Goal: Task Accomplishment & Management: Manage account settings

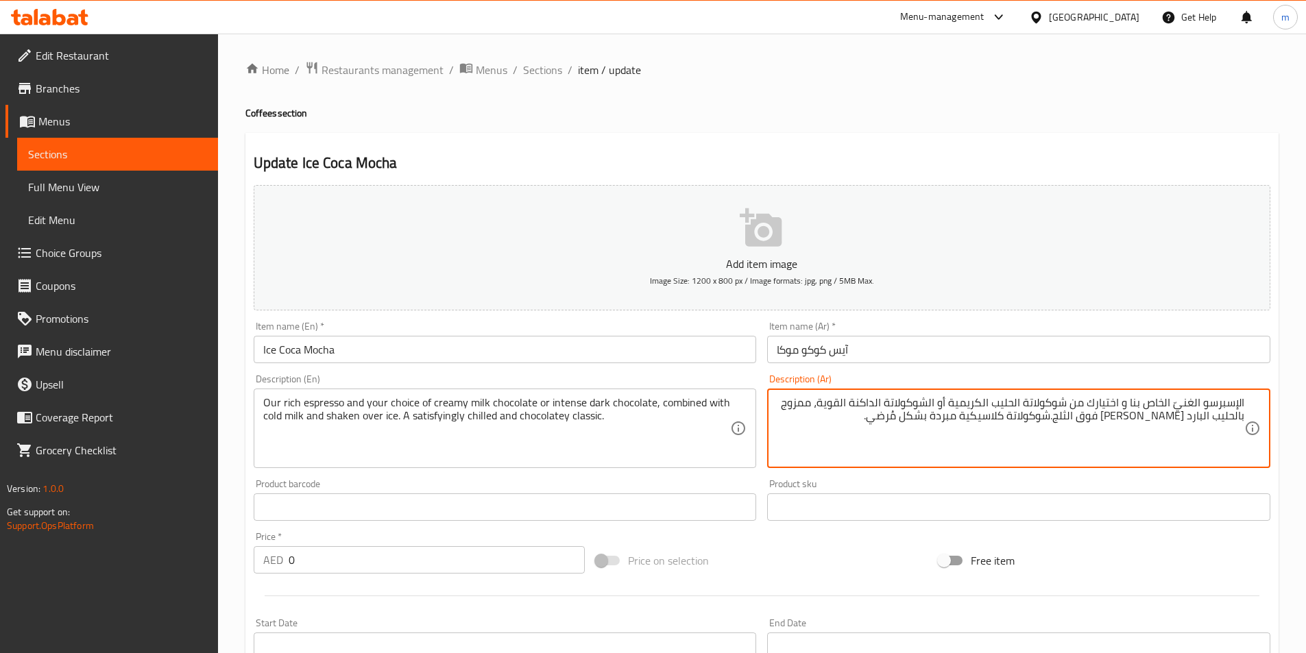
click at [137, 154] on span "Sections" at bounding box center [117, 154] width 179 height 16
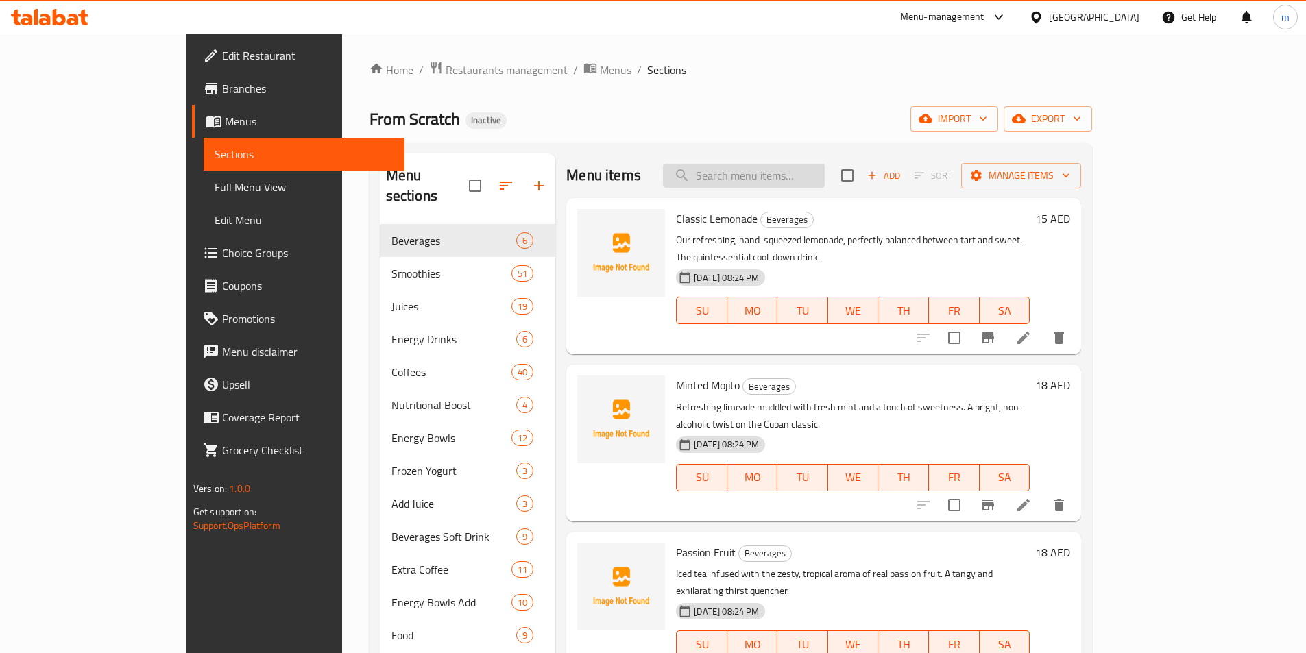
click at [825, 186] on input "search" at bounding box center [744, 176] width 162 height 24
paste input "Chocolate Royale (Small"
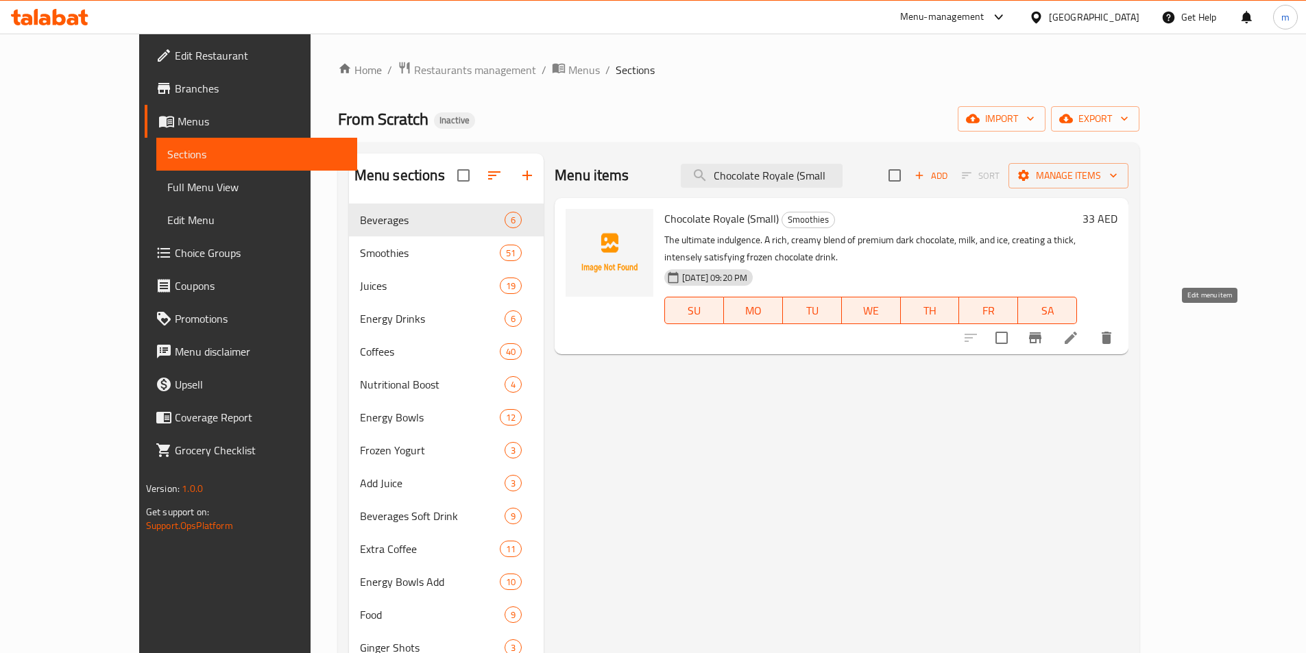
type input "Chocolate Royale (Small"
click at [1077, 332] on icon at bounding box center [1070, 338] width 12 height 12
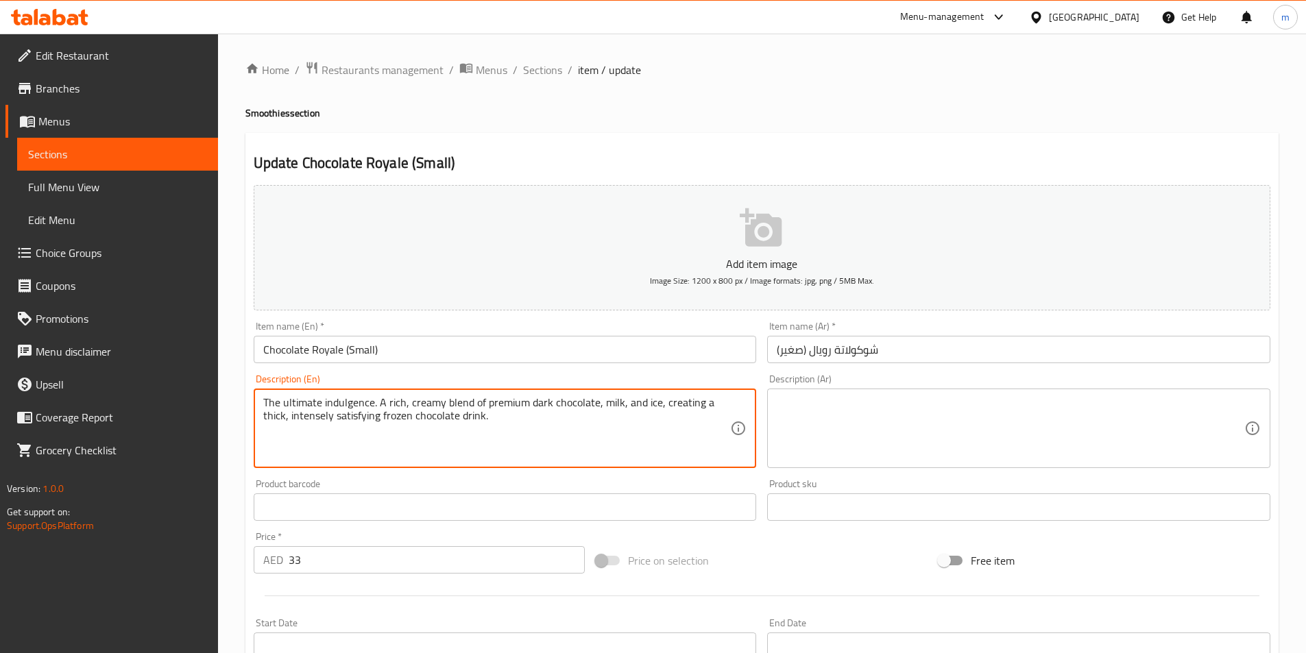
paste textarea "Chocolate Royale (Small"
type textarea "The ultimate indulgence. A rich, creamy blend of premium dark chocolate, milk, …"
click at [611, 432] on textarea "The ultimate indulgence. A rich, creamy blend of premium dark chocolate, milk, …" at bounding box center [496, 428] width 467 height 65
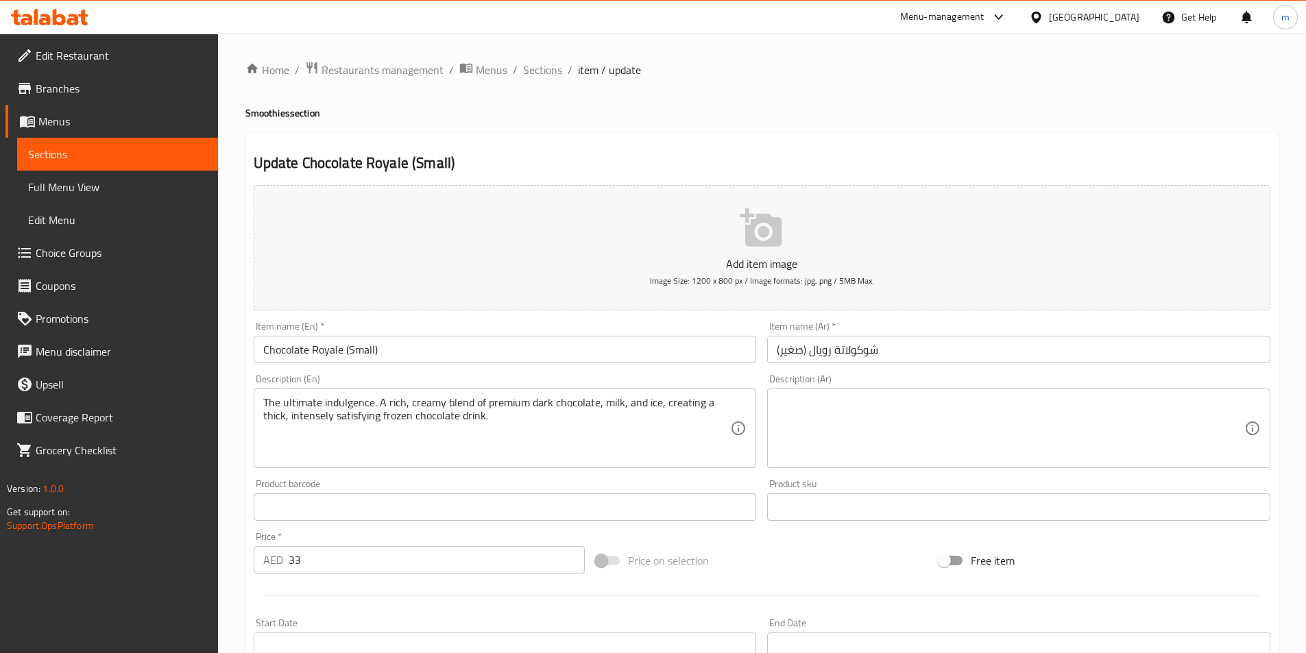
click at [881, 444] on textarea at bounding box center [1010, 428] width 467 height 65
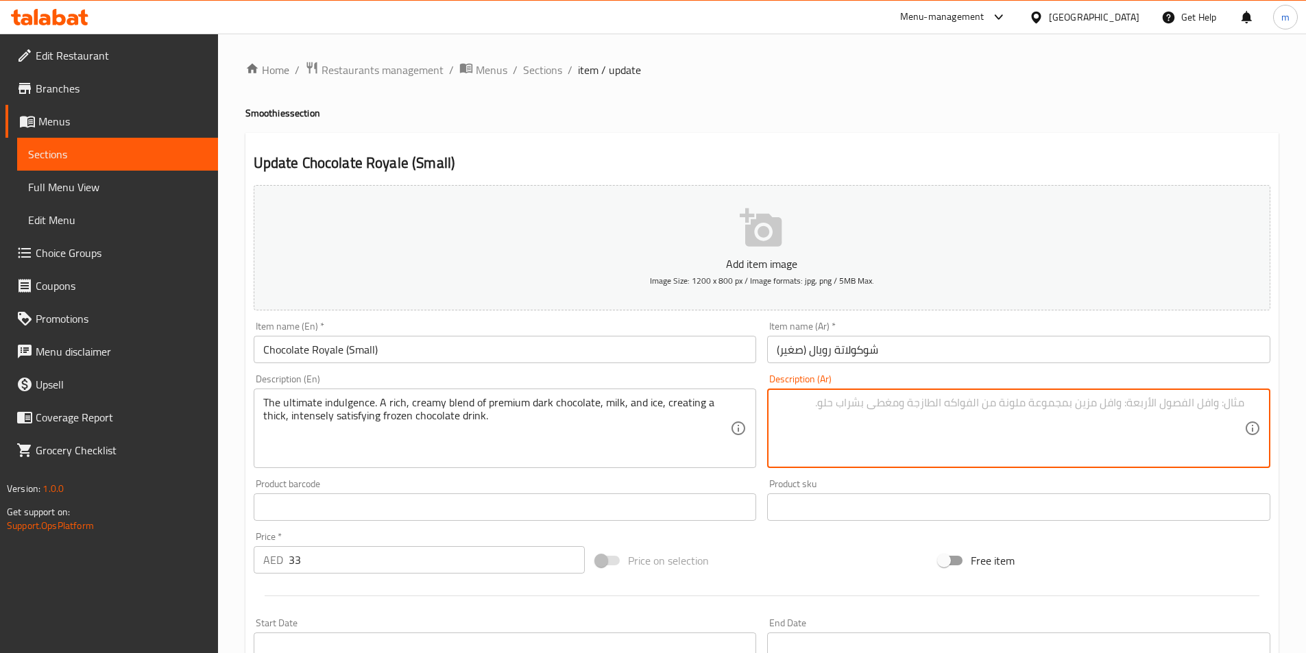
paste textarea "مزيج غنيّ وكريميّ من الشوكولاتة الداكنة الفاخرة والحليب والثلج، ليُشكّل مشروب ش…"
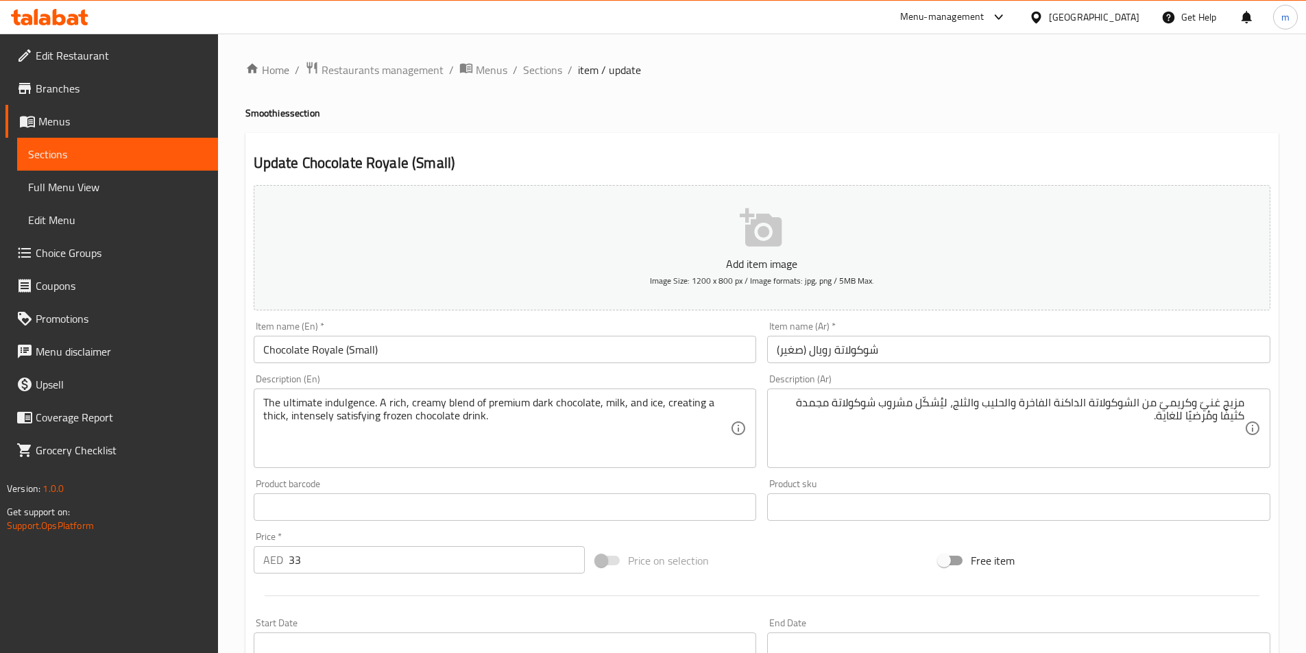
click at [1247, 410] on div "مزيج غنيّ وكريميّ من الشوكولاتة الداكنة الفاخرة والحليب والثلج، ليُشكّل مشروب ش…" at bounding box center [1018, 429] width 503 height 80
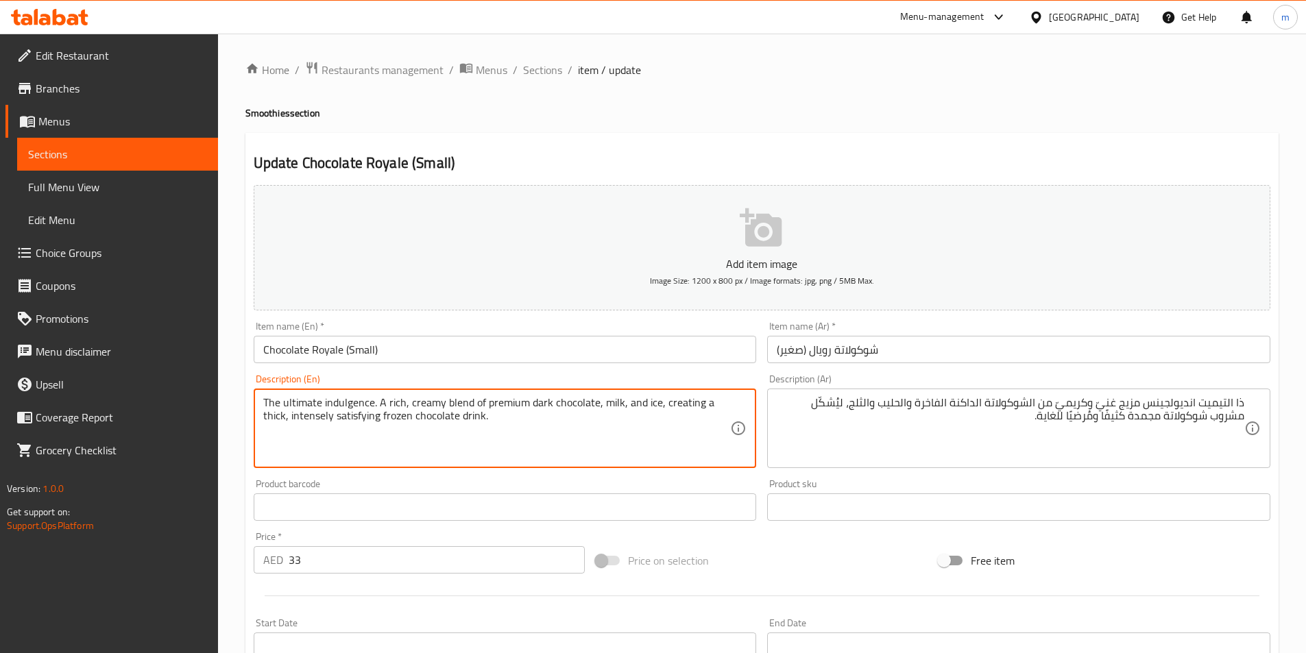
drag, startPoint x: 321, startPoint y: 402, endPoint x: 372, endPoint y: 409, distance: 51.2
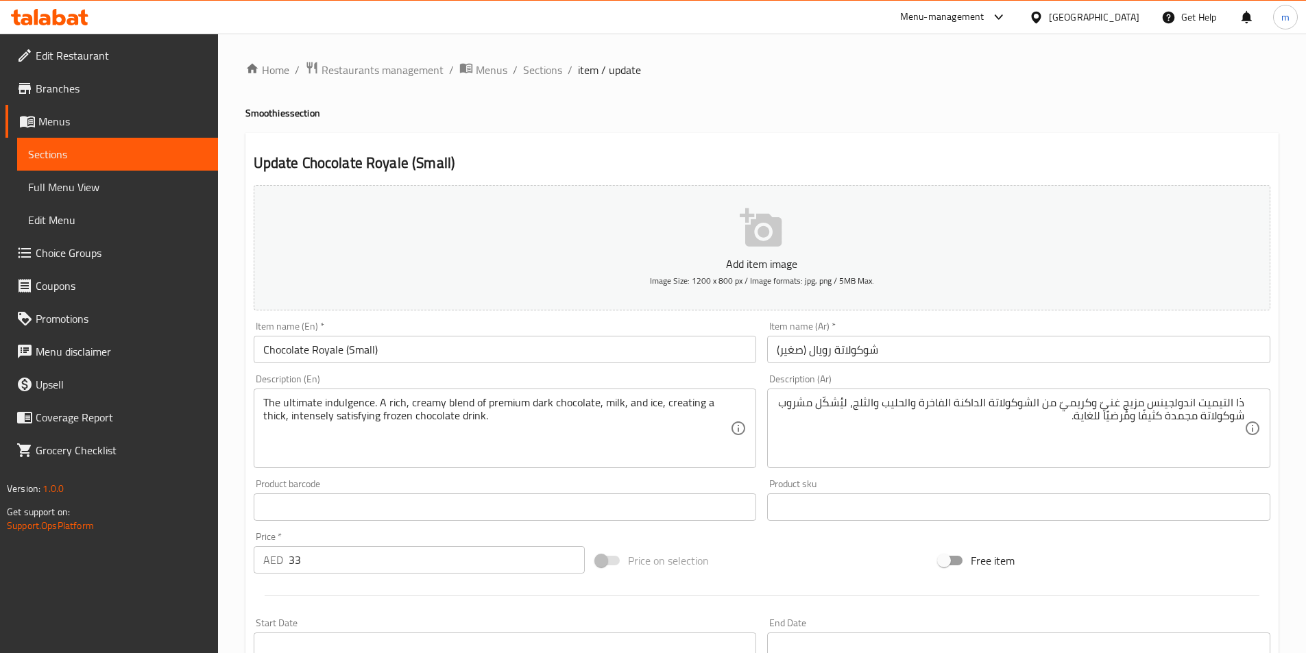
click at [1150, 407] on textarea "ذا التيميت اندولجينس مزيج غنيّ وكريميّ من الشوكولاتة الداكنة الفاخرة والحليب وا…" at bounding box center [1010, 428] width 467 height 65
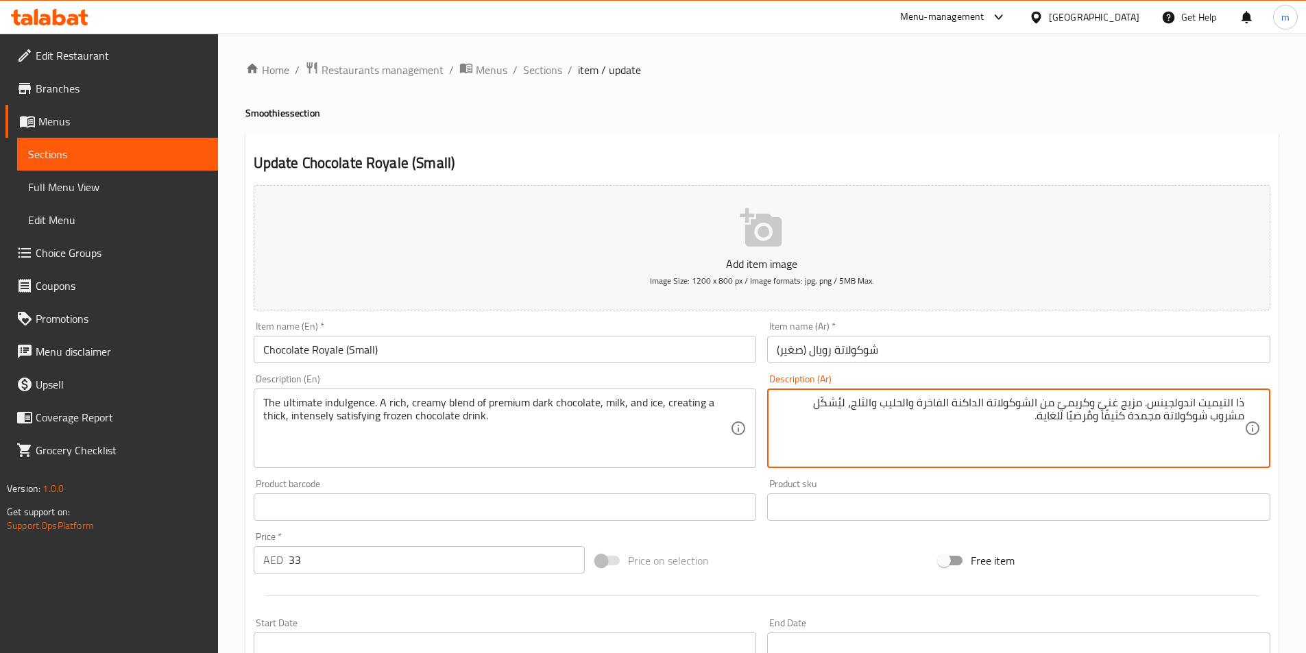
drag, startPoint x: 921, startPoint y: 404, endPoint x: 949, endPoint y: 410, distance: 28.8
click at [949, 410] on textarea "ذا التيميت اندولجينس. مزيج غنيّ وكريميّ من الشوكولاتة الداكنة الفاخرة والحليب و…" at bounding box center [1010, 428] width 467 height 65
click at [921, 405] on textarea "ذا التيميت اندولجينس. مزيج غنيّ وكريميّ من الشوكولاتة الداكنة البريمي و ,الحليب…" at bounding box center [1010, 428] width 467 height 65
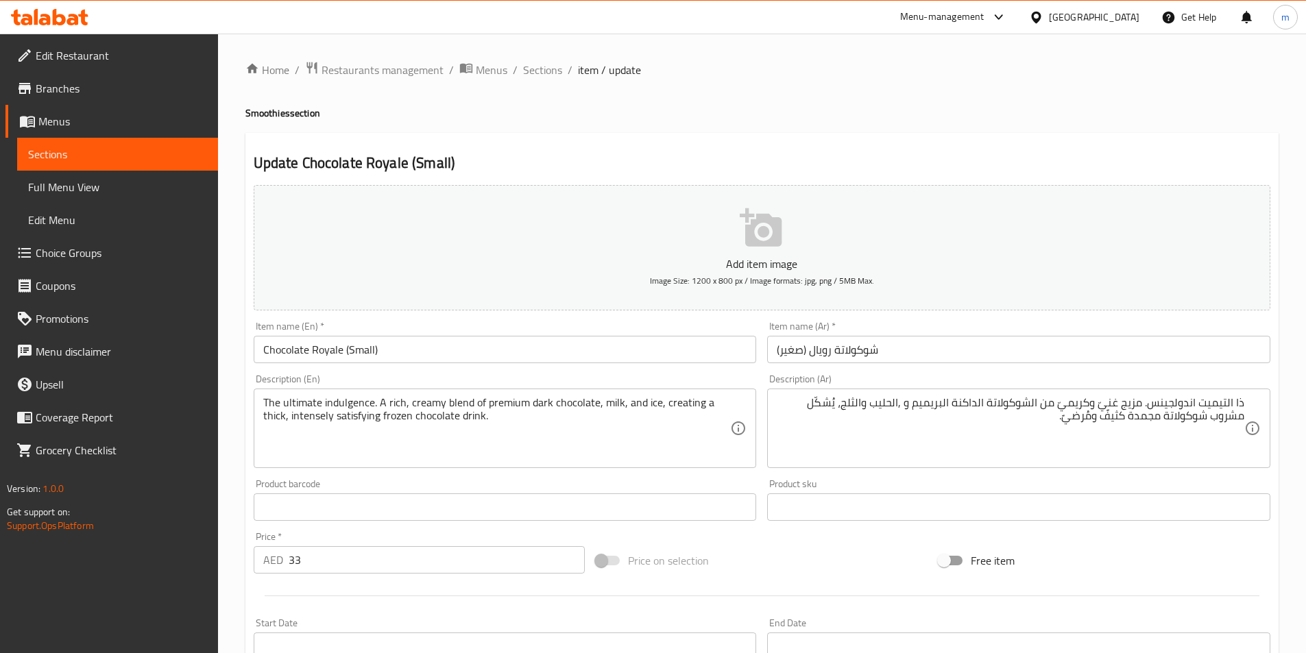
drag, startPoint x: 1099, startPoint y: 421, endPoint x: 1123, endPoint y: 478, distance: 62.4
click at [1099, 421] on textarea "ذا التيميت اندولجينس. مزيج غنيّ وكريميّ من الشوكولاتة الداكنة البريميم و ,الحلي…" at bounding box center [1010, 428] width 467 height 65
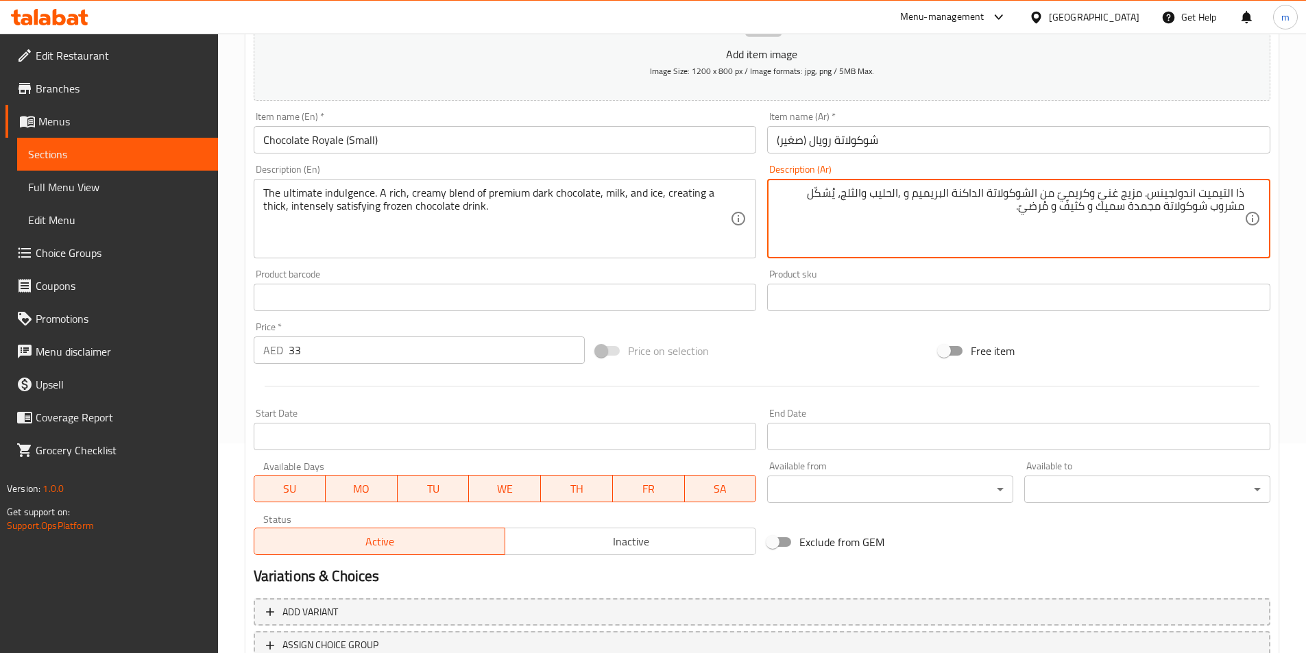
scroll to position [110, 0]
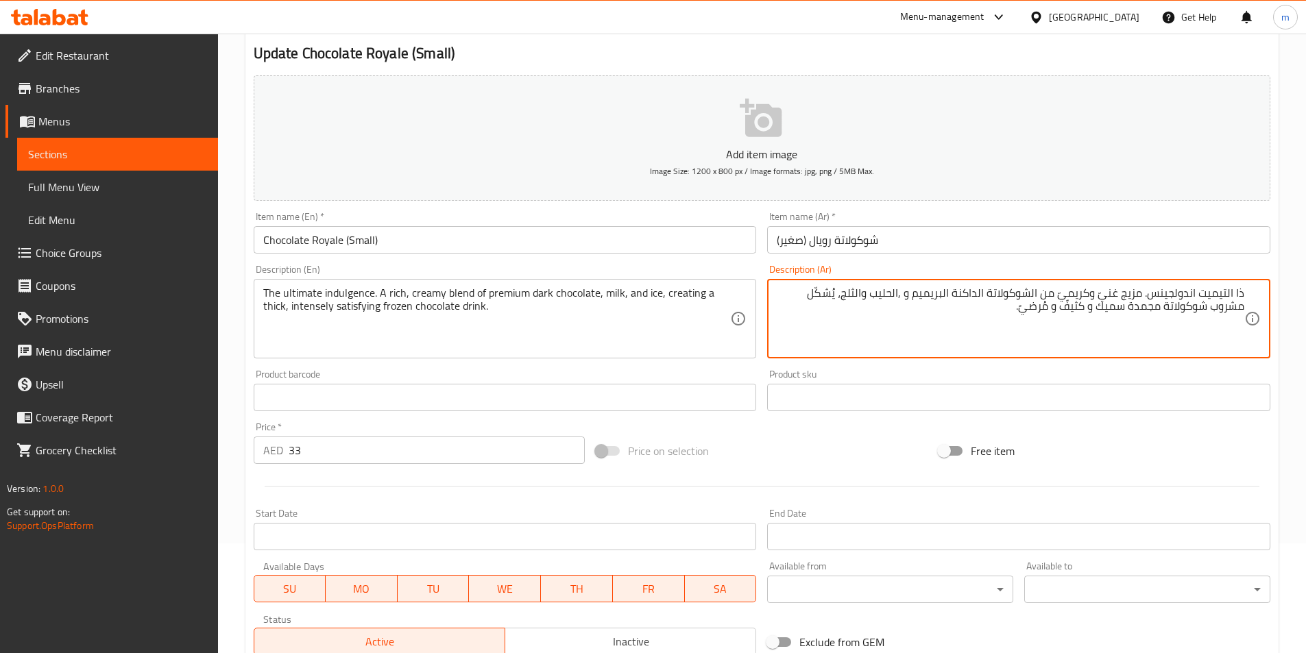
click at [943, 318] on textarea "ذا التيميت اندولجينس. مزيج غنيّ وكريميّ من الشوكولاتة الداكنة البريميم و ,الحلي…" at bounding box center [1010, 319] width 467 height 65
type textarea "ذا التيميت اندولجينس. مزيج غنيّ وكريميّ من الشوكولاتة الداكنة البريميم و ,الحلي…"
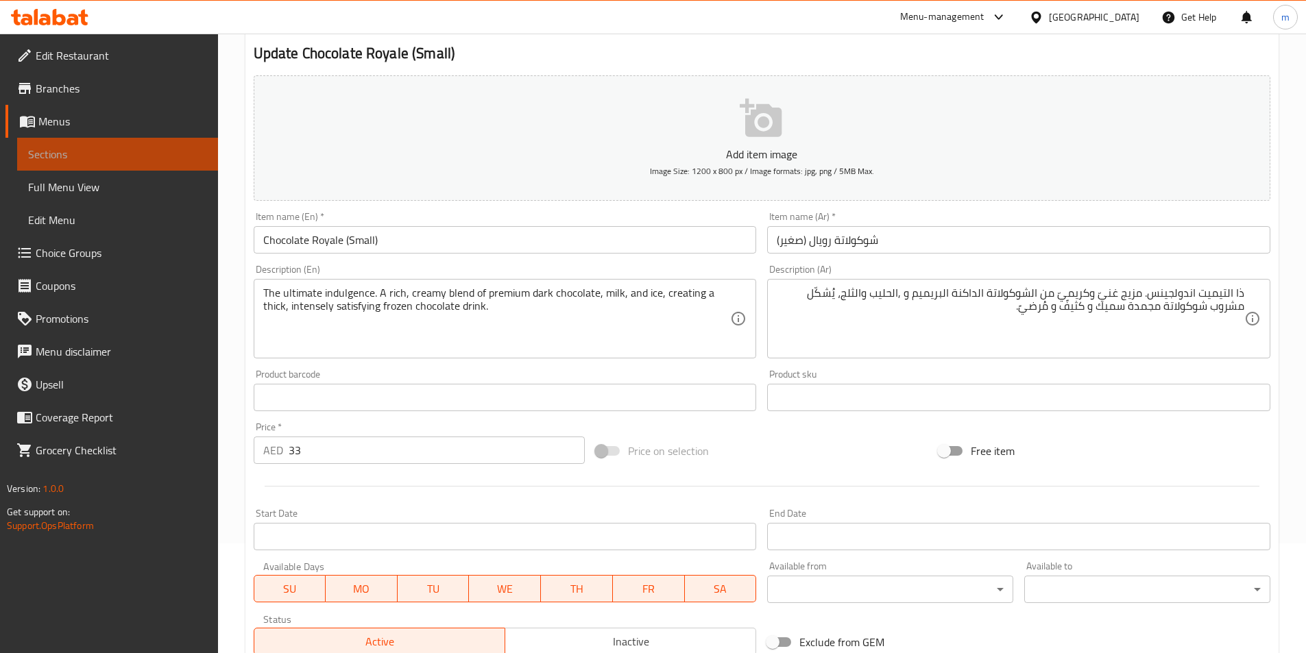
click at [87, 151] on span "Sections" at bounding box center [117, 154] width 179 height 16
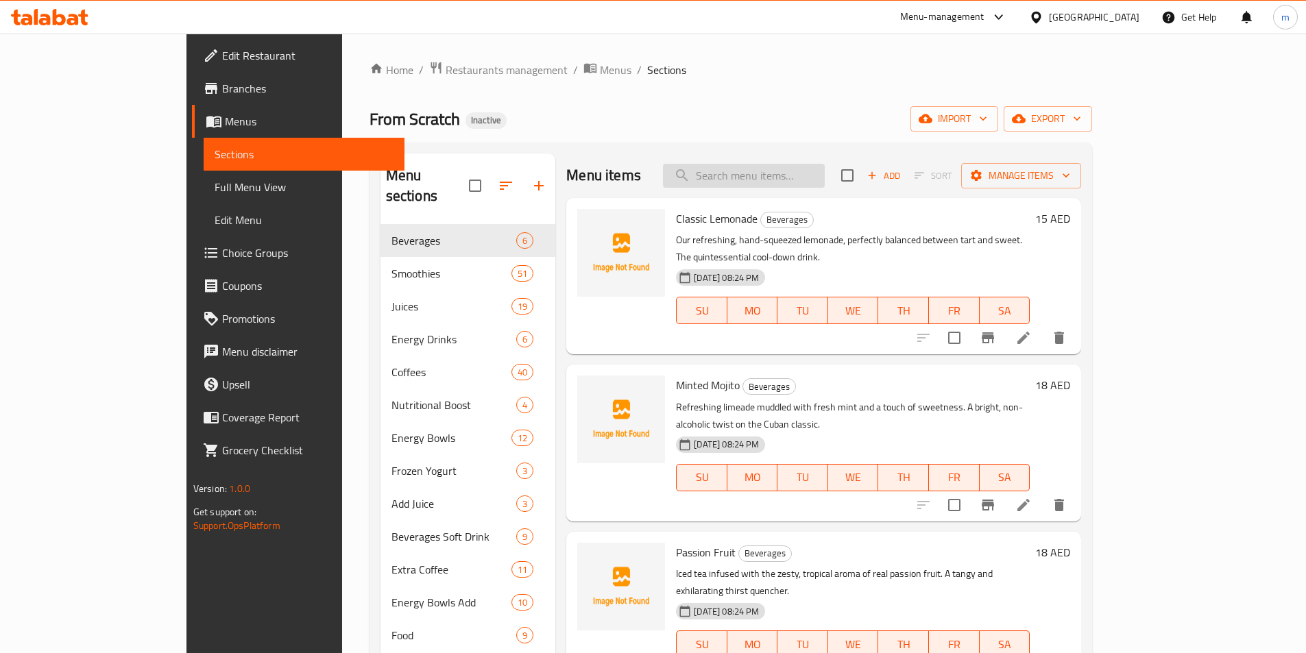
click at [825, 170] on input "search" at bounding box center [744, 176] width 162 height 24
paste input "Tropical Squeeze (Small)"
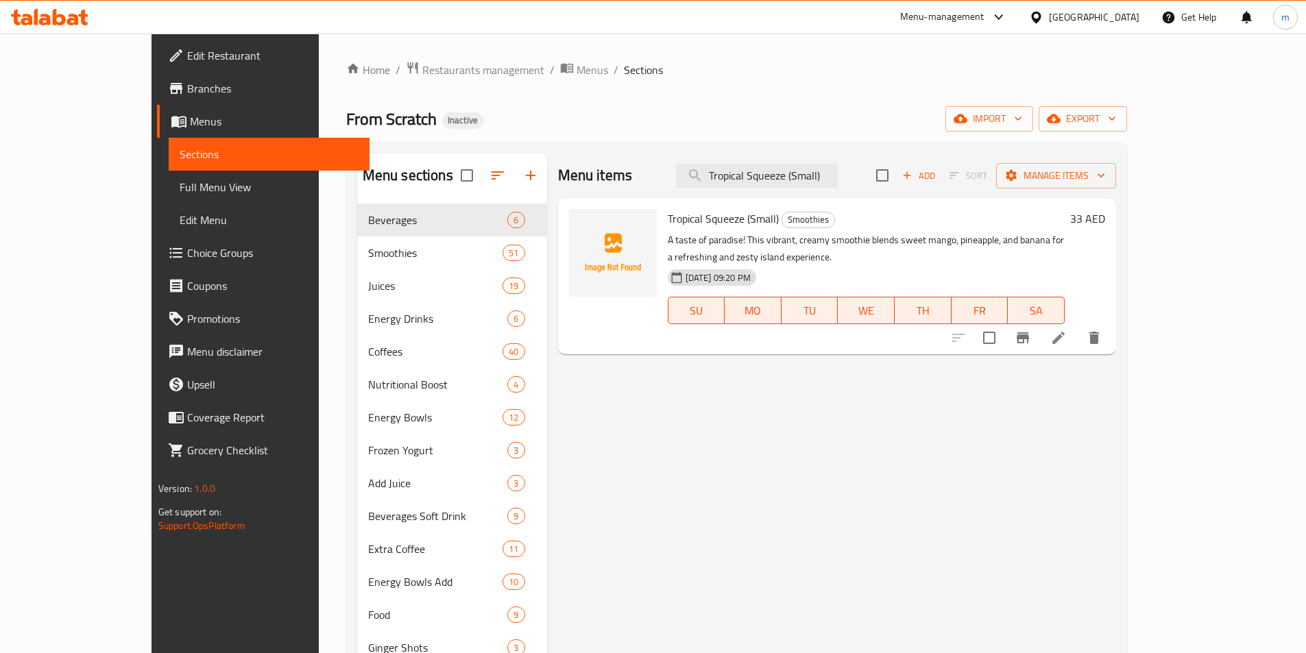
type input "Tropical Squeeze (Small)"
click at [1067, 330] on icon at bounding box center [1058, 338] width 16 height 16
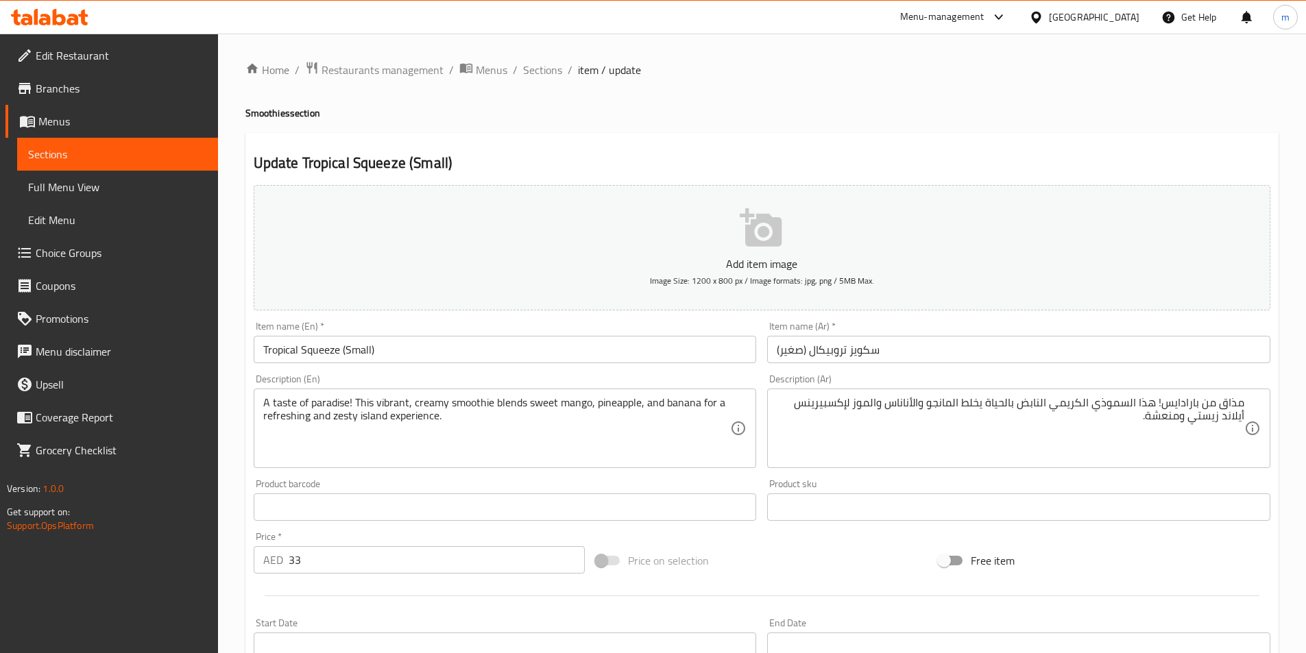
drag, startPoint x: 1045, startPoint y: 459, endPoint x: 1050, endPoint y: 449, distance: 11.7
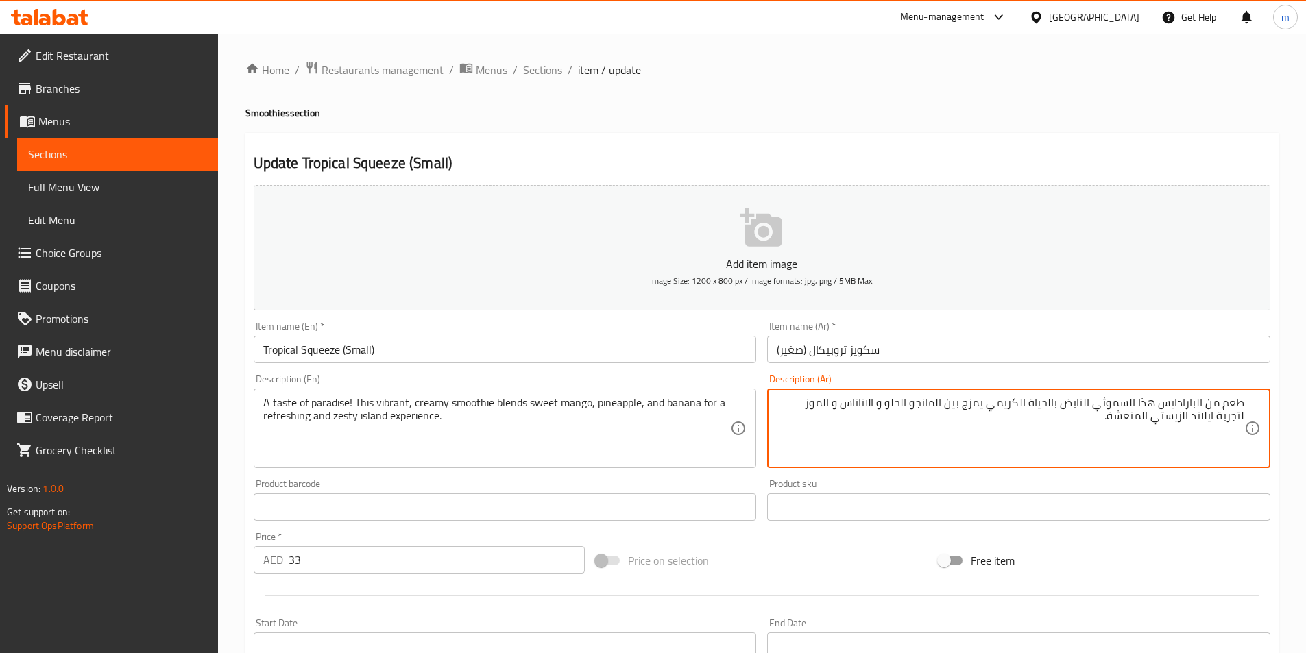
type textarea "طعم من البارادايس هذا السموثي النابض بالحياة الكريمي يمزج بين المانجو الحلو و ا…"
click at [140, 136] on link "Menus" at bounding box center [111, 121] width 212 height 33
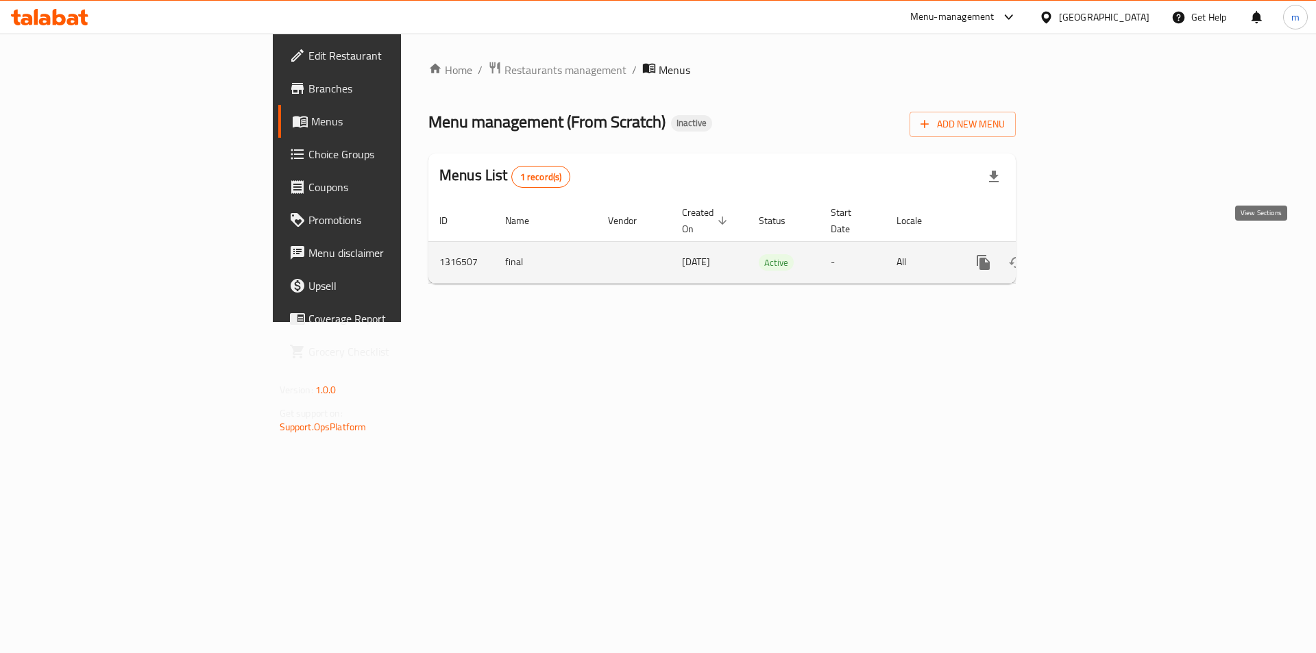
click at [1090, 254] on icon "enhanced table" at bounding box center [1082, 262] width 16 height 16
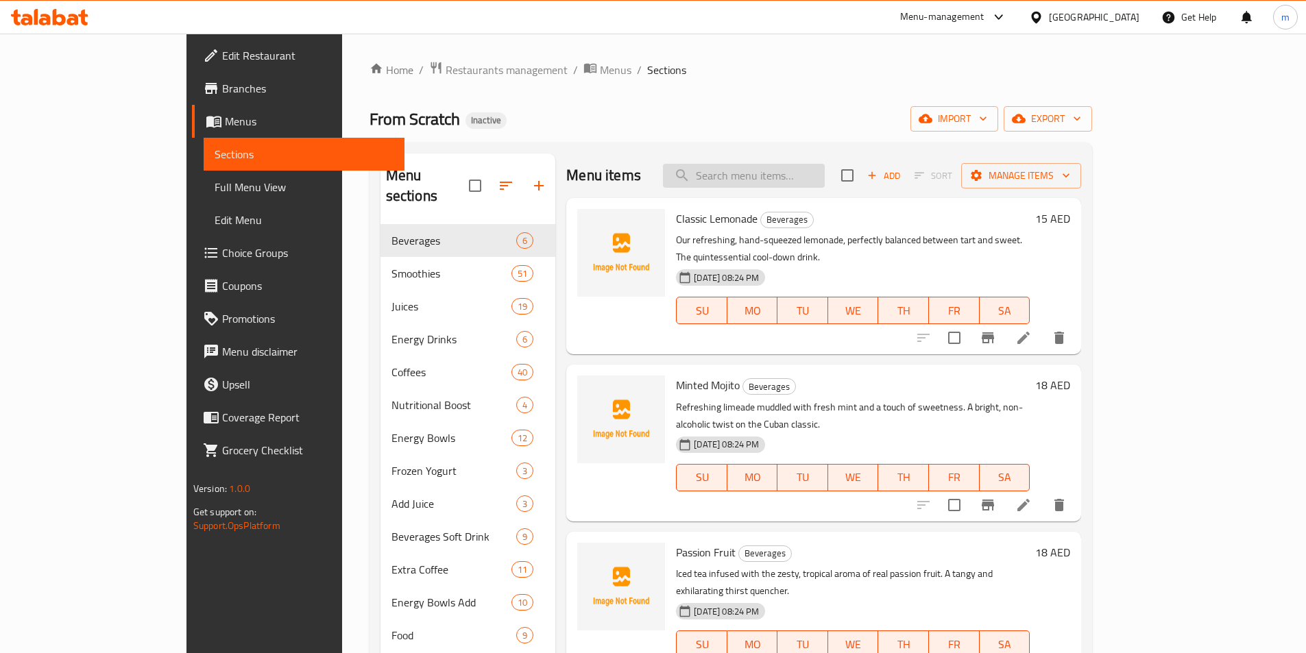
click at [770, 175] on input "search" at bounding box center [744, 176] width 162 height 24
paste input "Immune Booster (Small)"
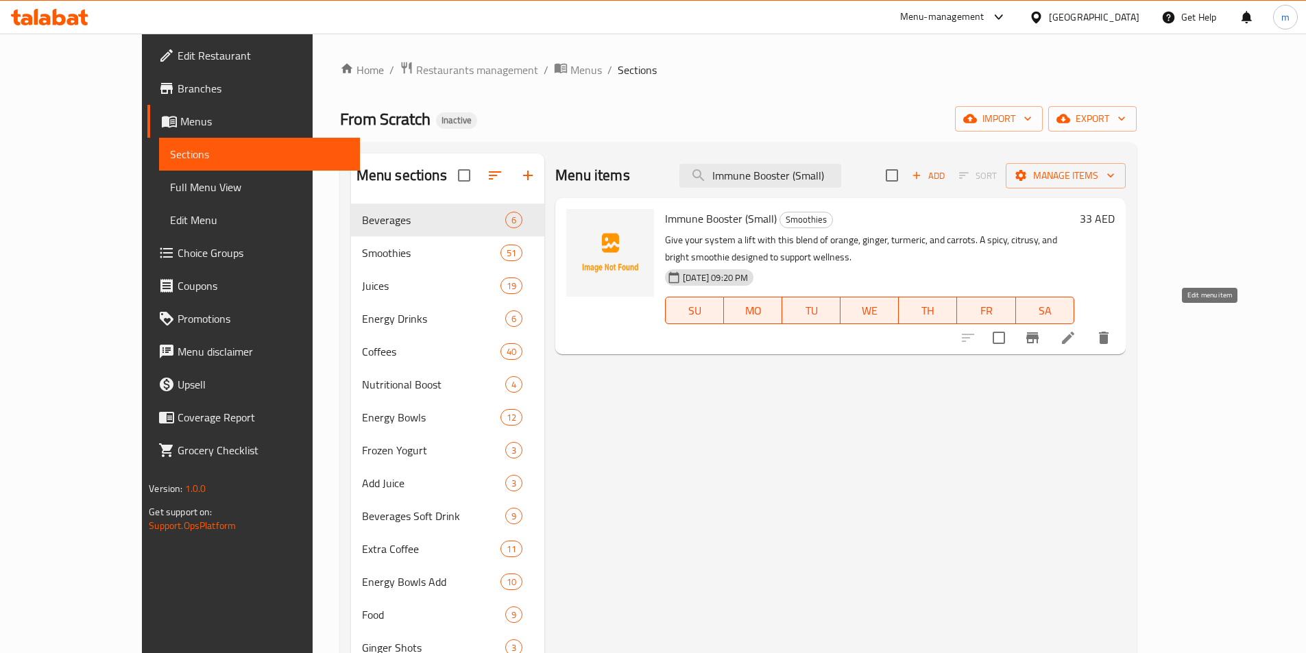
type input "Immune Booster (Small)"
click at [1076, 330] on icon at bounding box center [1068, 338] width 16 height 16
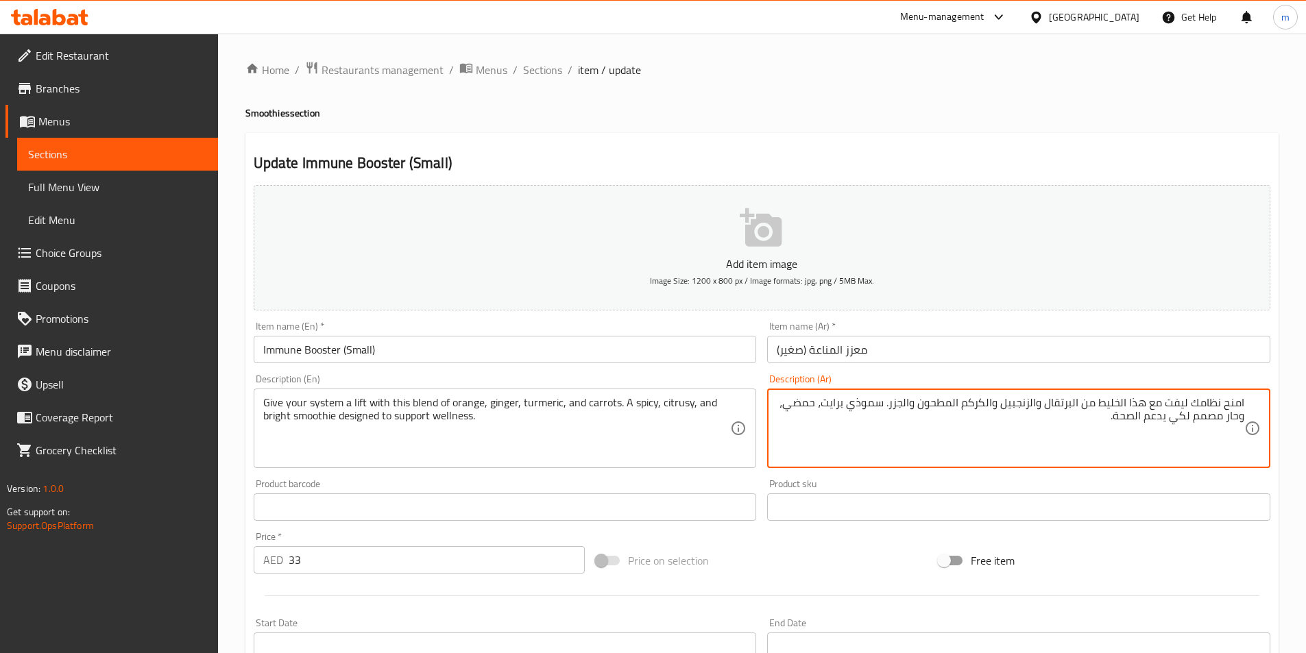
drag, startPoint x: 1161, startPoint y: 402, endPoint x: 1307, endPoint y: 403, distance: 146.0
click at [1305, 402] on html "​ Menu-management [GEOGRAPHIC_DATA] Get Help m Edit Restaurant Branches Menus S…" at bounding box center [653, 326] width 1306 height 653
paste textarea "عطِ نظامك دفعة قوية"
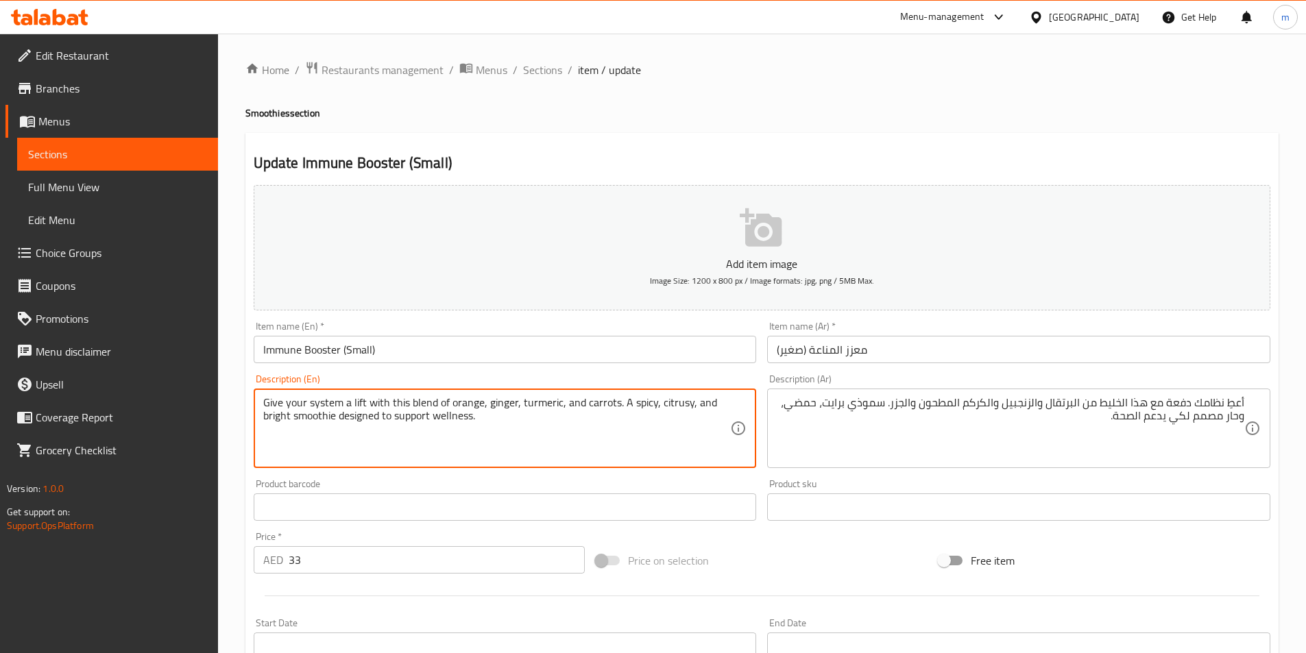
drag, startPoint x: 620, startPoint y: 403, endPoint x: 724, endPoint y: 419, distance: 104.8
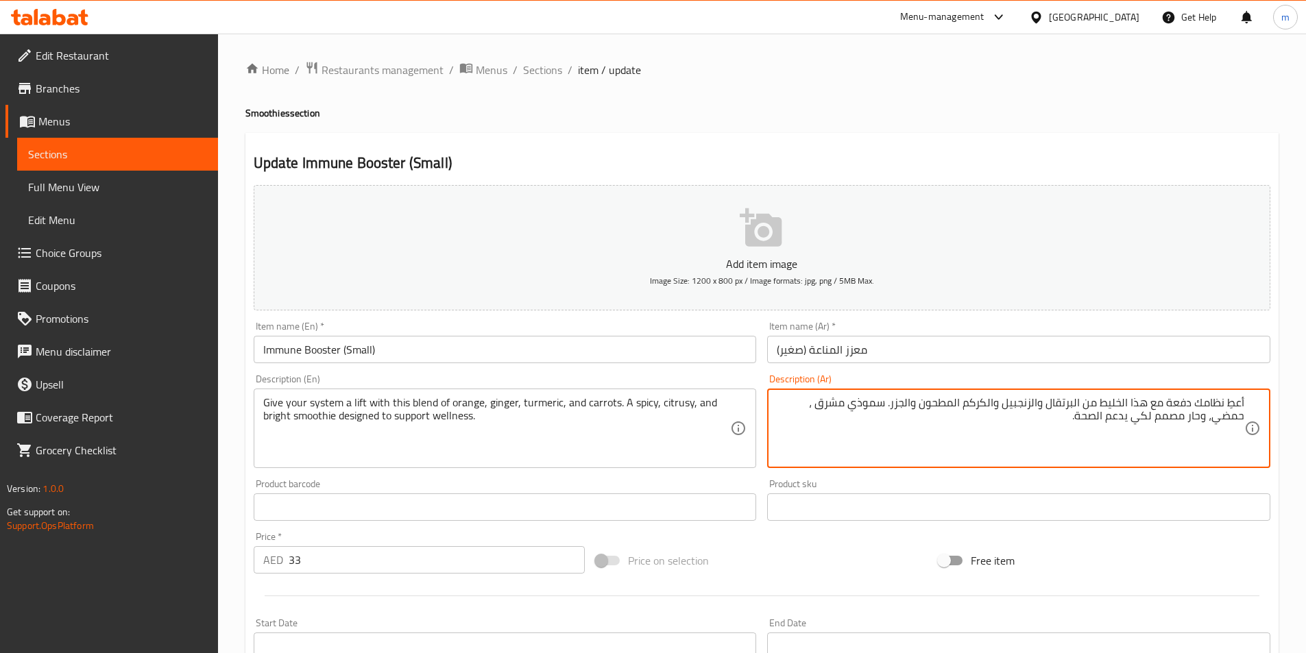
type textarea "أعطِ نظامك دفعة مع هذا الخليط من البرتقال والزنجبيل والكركم المطحون والجزر. سمو…"
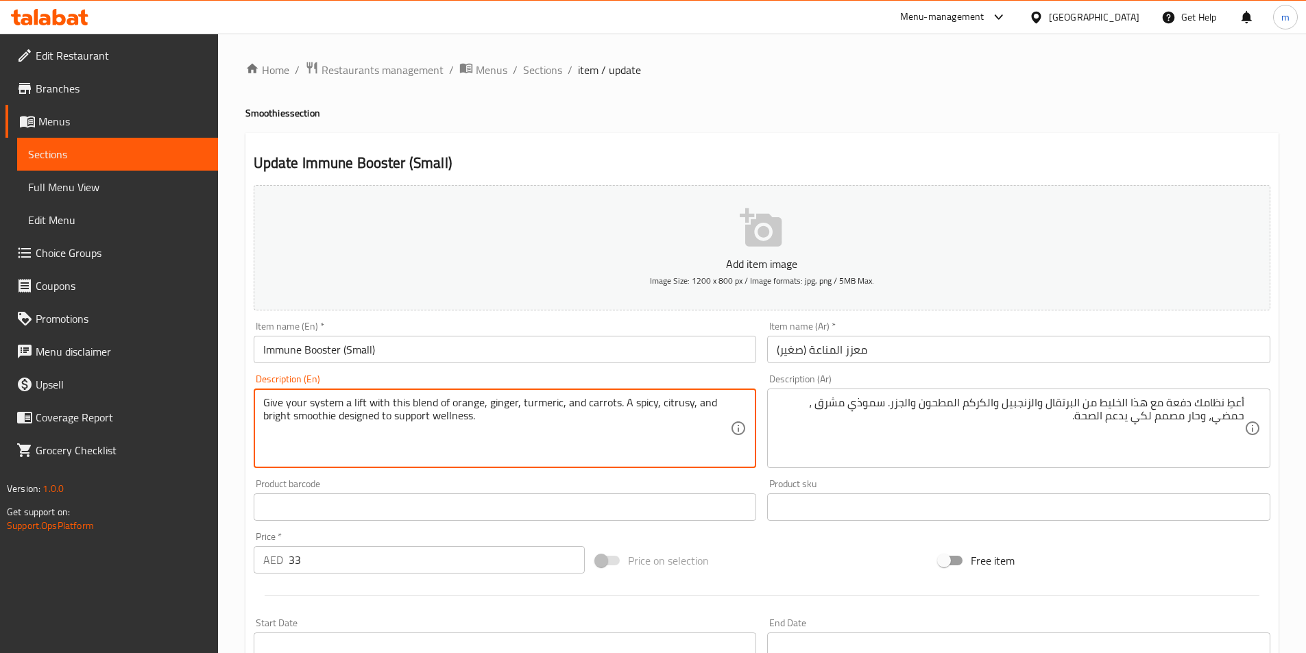
click at [672, 404] on textarea "Give your system a lift with this blend of orange, ginger, turmeric, and carrot…" at bounding box center [496, 428] width 467 height 65
click at [682, 428] on textarea "Give your system a lift with this blend of orange, ginger, turmeric, and carrot…" at bounding box center [496, 428] width 467 height 65
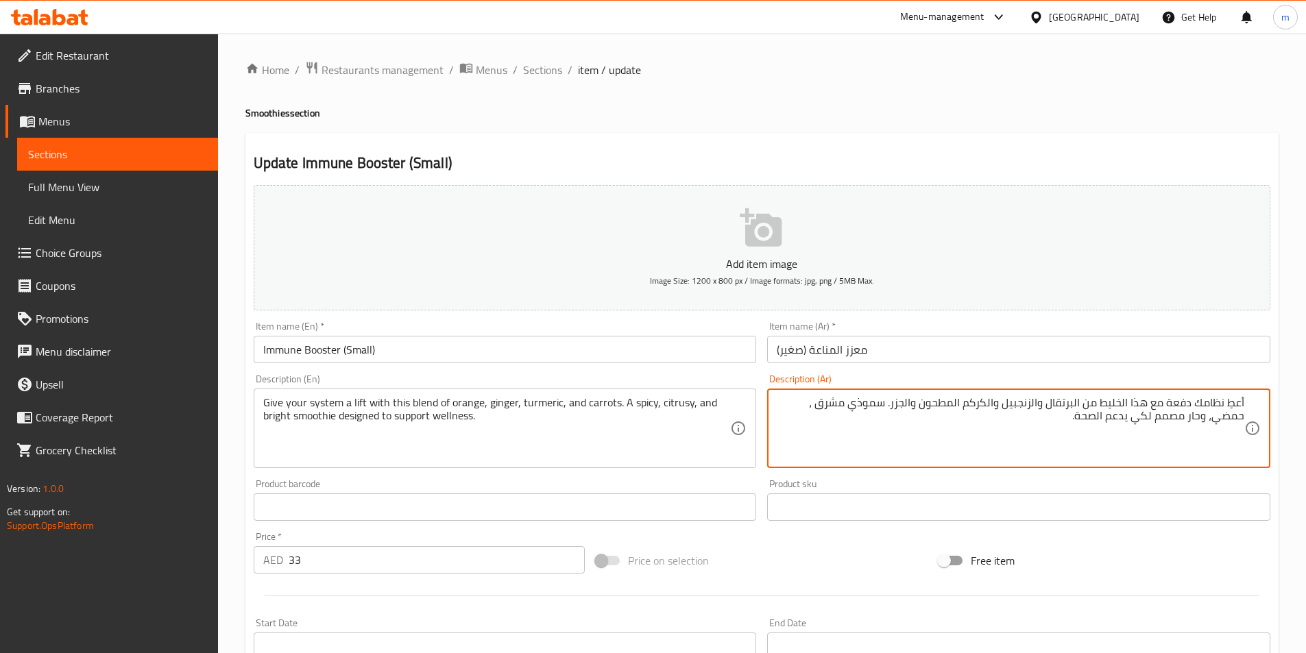
click at [178, 153] on span "Sections" at bounding box center [117, 154] width 179 height 16
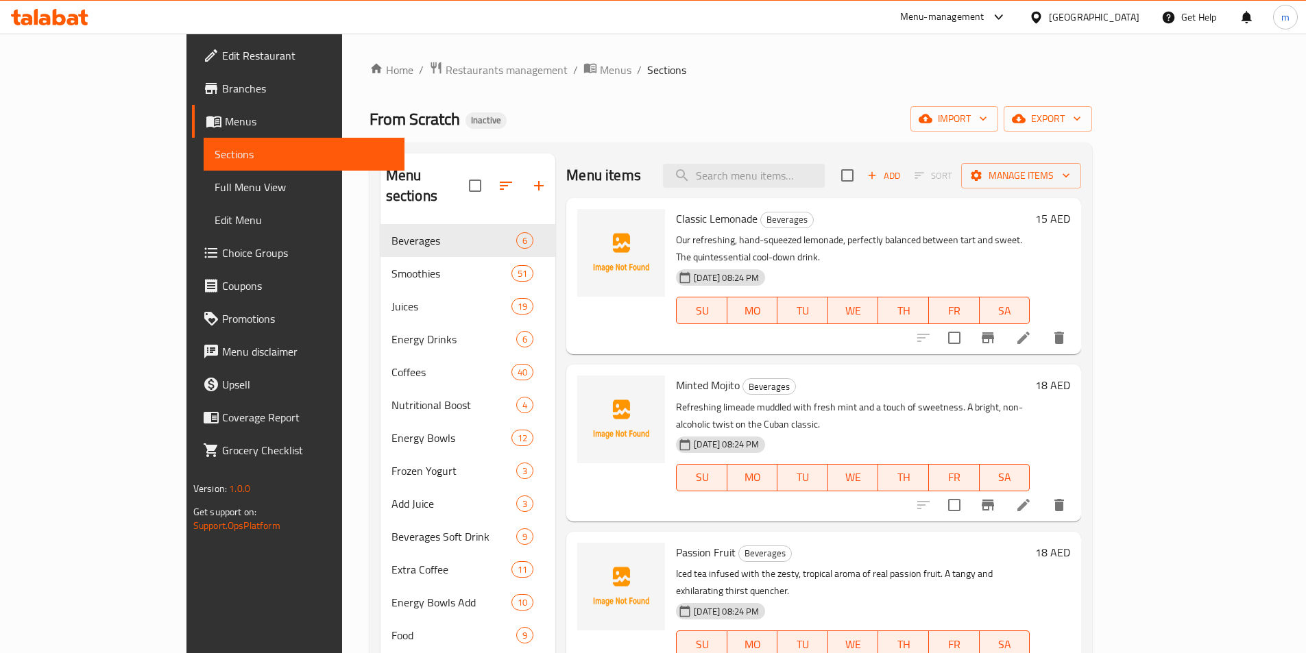
click at [827, 189] on div "Menu items Add Sort Manage items" at bounding box center [823, 176] width 515 height 45
click at [825, 181] on input "search" at bounding box center [744, 176] width 162 height 24
paste input "Amazing Kale"
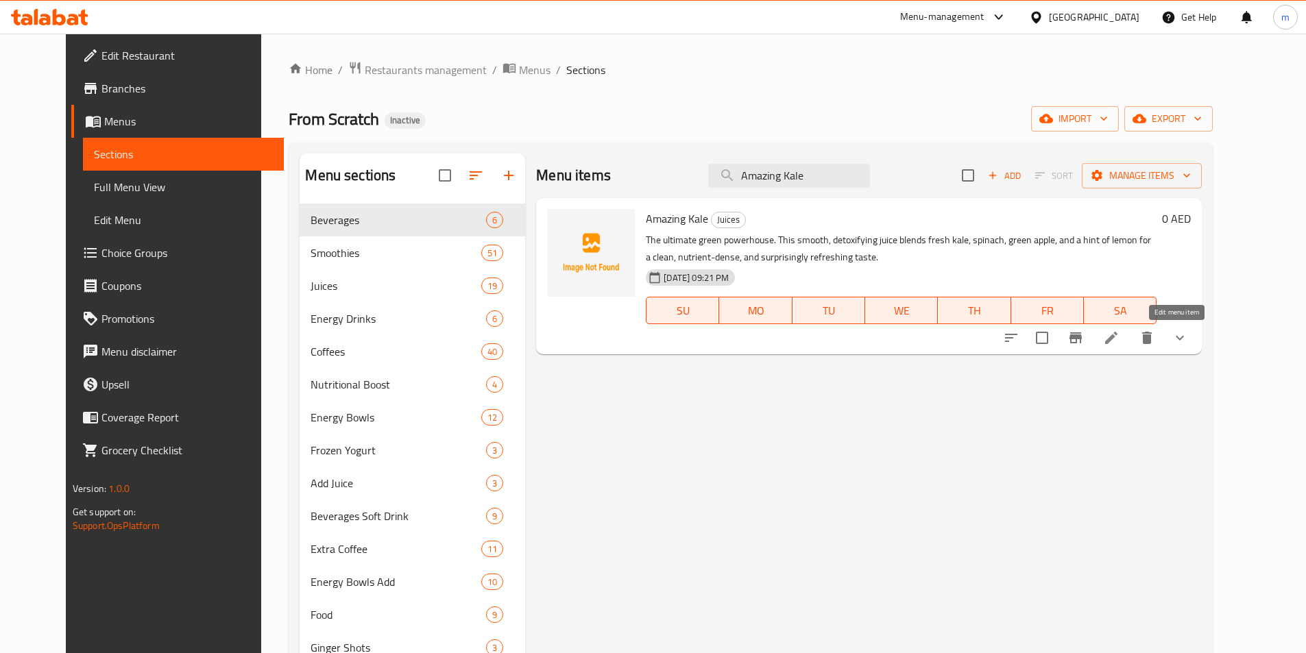
type input "Amazing Kale"
click at [1117, 342] on icon at bounding box center [1111, 338] width 12 height 12
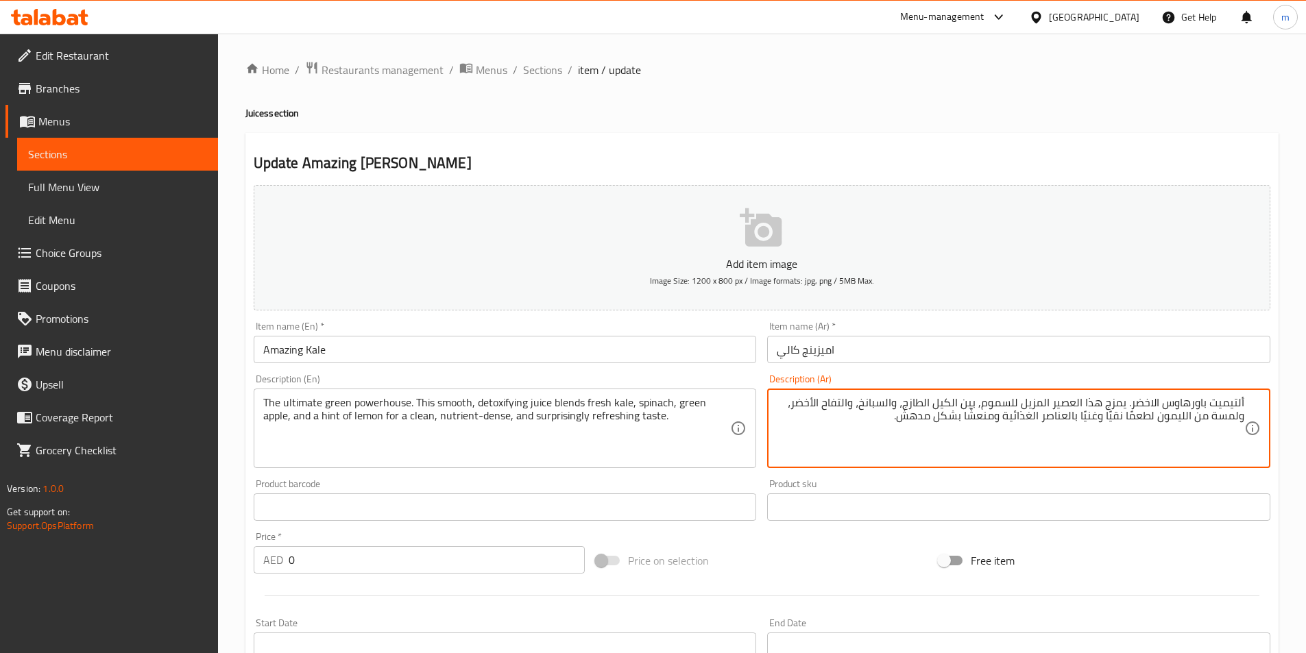
click at [1247, 404] on div "ألتيميت باورهاوس الاخضر. يمزج هذا العصير المزيل للسموم, بين الكيل الطازج، والسب…" at bounding box center [1018, 429] width 503 height 80
click at [1241, 401] on textarea "ألتيميت باورهاوس الاخضر. يمزج هذا العصير المزيل للسموم, بين الكيل الطازج، والسب…" at bounding box center [1010, 428] width 467 height 65
click at [1136, 403] on textarea "ذا ألتيميت باورهاوس الاخضر. يمزج هذا العصير المزيل للسموم, بين الكيل الطازج، وا…" at bounding box center [1010, 428] width 467 height 65
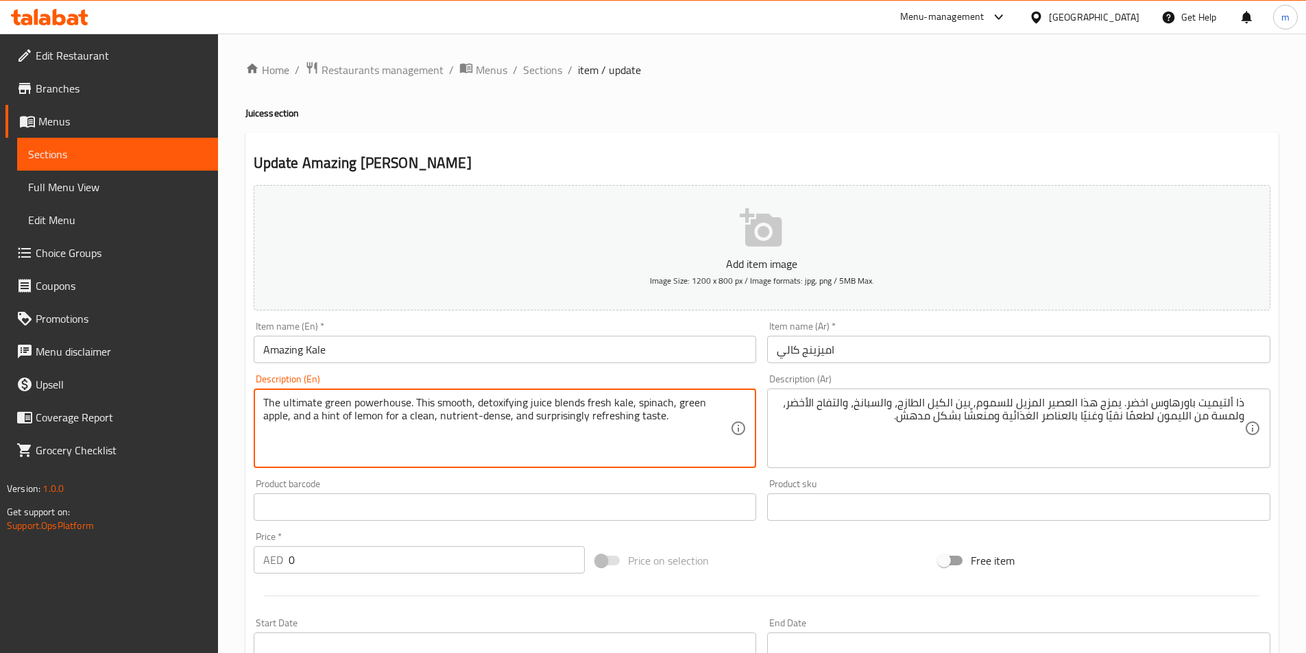
drag, startPoint x: 476, startPoint y: 405, endPoint x: 553, endPoint y: 411, distance: 77.6
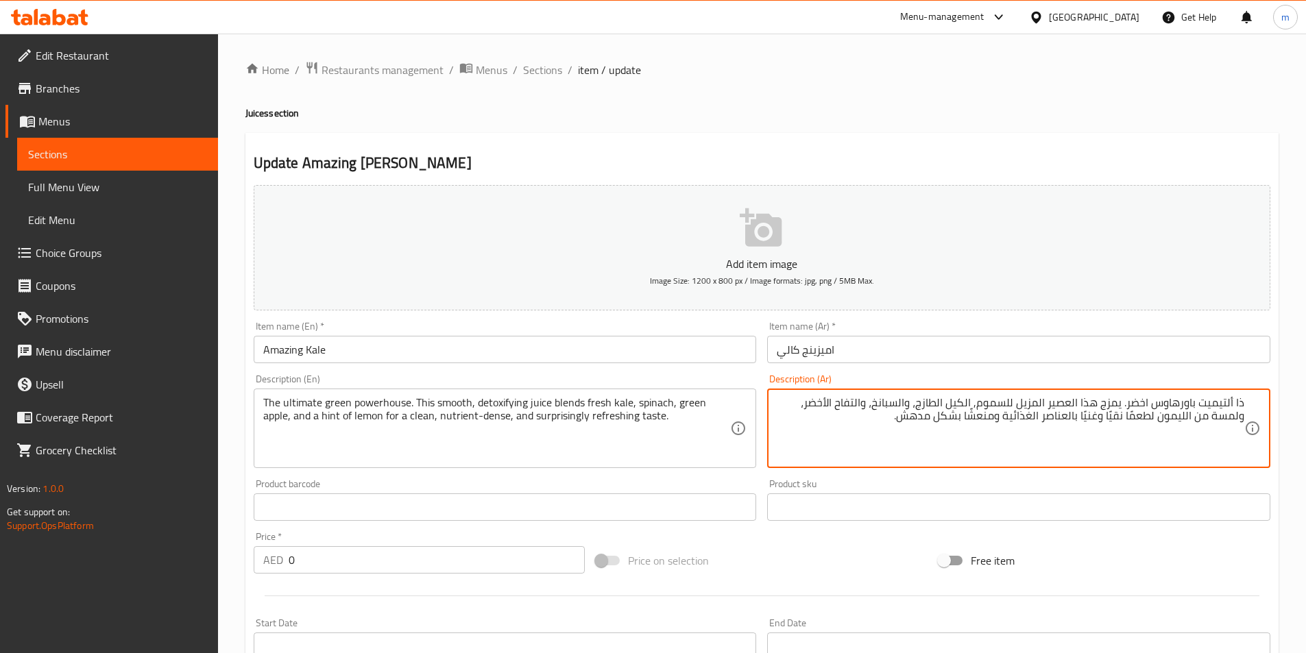
drag, startPoint x: 1095, startPoint y: 403, endPoint x: 1121, endPoint y: 406, distance: 26.3
click at [1121, 406] on textarea "ذا ألتيميت باورهاوس اخضر. يمزج هذا العصير المزيل للسموم, الكيل الطازج، والسبانخ…" at bounding box center [1010, 428] width 467 height 65
click at [995, 405] on textarea "ذا ألتيميت باورهاوس اخضر.هذا العصير المزيل للسموم, الكيل الطازج، والسبانخ، والت…" at bounding box center [1010, 428] width 467 height 65
paste textarea "يمزج"
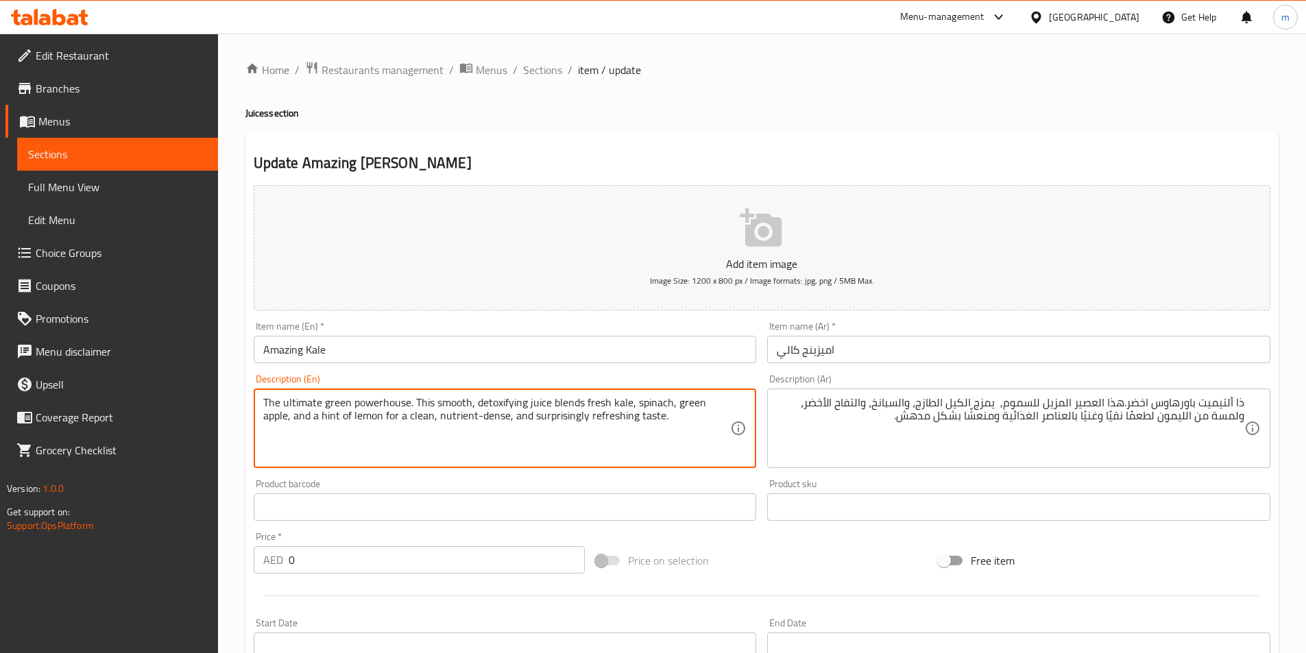
drag, startPoint x: 409, startPoint y: 417, endPoint x: 504, endPoint y: 426, distance: 96.3
click at [446, 425] on textarea "The ultimate green powerhouse. This smooth, detoxifying juice blends fresh kale…" at bounding box center [496, 428] width 467 height 65
drag, startPoint x: 406, startPoint y: 415, endPoint x: 659, endPoint y: 431, distance: 252.7
click at [659, 431] on textarea "The ultimate green powerhouse. This smooth, detoxifying juice blends fresh kale…" at bounding box center [496, 428] width 467 height 65
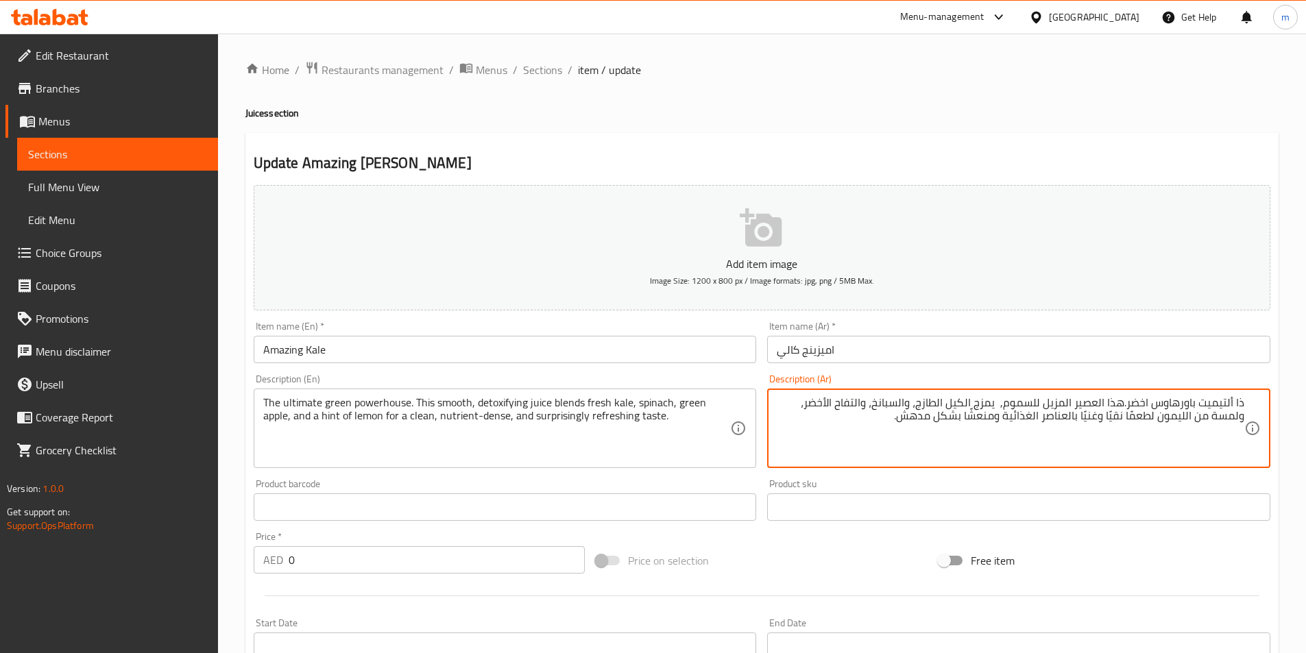
click at [1118, 416] on textarea "ذا ألتيميت باورهاوس اخضر.هذا العصير المزيل للسموم, يمزج الكيل الطازج، والسبانخ،…" at bounding box center [1010, 428] width 467 height 65
click at [856, 427] on textarea "ذا ألتيميت باورهاوس اخضر.هذا العصير المزيل للسموم, يمزج الكيل الطازج، والسبانخ،…" at bounding box center [1010, 428] width 467 height 65
type textarea "ذا ألتيميت باورهاوس اخضر.هذا العصير المزيل للسموم, يمزج الكيل الطازج، والسبانخ،…"
click at [100, 141] on link "Sections" at bounding box center [117, 154] width 201 height 33
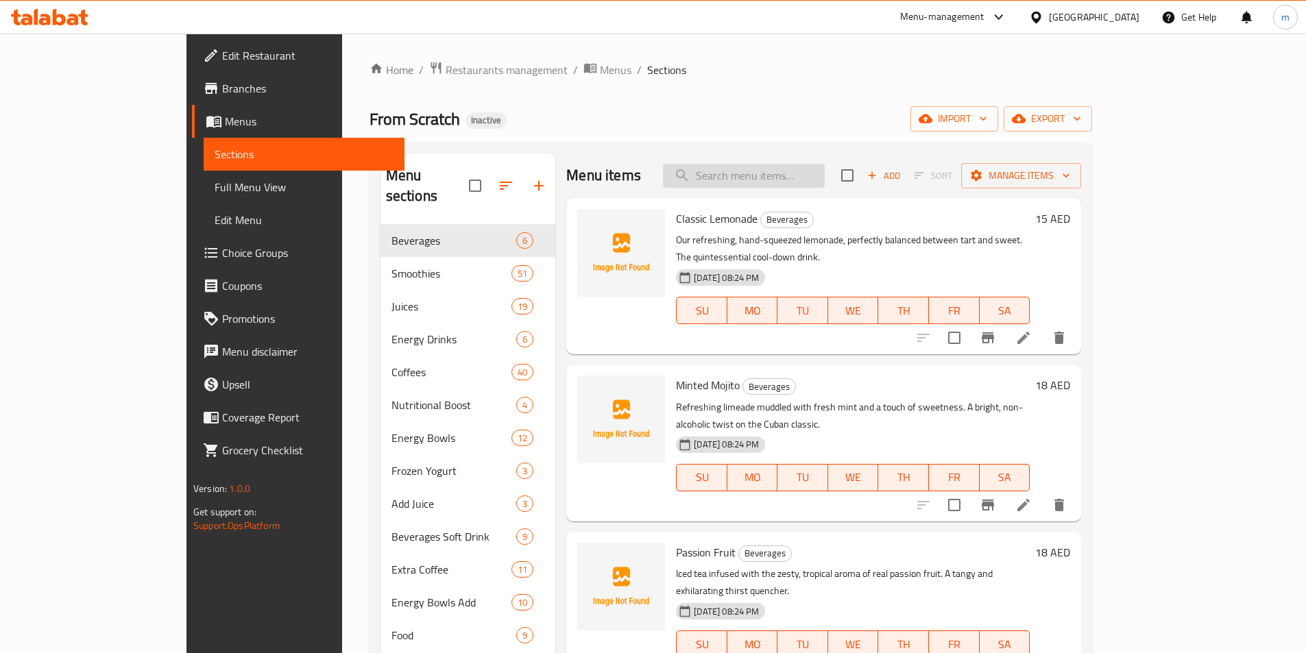
click at [783, 186] on input "search" at bounding box center [744, 176] width 162 height 24
paste input "[PERSON_NAME]"
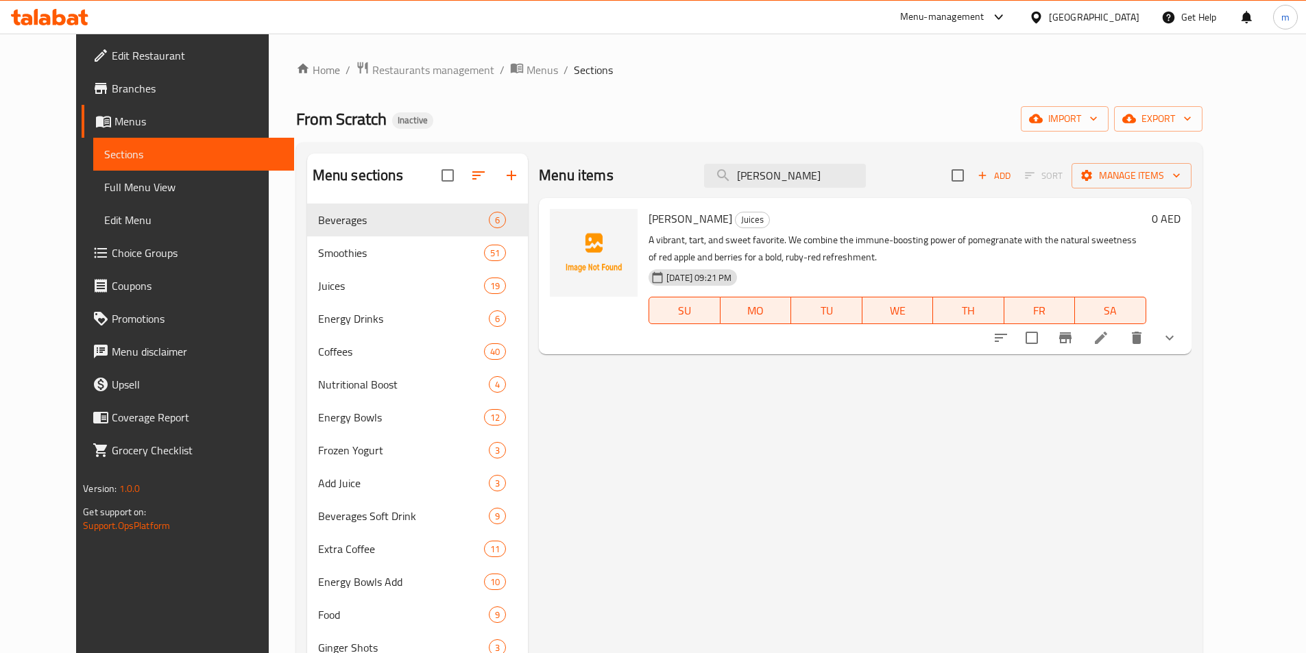
type input "[PERSON_NAME]"
click at [1120, 332] on li at bounding box center [1101, 338] width 38 height 25
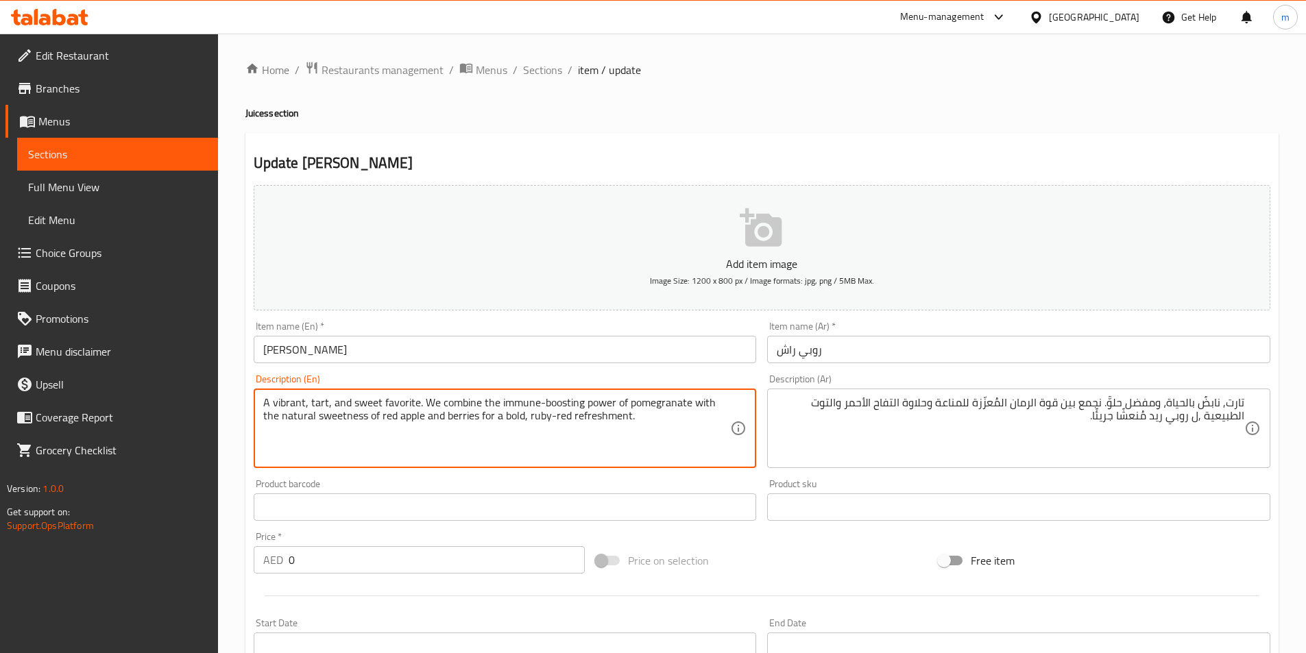
click at [316, 402] on textarea "A vibrant, tart, and sweet favorite. We combine the immune-boosting power of po…" at bounding box center [496, 428] width 467 height 65
click at [670, 459] on textarea "A vibrant, tart, and sweet favorite. We combine the immune-boosting power of po…" at bounding box center [496, 428] width 467 height 65
click at [1245, 406] on div "تارت, نابضٌ بالحياة، ومفضل حلوٌّ. نجمع بين قوة الرمان المُعزّزة للمناعة وحلاوة …" at bounding box center [1018, 429] width 503 height 80
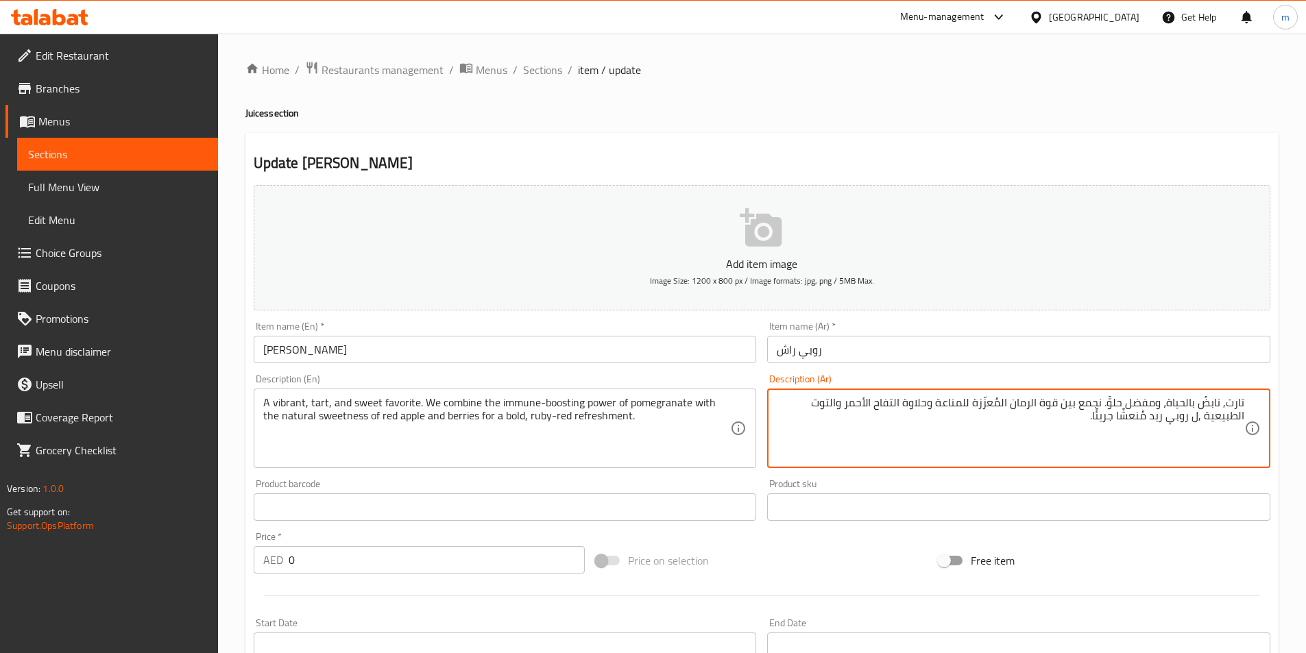
drag, startPoint x: 1128, startPoint y: 404, endPoint x: 1154, endPoint y: 406, distance: 26.1
click at [1154, 406] on textarea "تارت, نابضٌ بالحياة، ومفضل حلوٌّ. نجمع بين قوة الرمان المُعزّزة للمناعة وحلاوة …" at bounding box center [1010, 428] width 467 height 65
click at [1245, 404] on div "تارت, نابضٌ بالحياة، و حلوٌّ. نجمع بين قوة الرمان المُعزّزة للمناعة وحلاوة التف…" at bounding box center [1018, 429] width 503 height 80
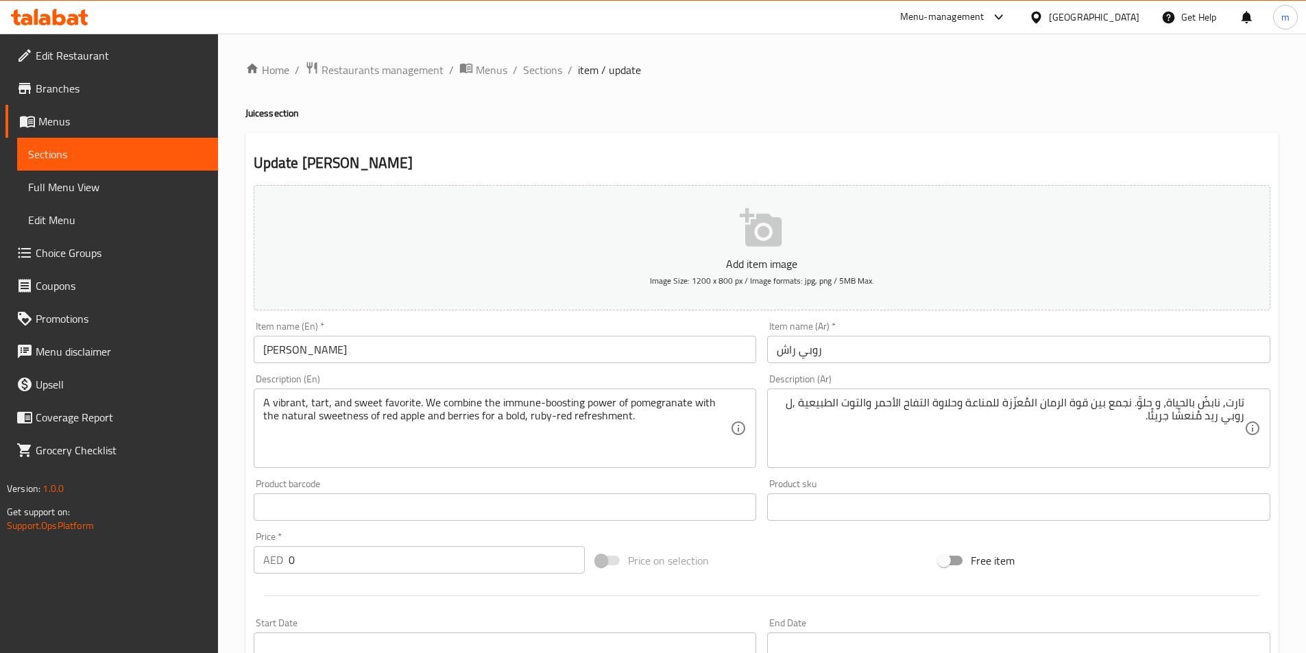
click at [1245, 395] on div "تارت, نابضٌ بالحياة، و حلوٌّ. نجمع بين قوة الرمان المُعزّزة للمناعة وحلاوة التف…" at bounding box center [1018, 429] width 503 height 80
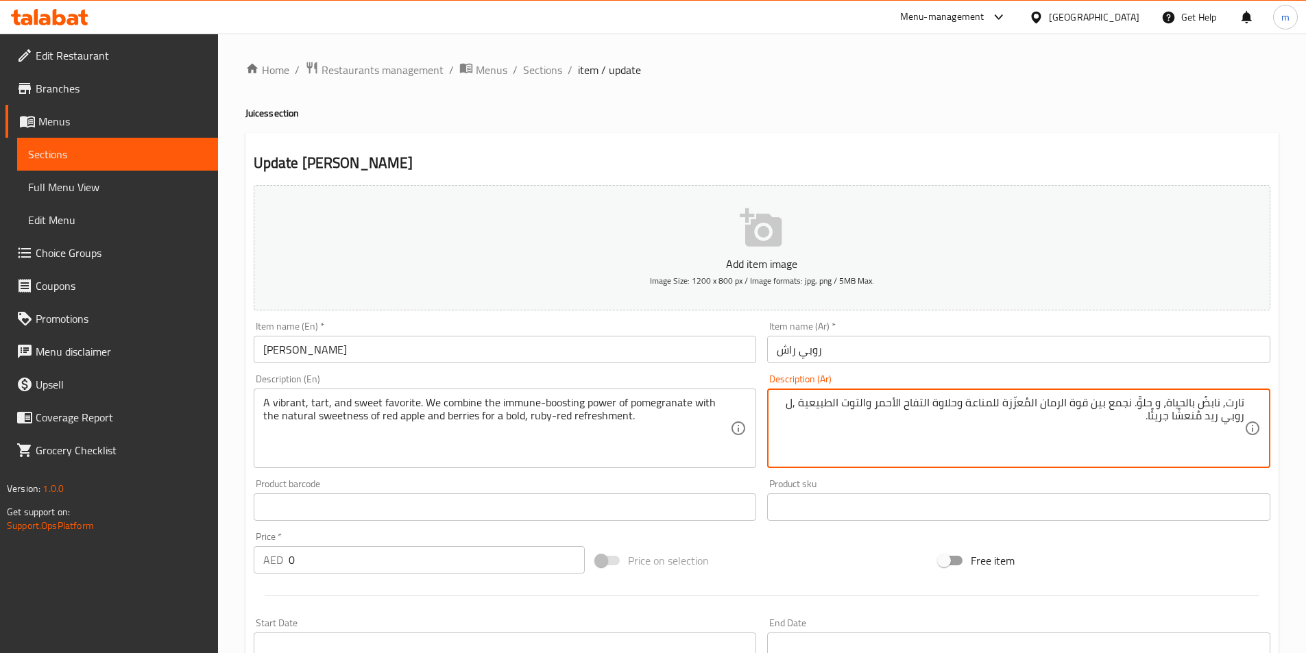
click at [1227, 404] on textarea "تارت, نابضٌ بالحياة، و حلوٌّ. نجمع بين قوة الرمان المُعزّزة للمناعة وحلاوة التف…" at bounding box center [1010, 428] width 467 height 65
paste textarea "مفضل"
paste textarea "تارت"
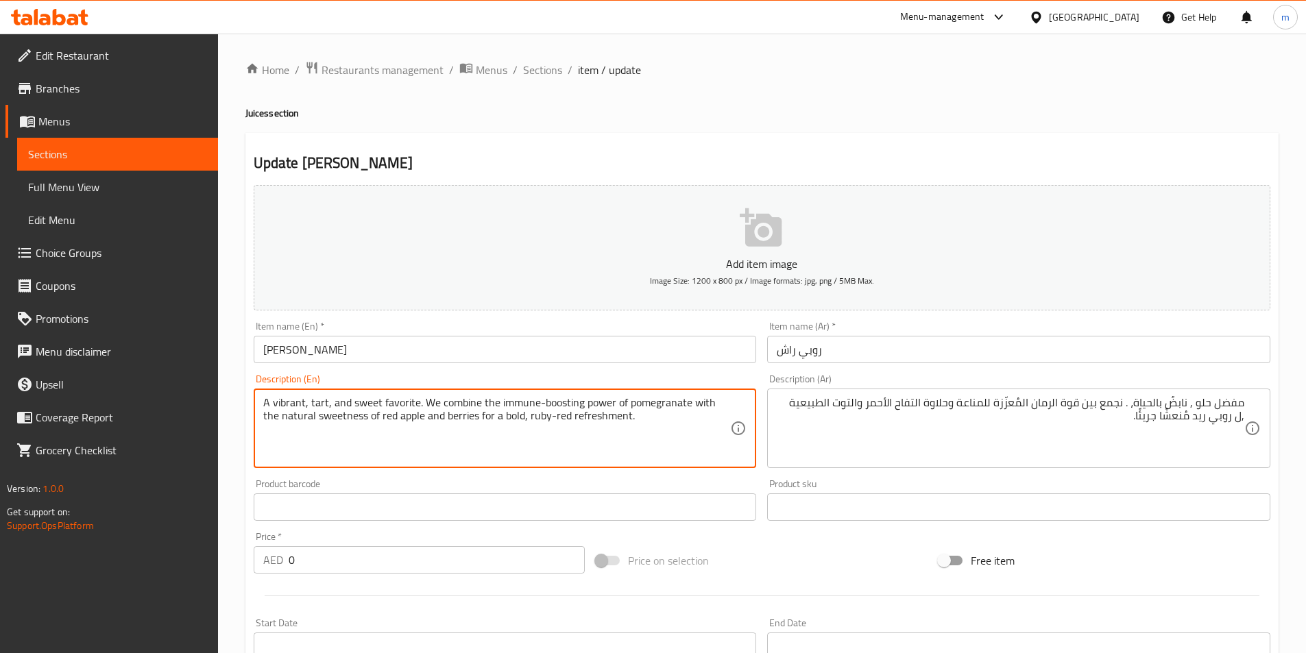
click at [395, 400] on textarea "A vibrant, tart, and sweet favorite. We combine the immune-boosting power of po…" at bounding box center [496, 428] width 467 height 65
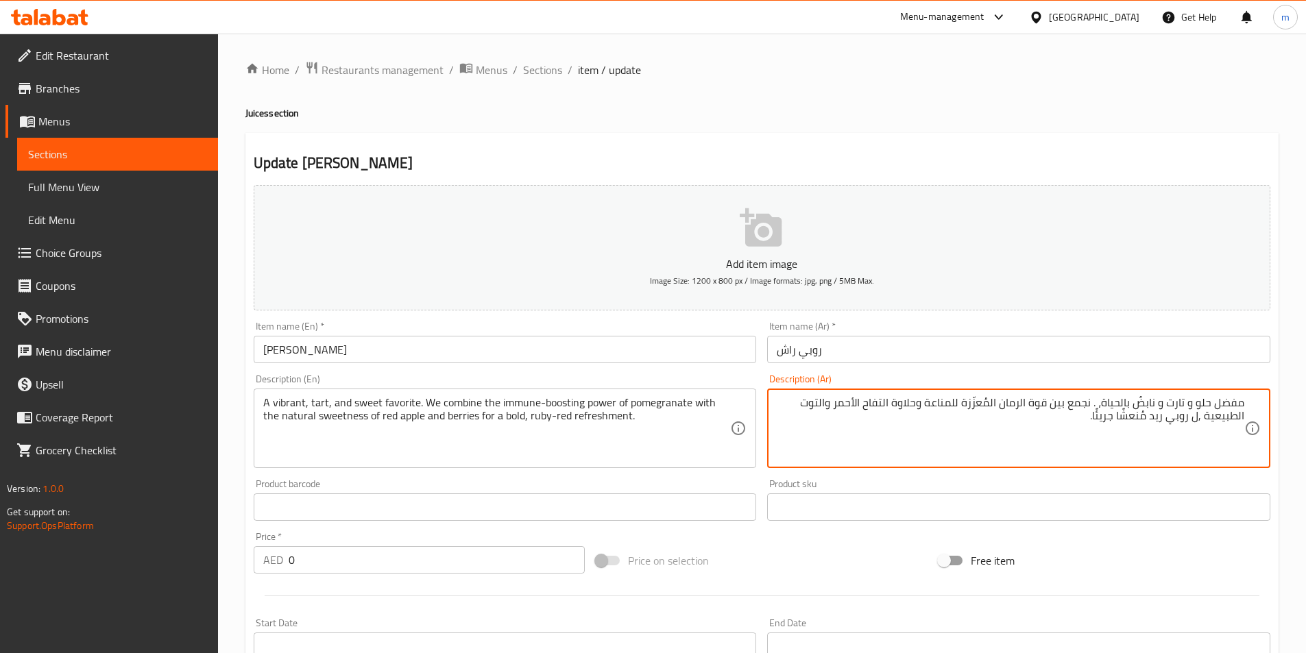
click at [1066, 419] on textarea "مفضل حلو و تارت و نابضٌ بالحياة، . نجمع بين قوة الرمان المُعزّزة للمناعة وحلاوة…" at bounding box center [1010, 428] width 467 height 65
click at [1099, 403] on textarea "مفضل حلو و تارت و نابضٌ بالحياة، . نجمع بين قوة الرمان المُعزّزة للمناعة وحلاوة…" at bounding box center [1010, 428] width 467 height 65
click at [943, 435] on textarea "مفضل حلو و تارت و نابضٌ بالحياة. نجمع بين قوة الرمان المُعزّزة للمناعة وحلاوة ا…" at bounding box center [1010, 428] width 467 height 65
type textarea "مفضل حلو و تارت و نابضٌ بالحياة. نجمع بين قوة الرمان المُعزّزة للمناعة وحلاوة ا…"
click at [49, 156] on span "Sections" at bounding box center [117, 154] width 179 height 16
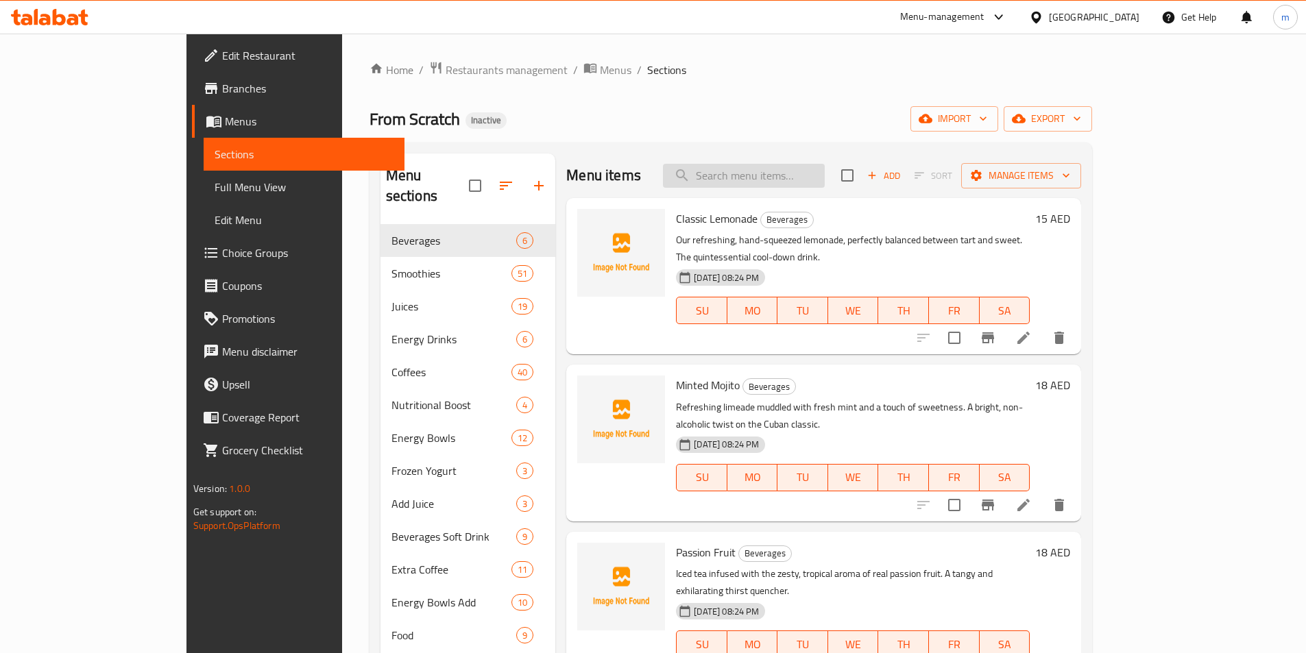
click at [791, 170] on input "search" at bounding box center [744, 176] width 162 height 24
paste input "Ginger Breeze"
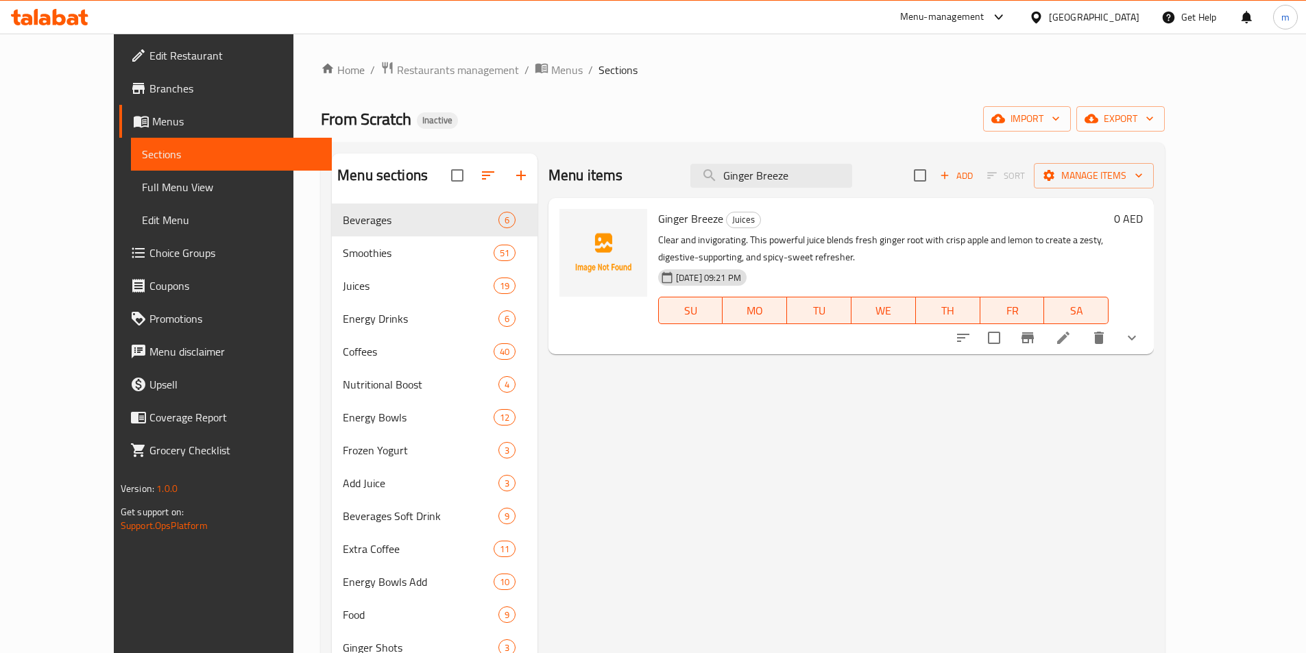
type input "Ginger Breeze"
click at [1071, 343] on icon at bounding box center [1063, 338] width 16 height 16
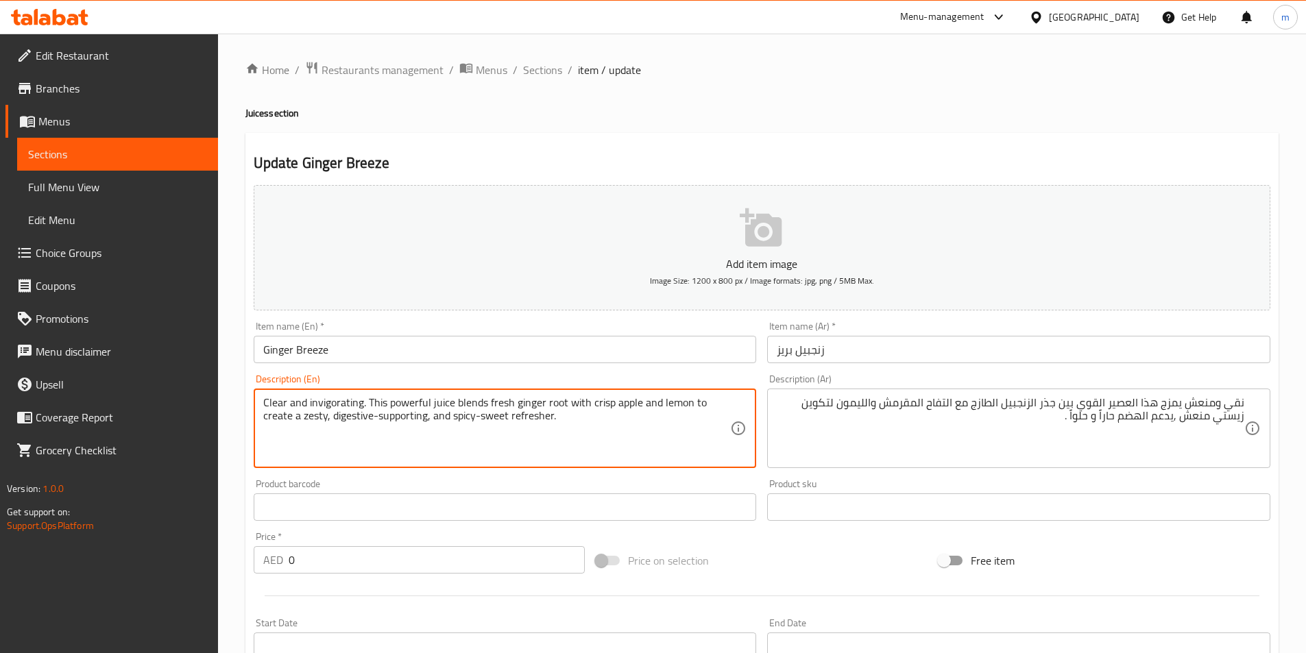
drag, startPoint x: 308, startPoint y: 404, endPoint x: 363, endPoint y: 409, distance: 54.4
click at [562, 447] on textarea "Clear and invigorating. This powerful juice blends fresh ginger root with crisp…" at bounding box center [496, 428] width 467 height 65
drag, startPoint x: 690, startPoint y: 401, endPoint x: 725, endPoint y: 427, distance: 43.6
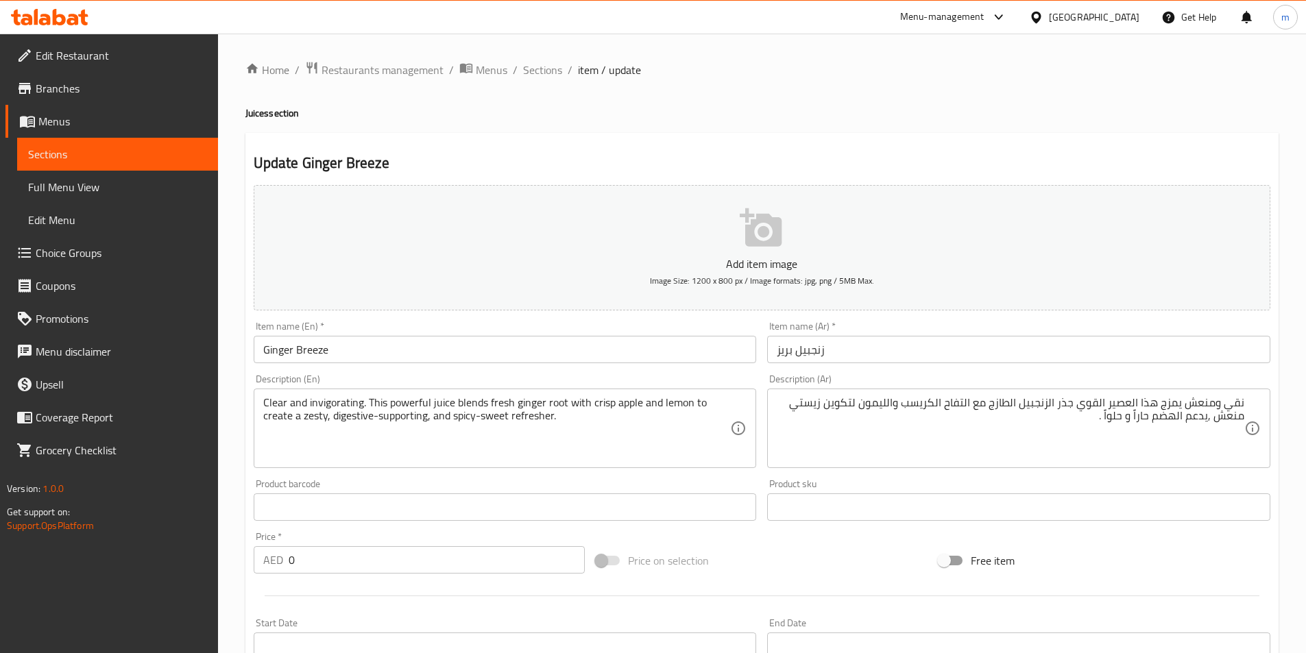
click at [470, 438] on textarea "Clear and invigorating. This powerful juice blends fresh ginger root with crisp…" at bounding box center [496, 428] width 467 height 65
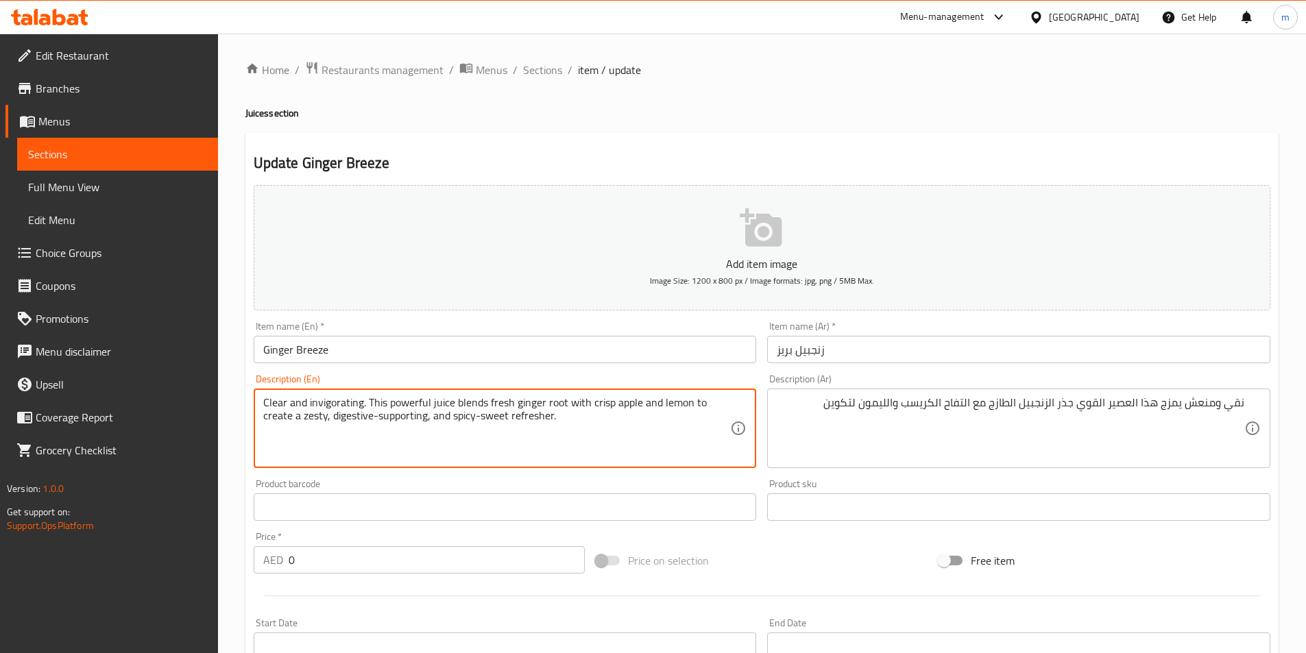
click at [533, 415] on textarea "Clear and invigorating. This powerful juice blends fresh ginger root with crisp…" at bounding box center [496, 428] width 467 height 65
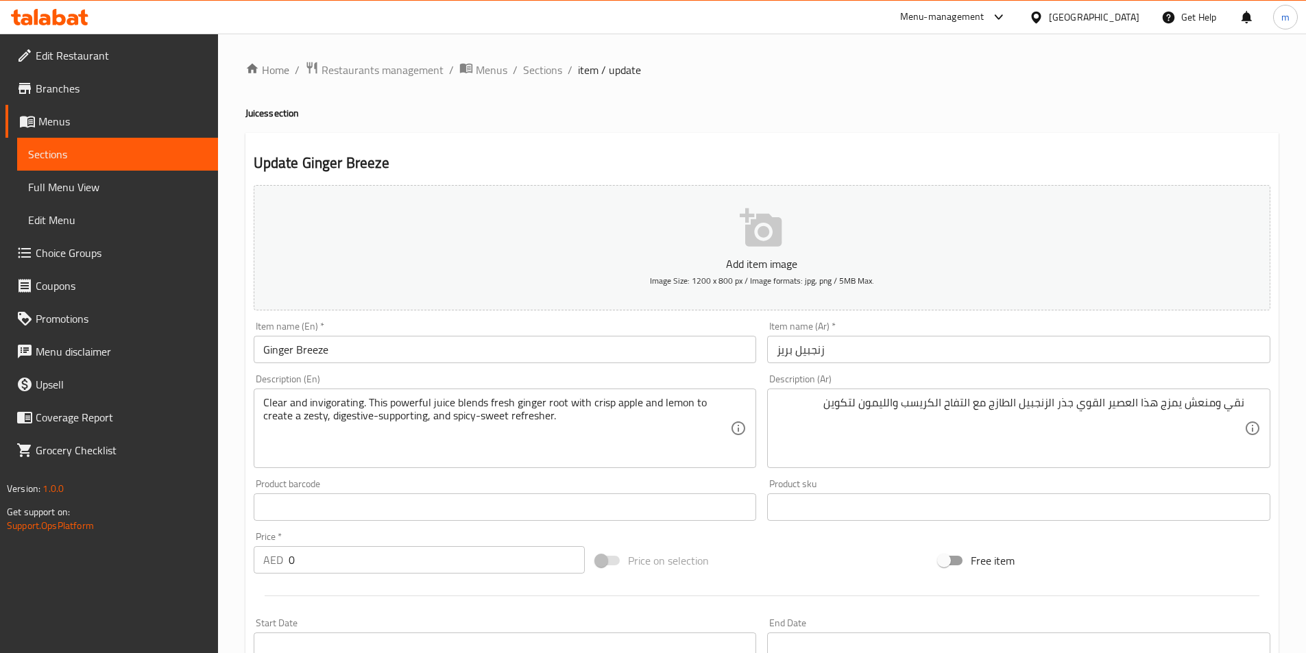
click at [281, 347] on input "Ginger Breeze" at bounding box center [505, 349] width 503 height 27
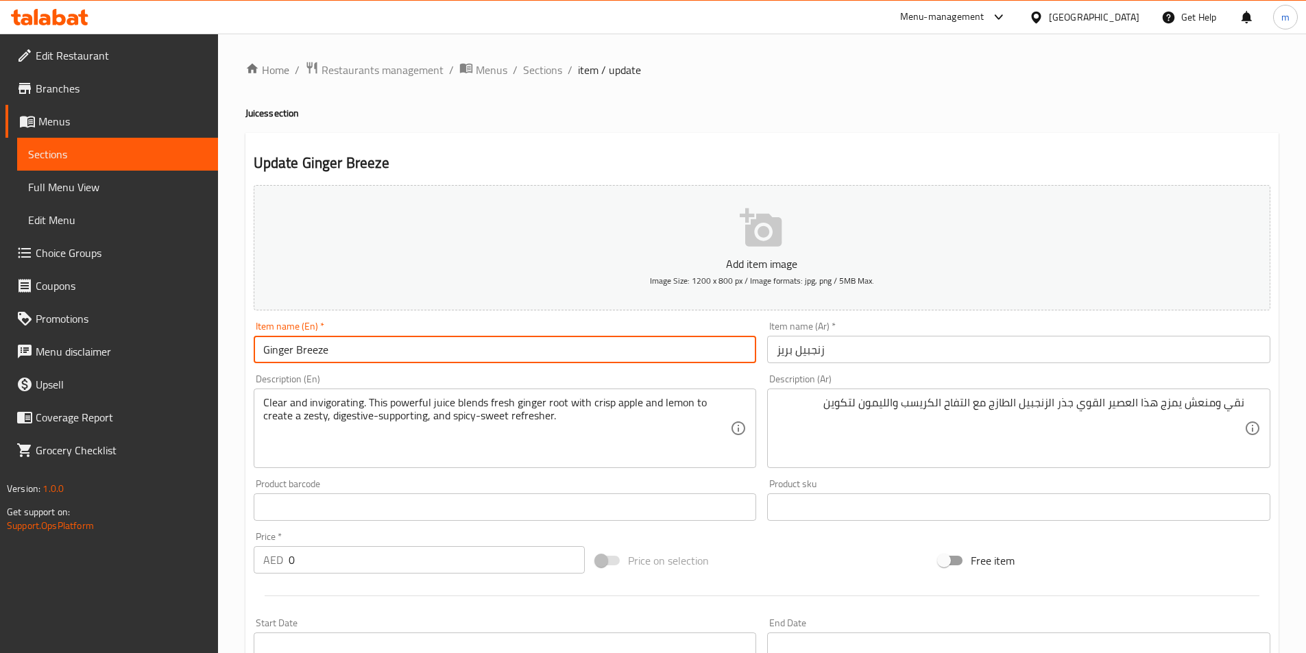
click at [281, 347] on input "Ginger Breeze" at bounding box center [505, 349] width 503 height 27
click at [557, 348] on input "Ginger Breeze" at bounding box center [505, 349] width 503 height 27
click at [320, 346] on input "Ginger Breeze" at bounding box center [505, 349] width 503 height 27
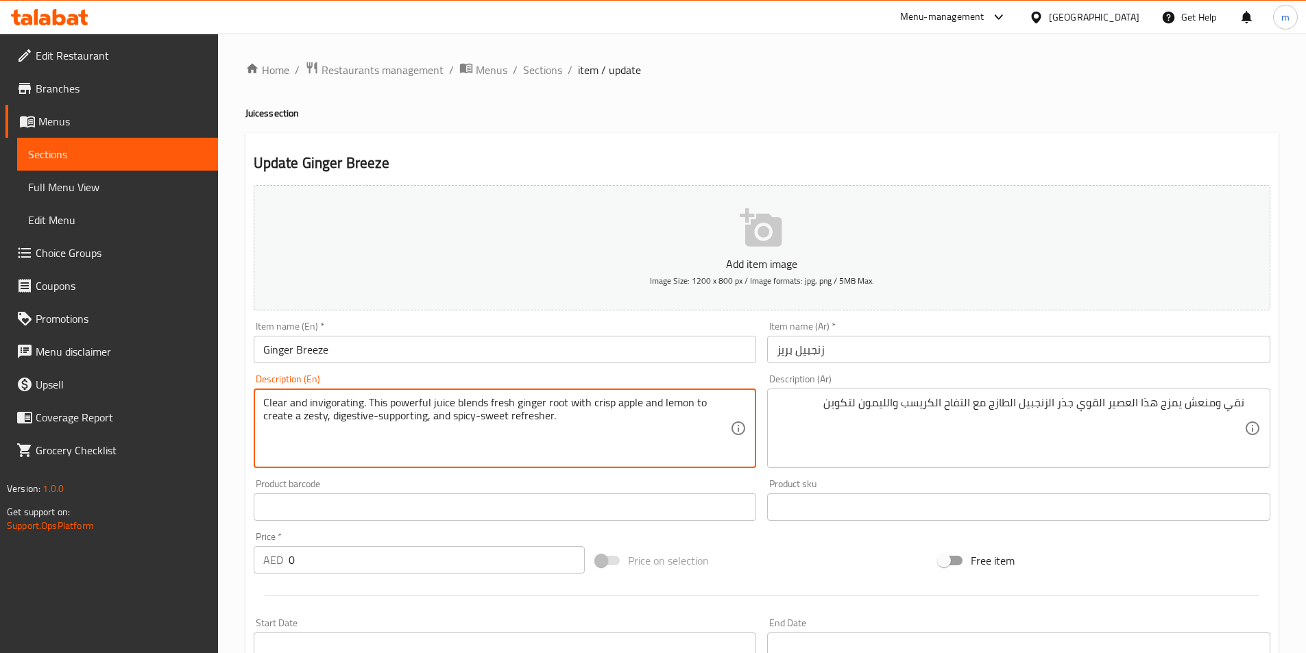
click at [554, 403] on textarea "Clear and invigorating. This powerful juice blends fresh ginger root with crisp…" at bounding box center [496, 428] width 467 height 65
click at [668, 411] on textarea "Clear and invigorating. This powerful juice blends fresh ginger root with crisp…" at bounding box center [496, 428] width 467 height 65
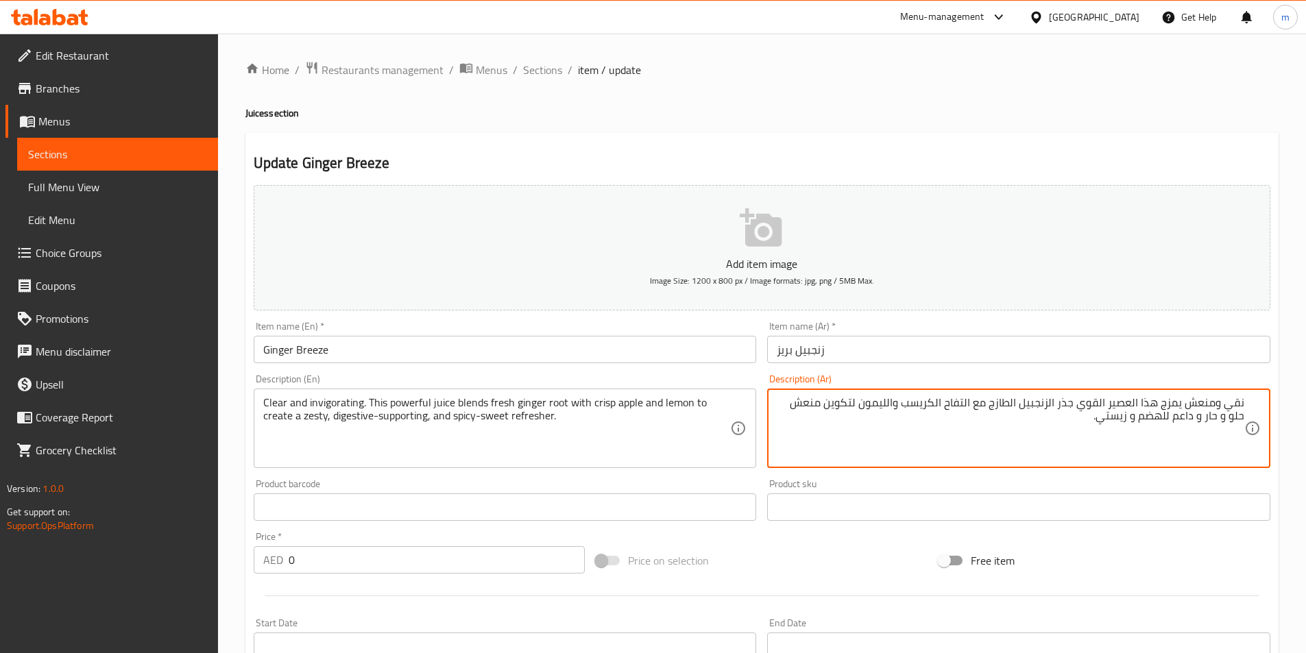
type textarea "نقي ومنعش يمزج هذا العصير القوي جذر الزنجبيل الطازج مع التفاح الكريسب والليمون …"
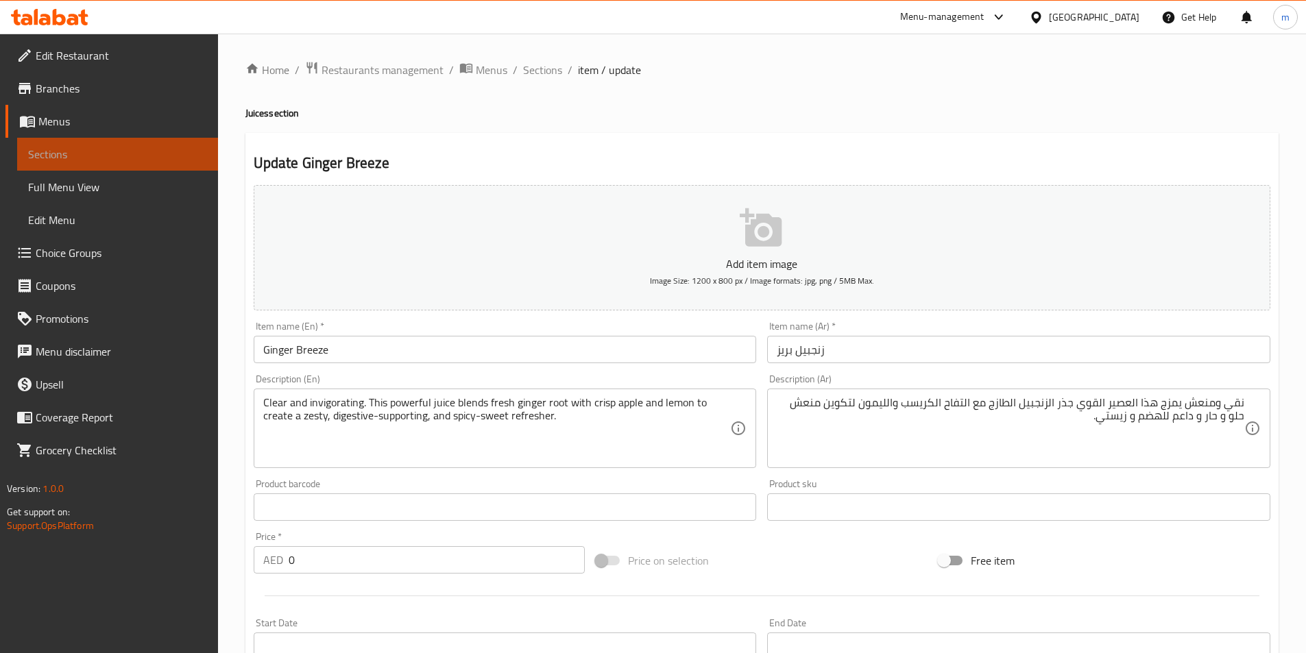
click at [69, 153] on span "Sections" at bounding box center [117, 154] width 179 height 16
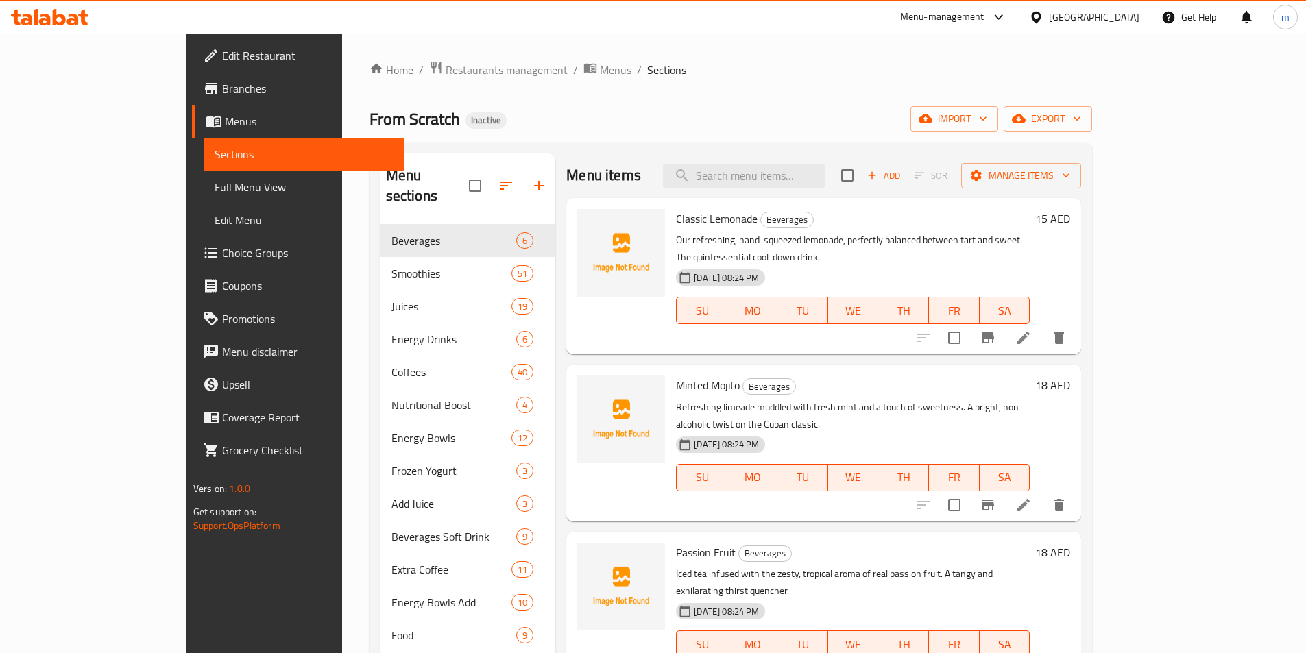
click at [225, 124] on span "Menus" at bounding box center [309, 121] width 169 height 16
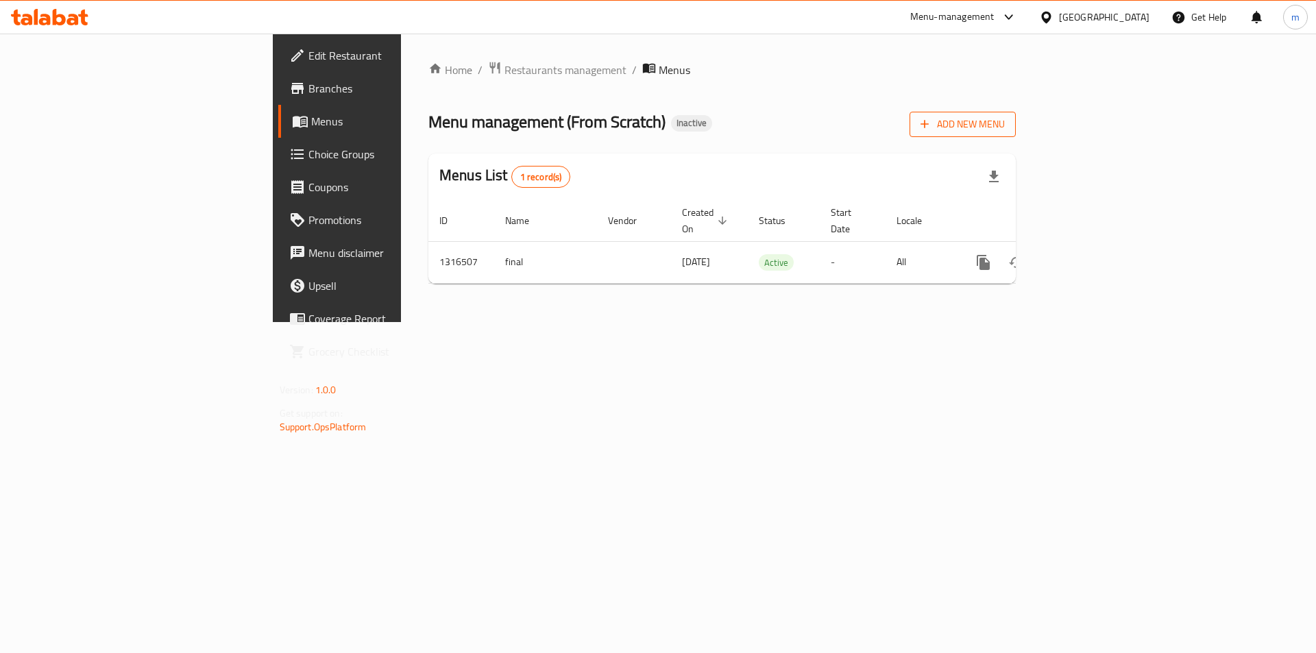
click at [1005, 125] on span "Add New Menu" at bounding box center [963, 124] width 84 height 17
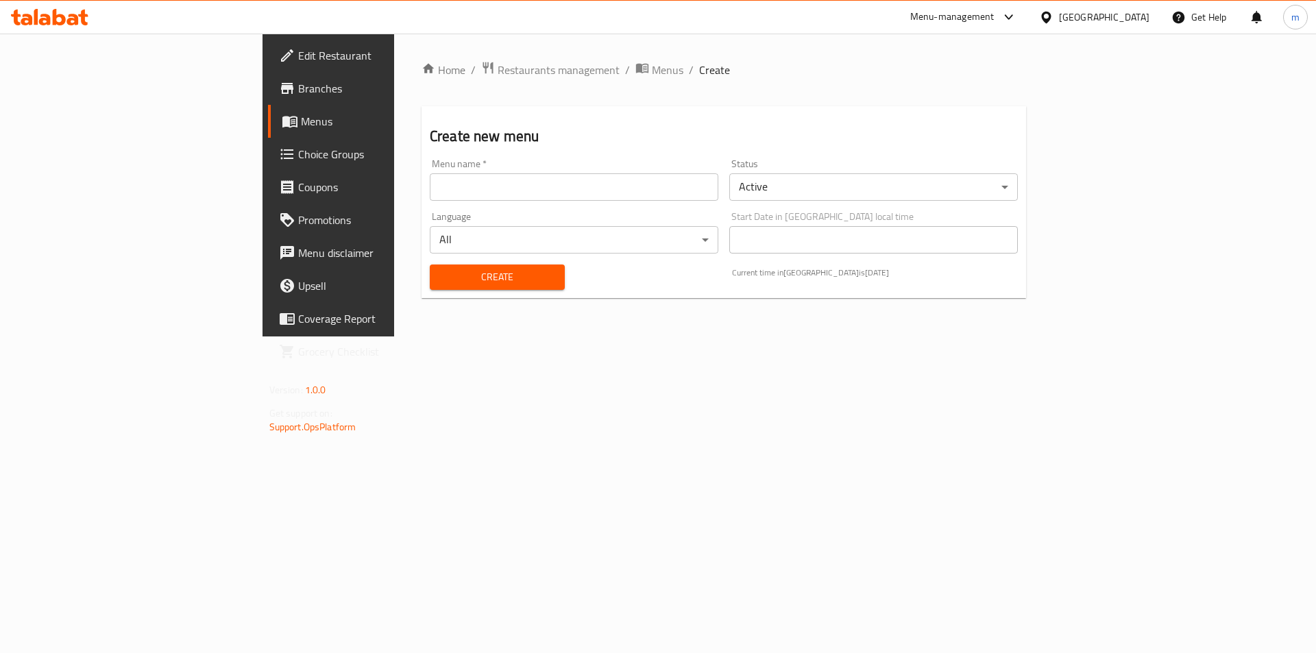
click at [430, 193] on input "text" at bounding box center [574, 186] width 289 height 27
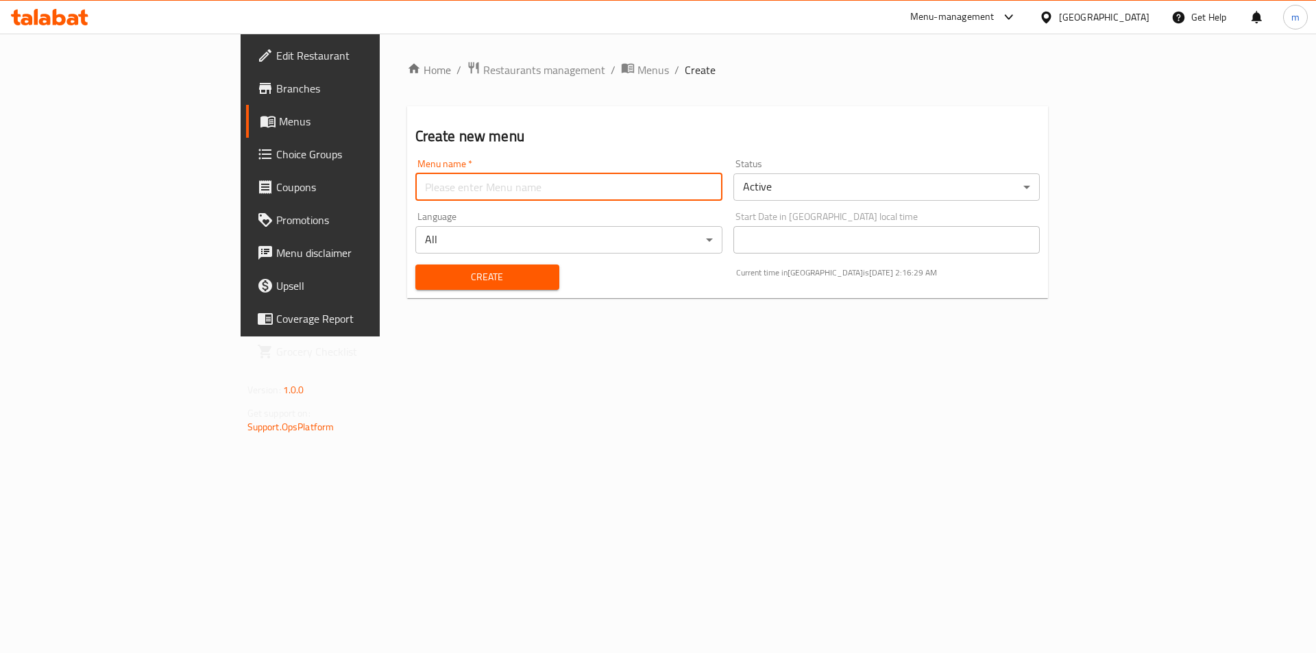
type input "ب"
type input "final"
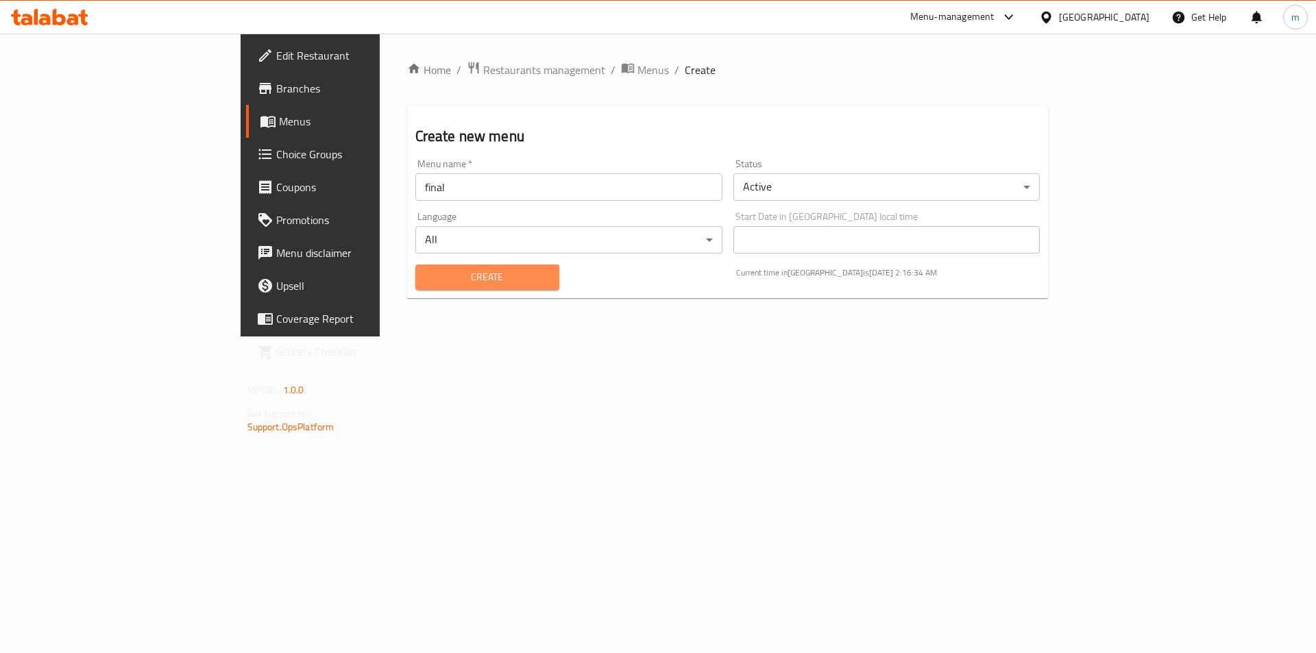
click at [418, 266] on button "Create" at bounding box center [487, 277] width 144 height 25
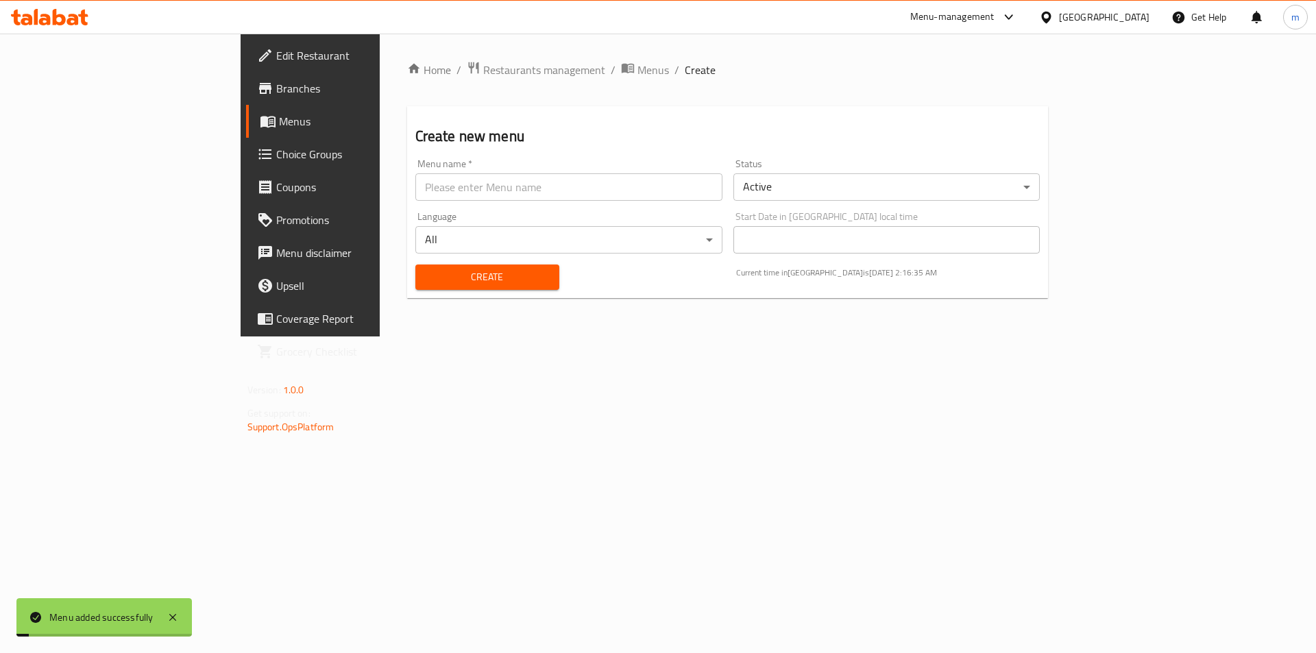
click at [279, 127] on span "Menus" at bounding box center [364, 121] width 171 height 16
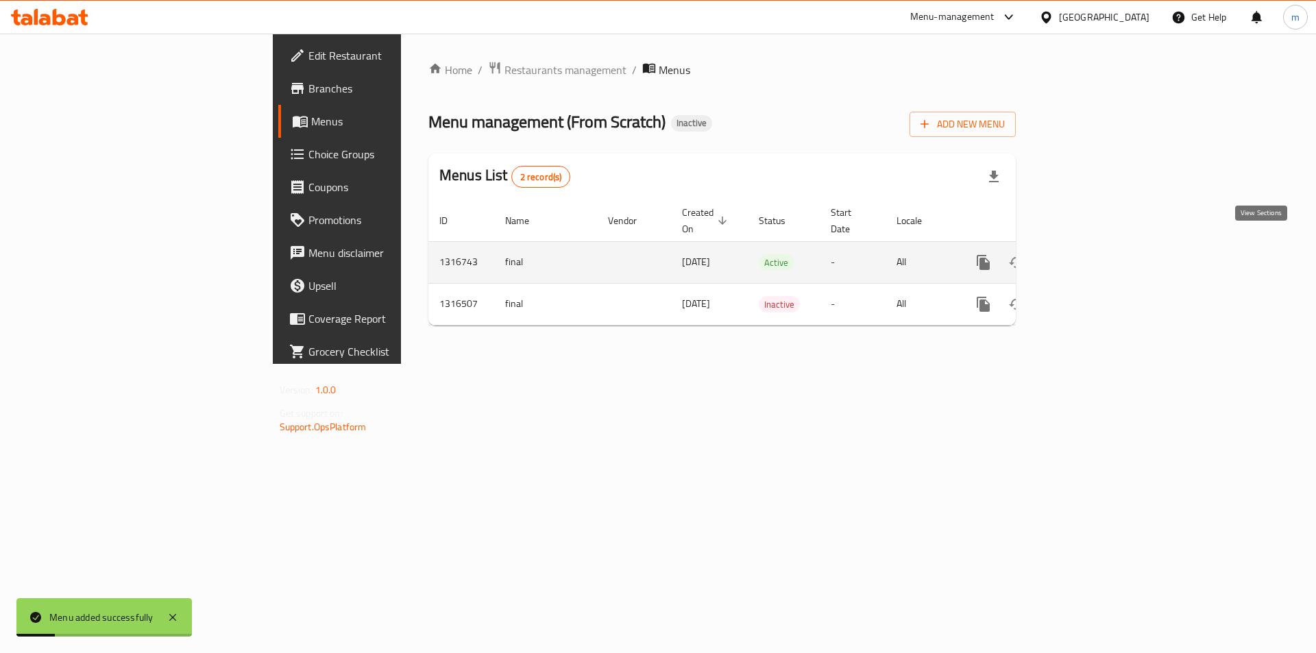
click at [1090, 254] on icon "enhanced table" at bounding box center [1082, 262] width 16 height 16
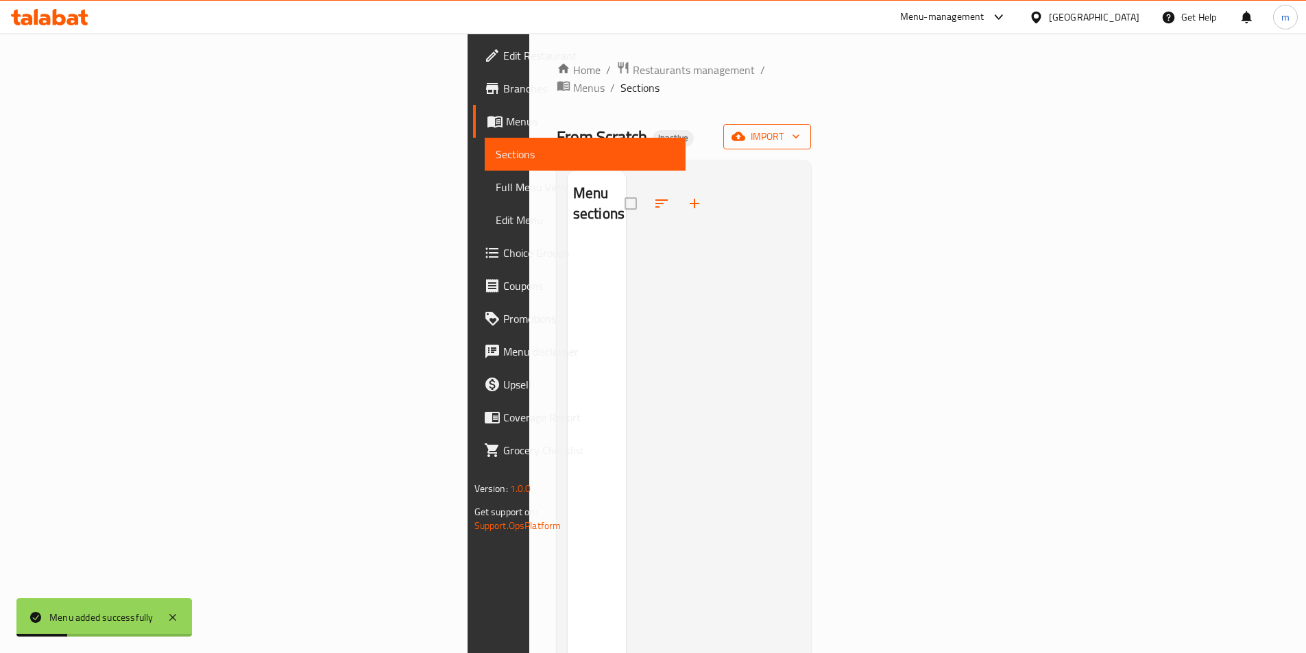
click at [800, 128] on span "import" at bounding box center [767, 136] width 66 height 17
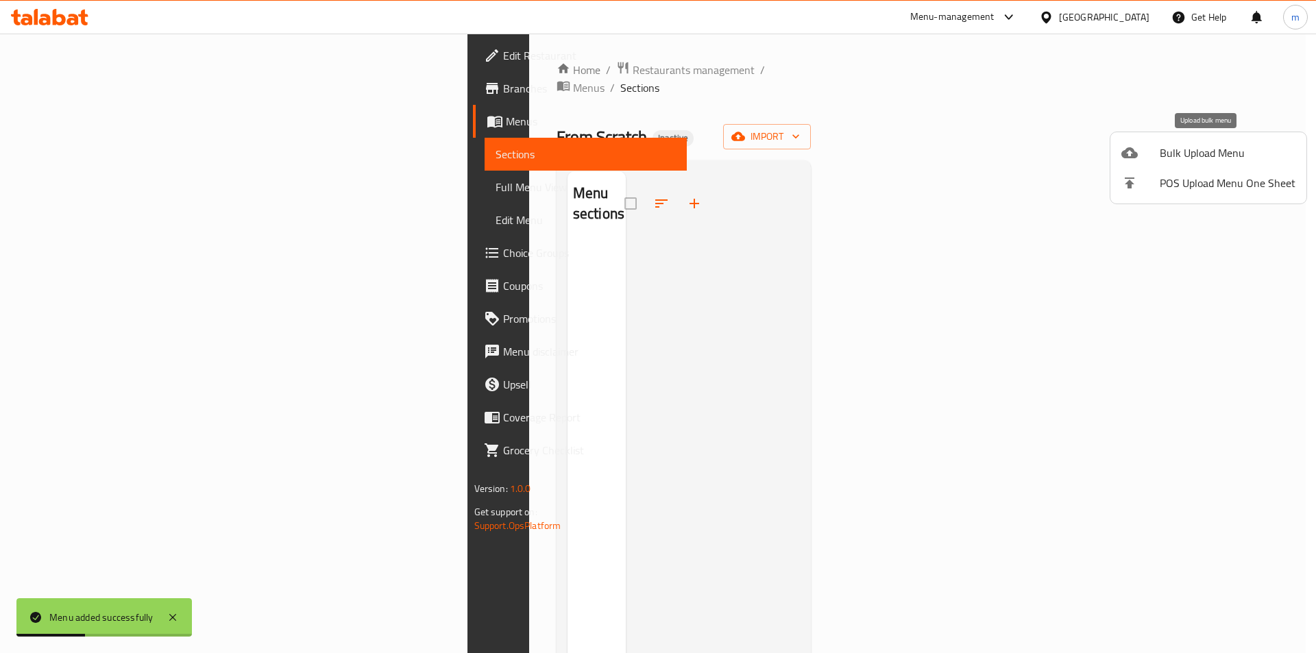
click at [1173, 159] on span "Bulk Upload Menu" at bounding box center [1228, 153] width 136 height 16
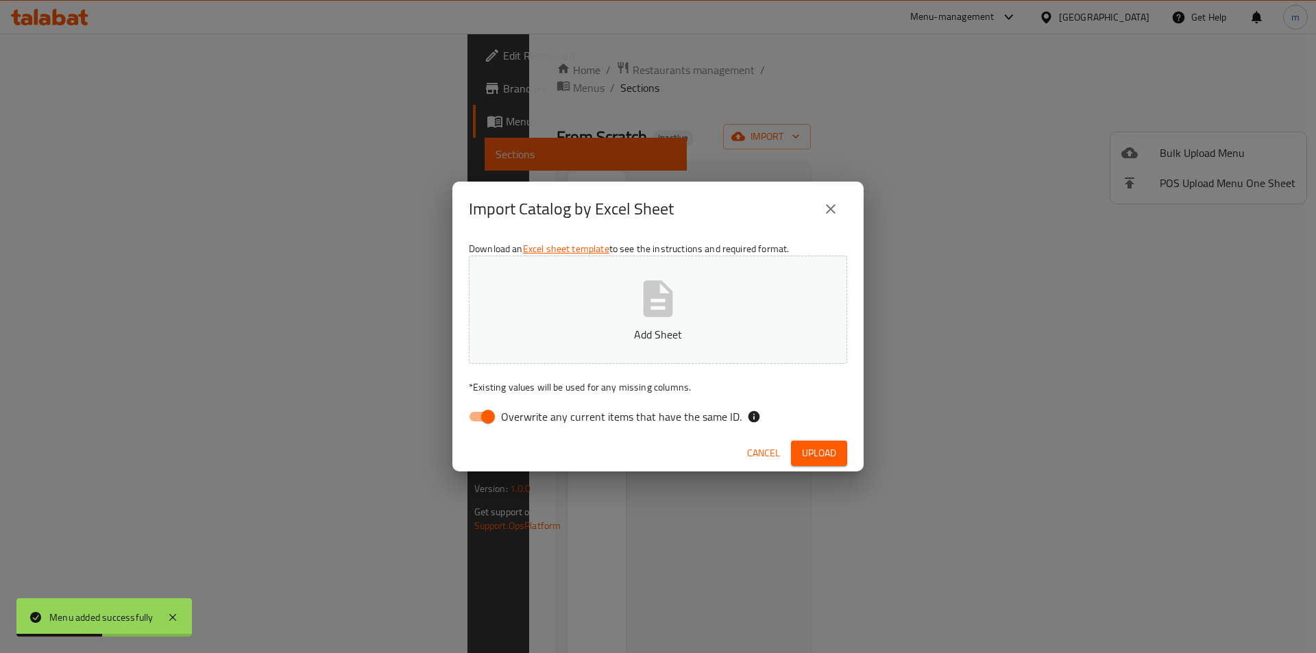
click at [488, 415] on input "Overwrite any current items that have the same ID." at bounding box center [488, 417] width 78 height 26
checkbox input "false"
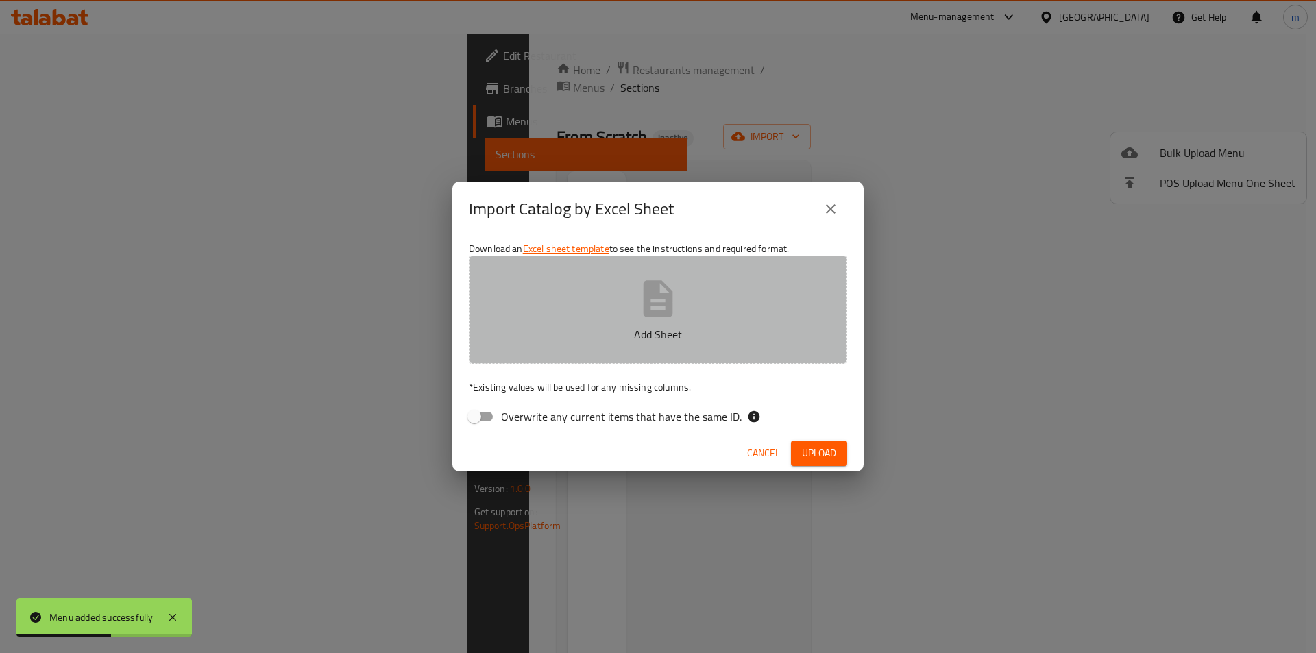
click at [616, 300] on button "Add Sheet" at bounding box center [658, 310] width 378 height 108
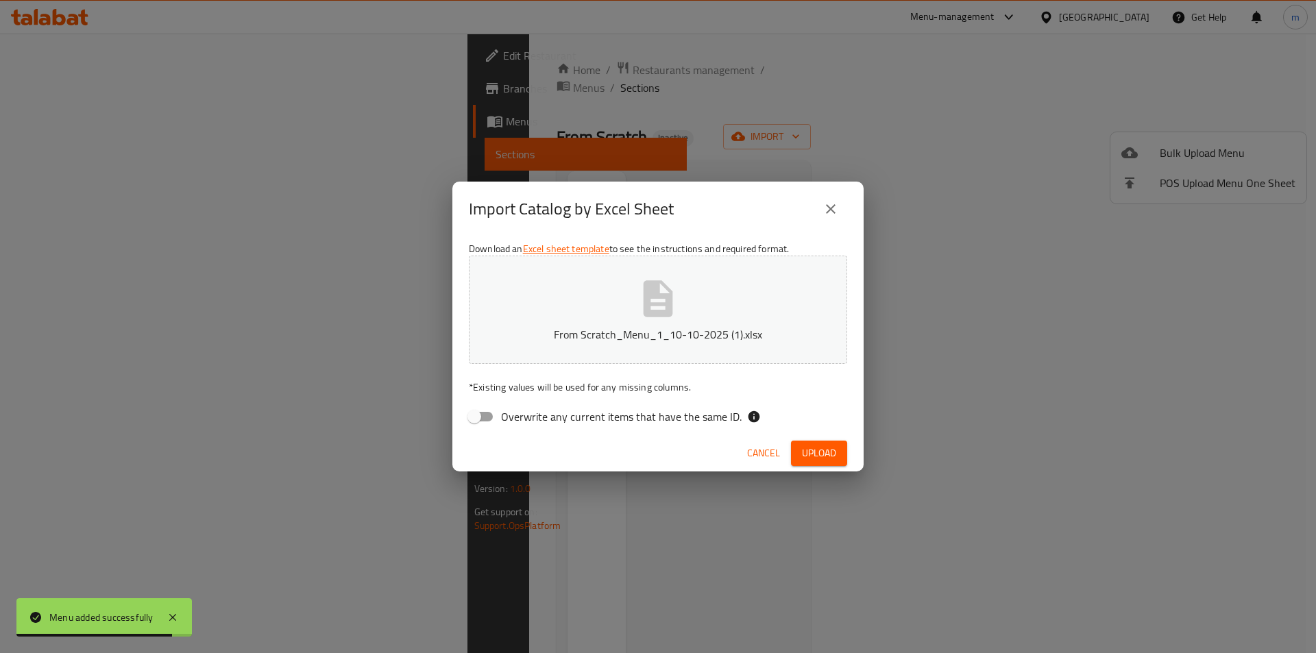
click at [800, 446] on button "Upload" at bounding box center [819, 453] width 56 height 25
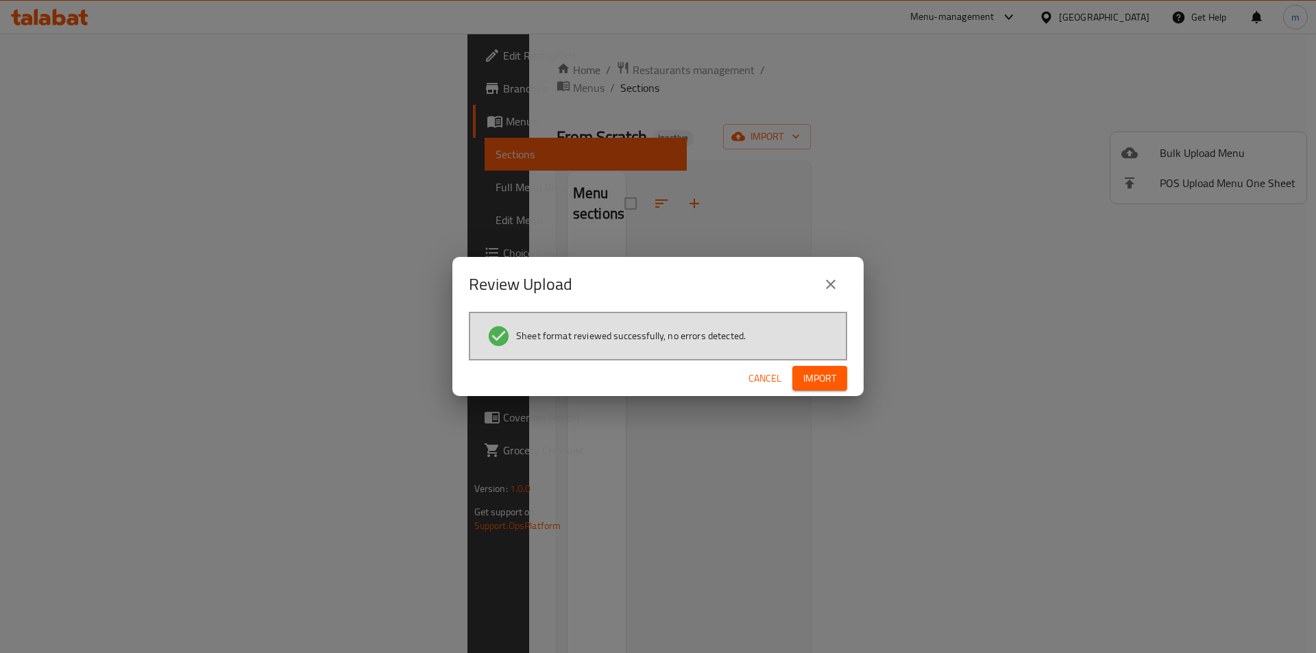
click at [838, 376] on button "Import" at bounding box center [819, 378] width 55 height 25
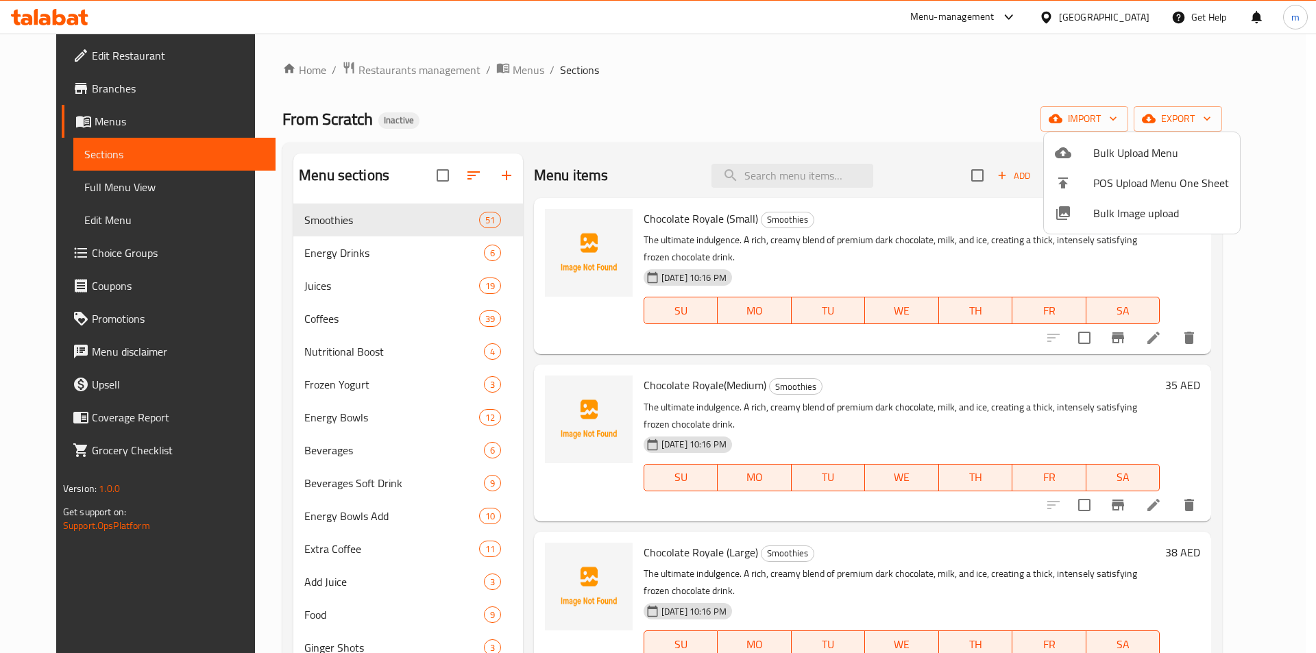
click at [795, 167] on div at bounding box center [658, 326] width 1316 height 653
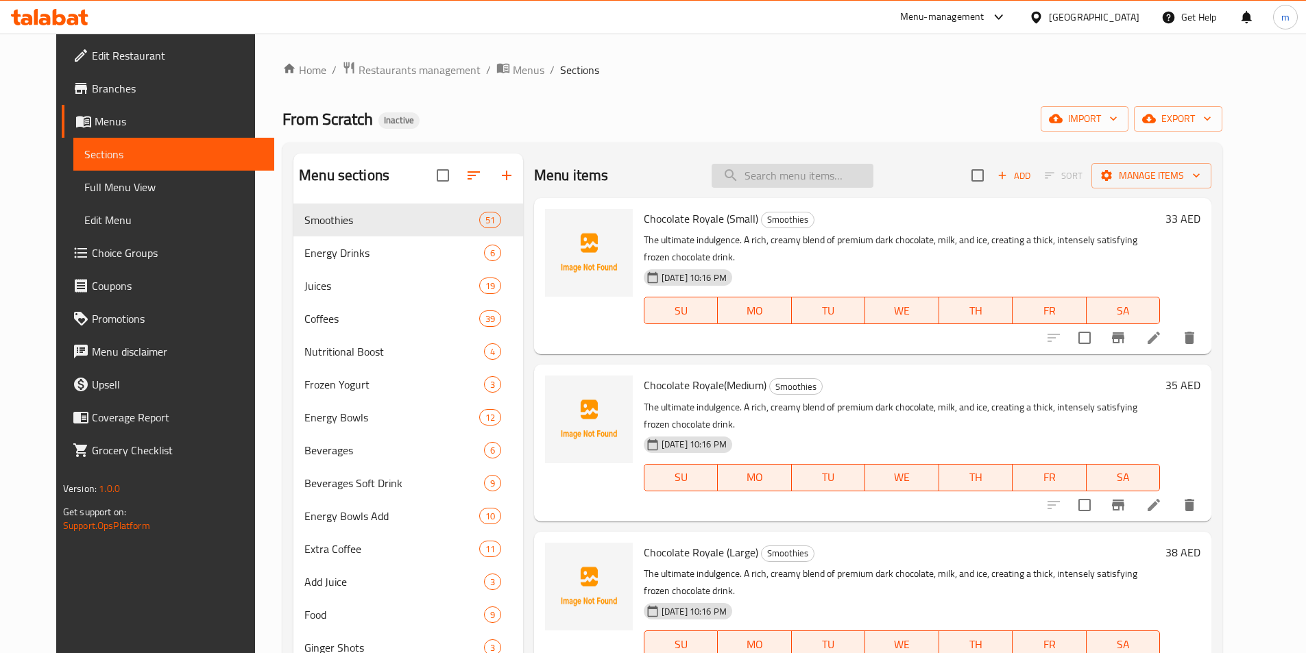
click at [802, 178] on input "search" at bounding box center [792, 176] width 162 height 24
paste input "our signature brew"
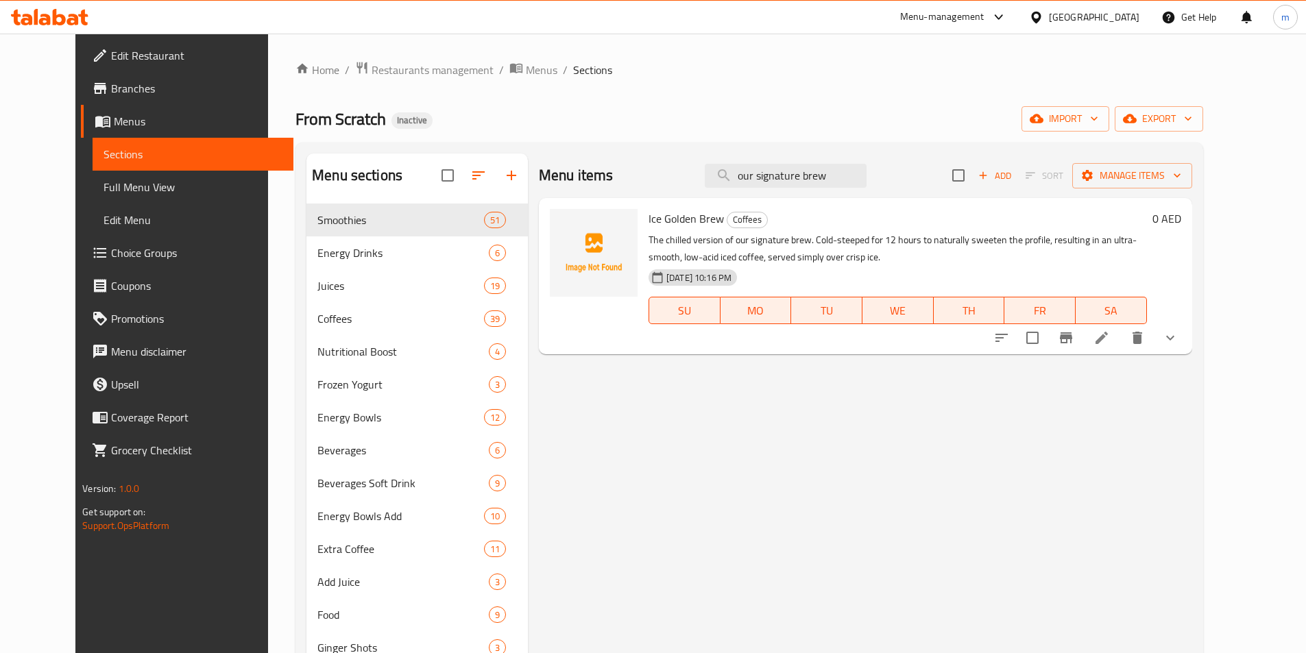
type input "our signature brew"
click at [1121, 341] on li at bounding box center [1101, 338] width 38 height 25
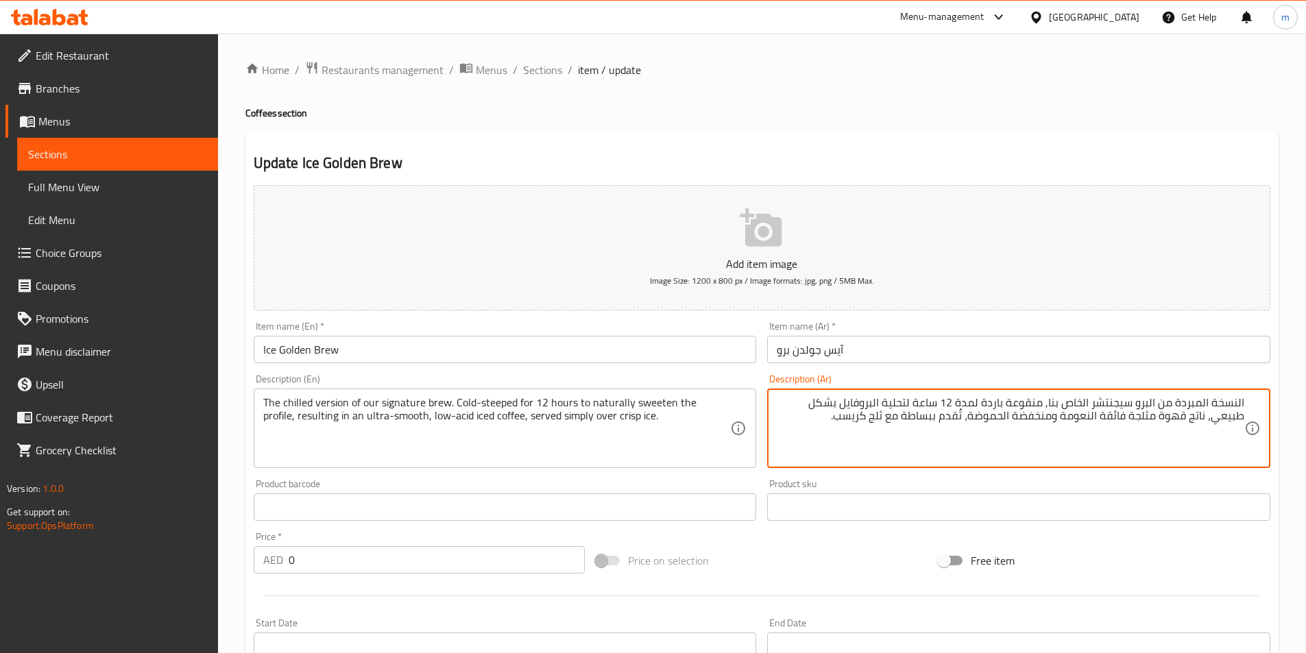
click at [130, 149] on span "Sections" at bounding box center [117, 154] width 179 height 16
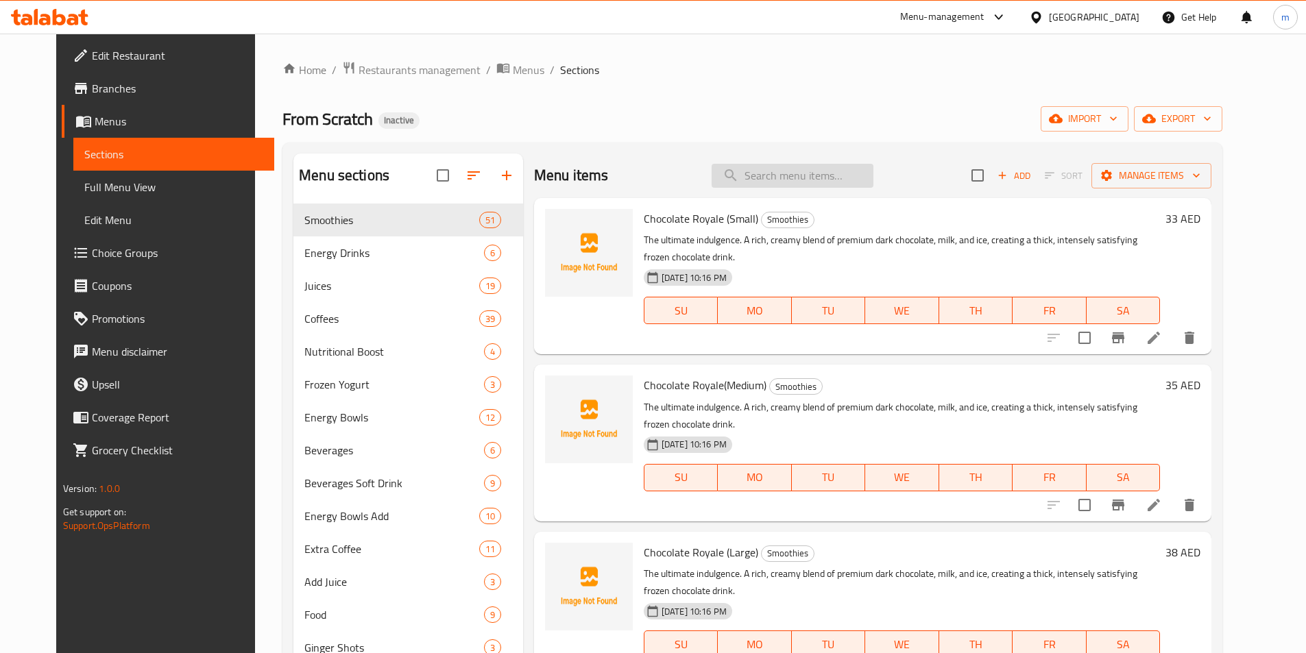
click at [788, 179] on input "search" at bounding box center [792, 176] width 162 height 24
paste input "our signature brew"
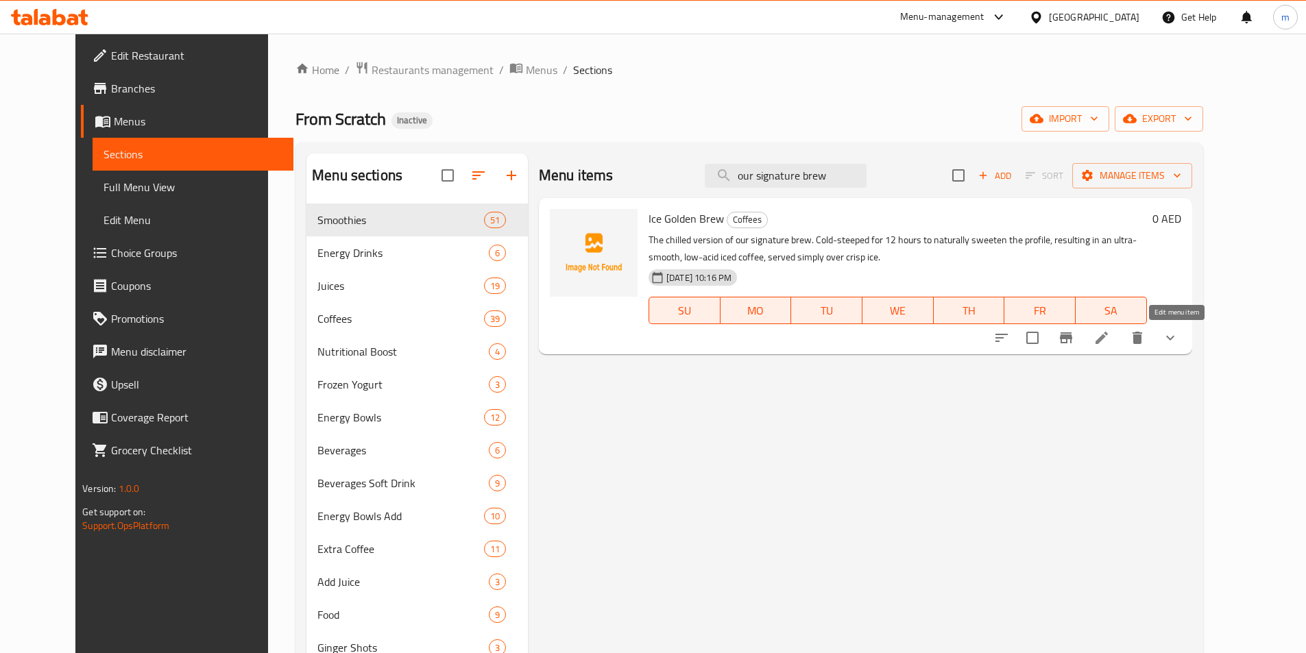
type input "our signature brew"
click at [1110, 341] on icon at bounding box center [1101, 338] width 16 height 16
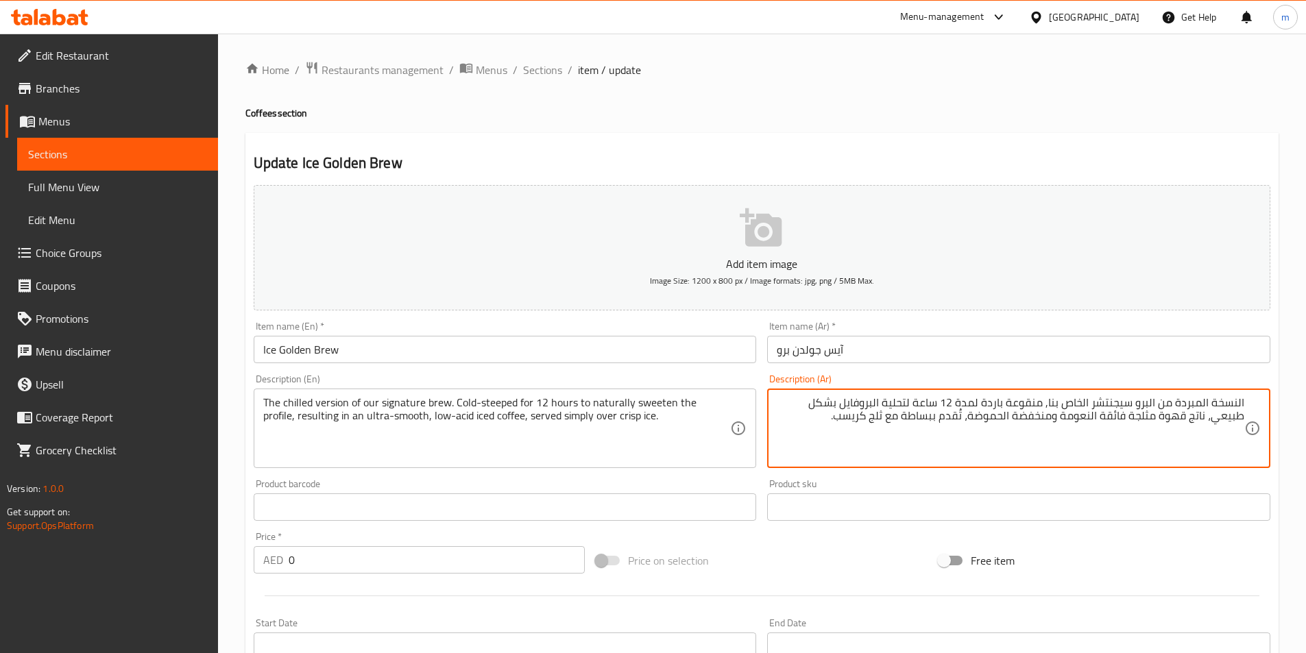
click at [125, 160] on span "Sections" at bounding box center [117, 154] width 179 height 16
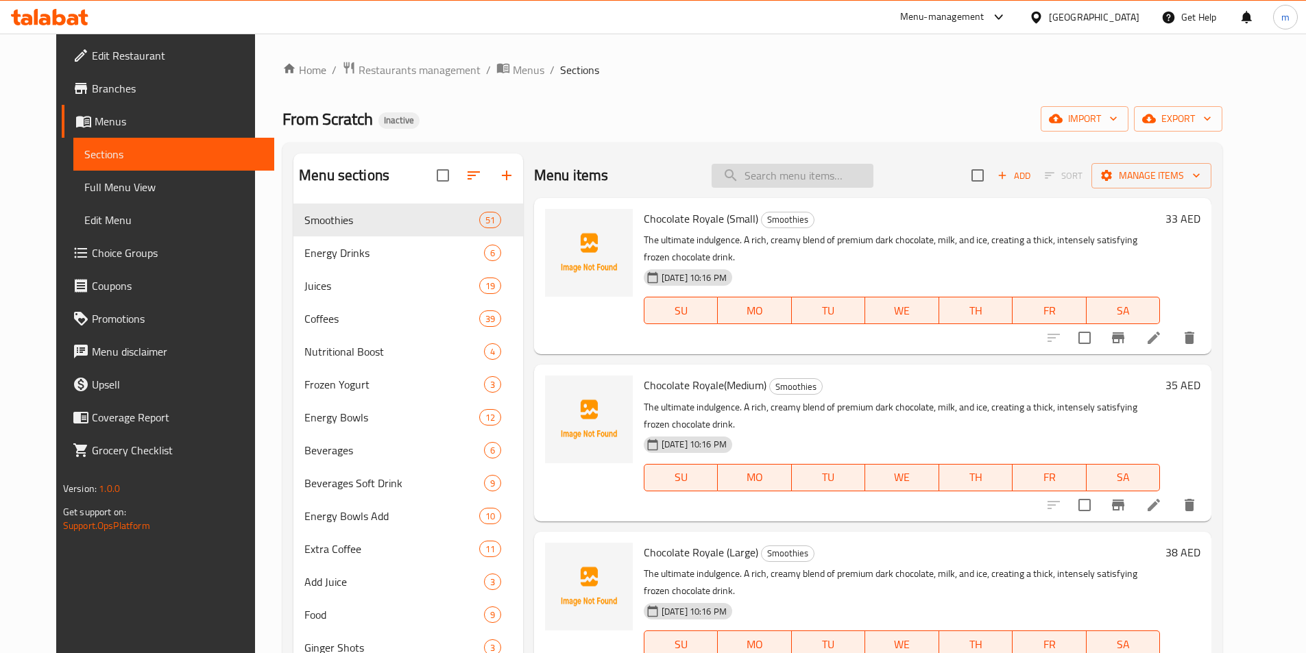
click at [784, 172] on input "search" at bounding box center [792, 176] width 162 height 24
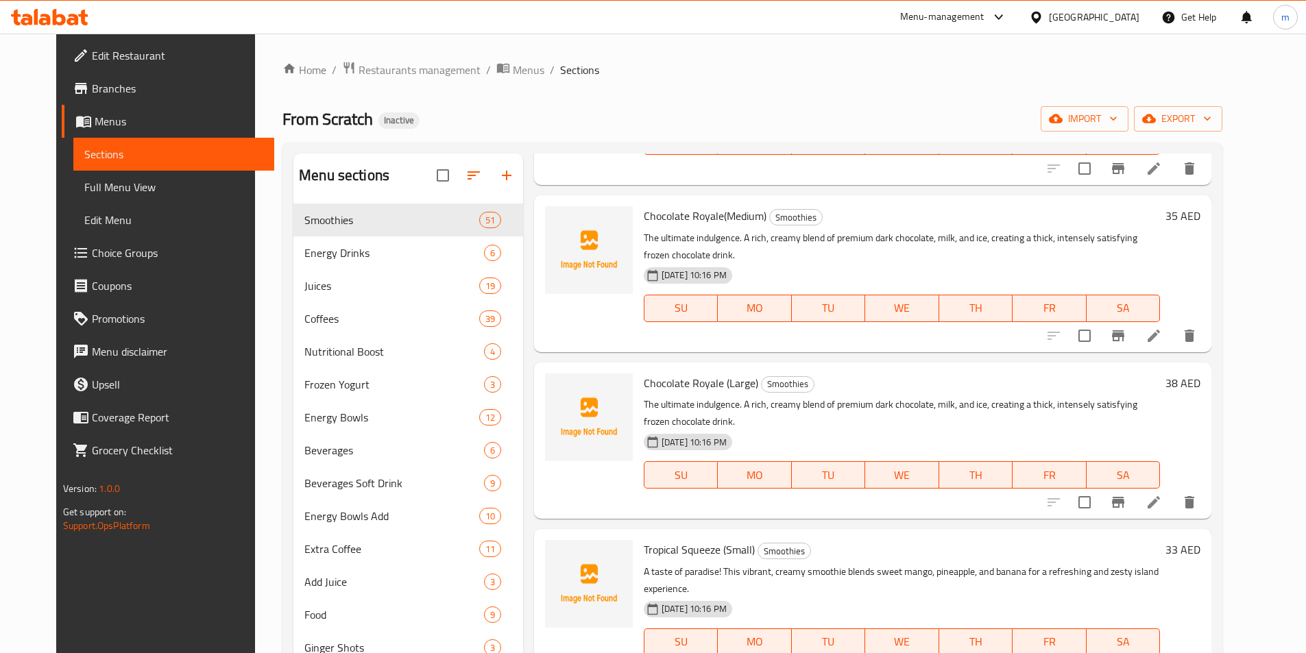
scroll to position [274, 0]
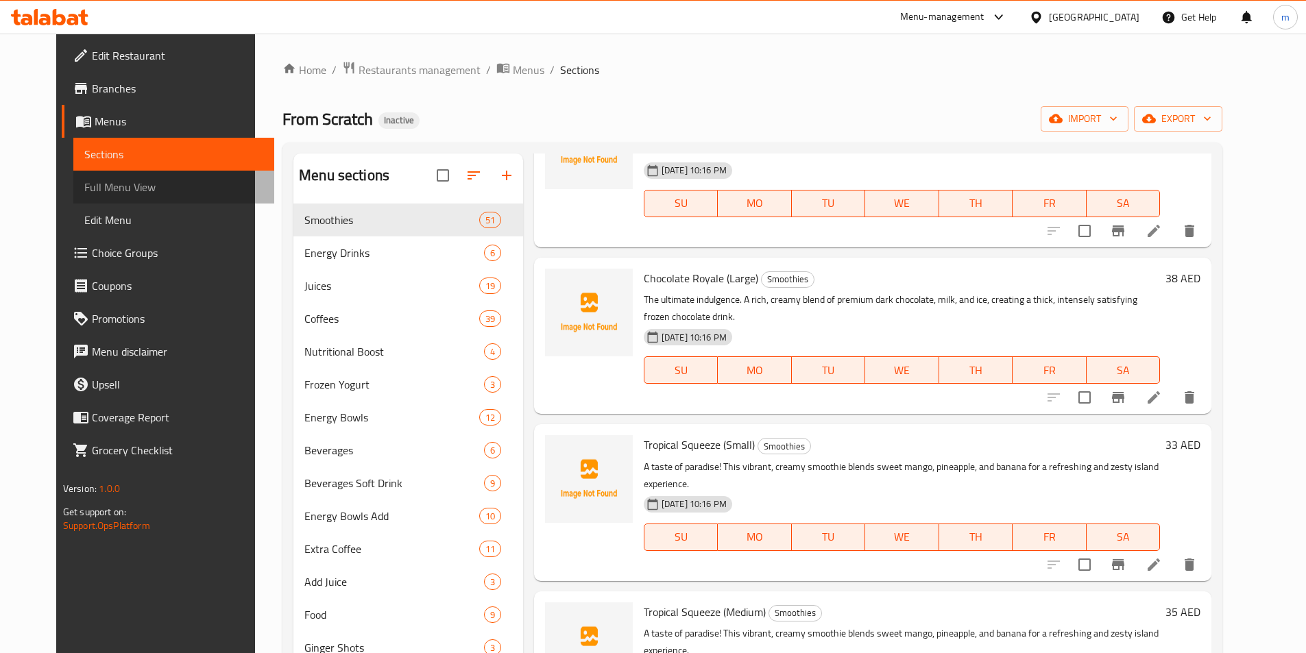
click at [145, 179] on span "Full Menu View" at bounding box center [173, 187] width 179 height 16
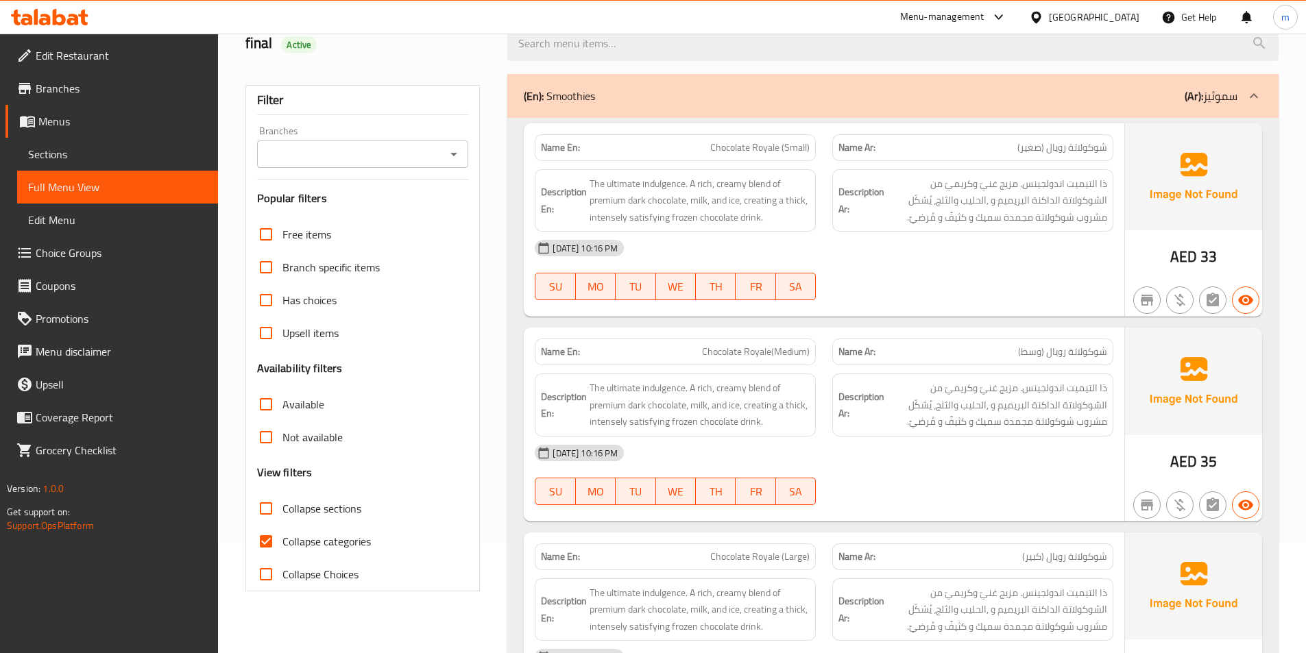
scroll to position [206, 0]
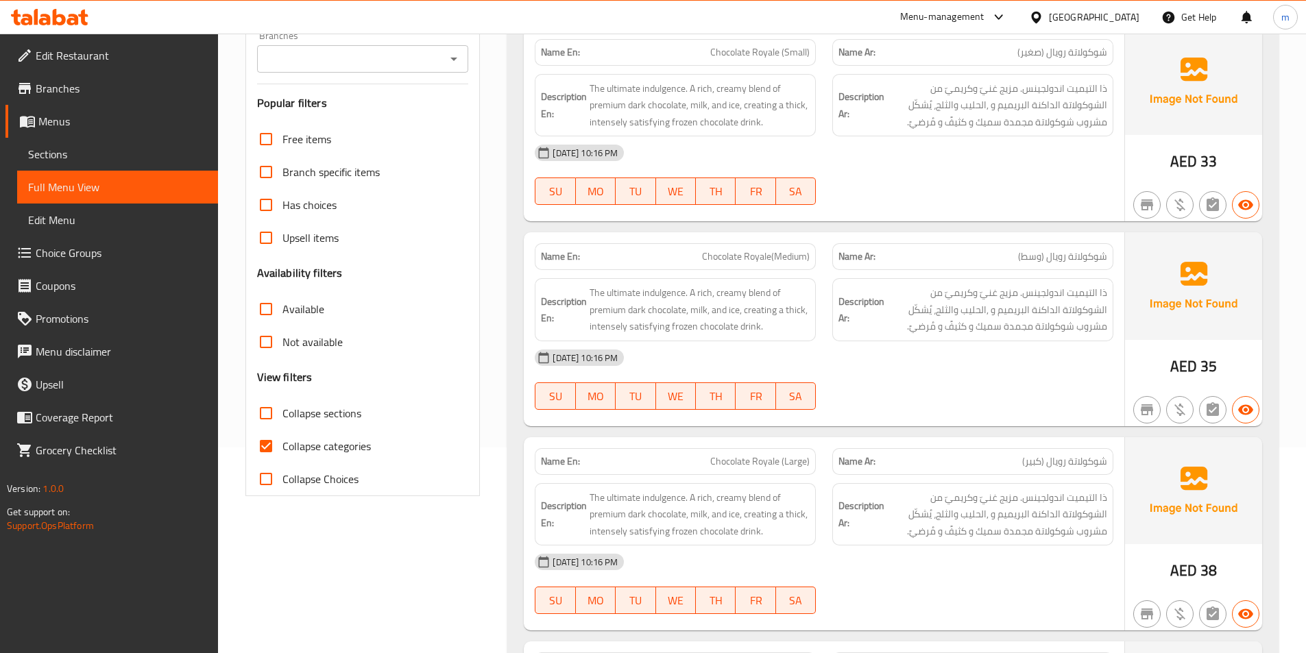
click at [267, 456] on input "Collapse categories" at bounding box center [265, 446] width 33 height 33
checkbox input "false"
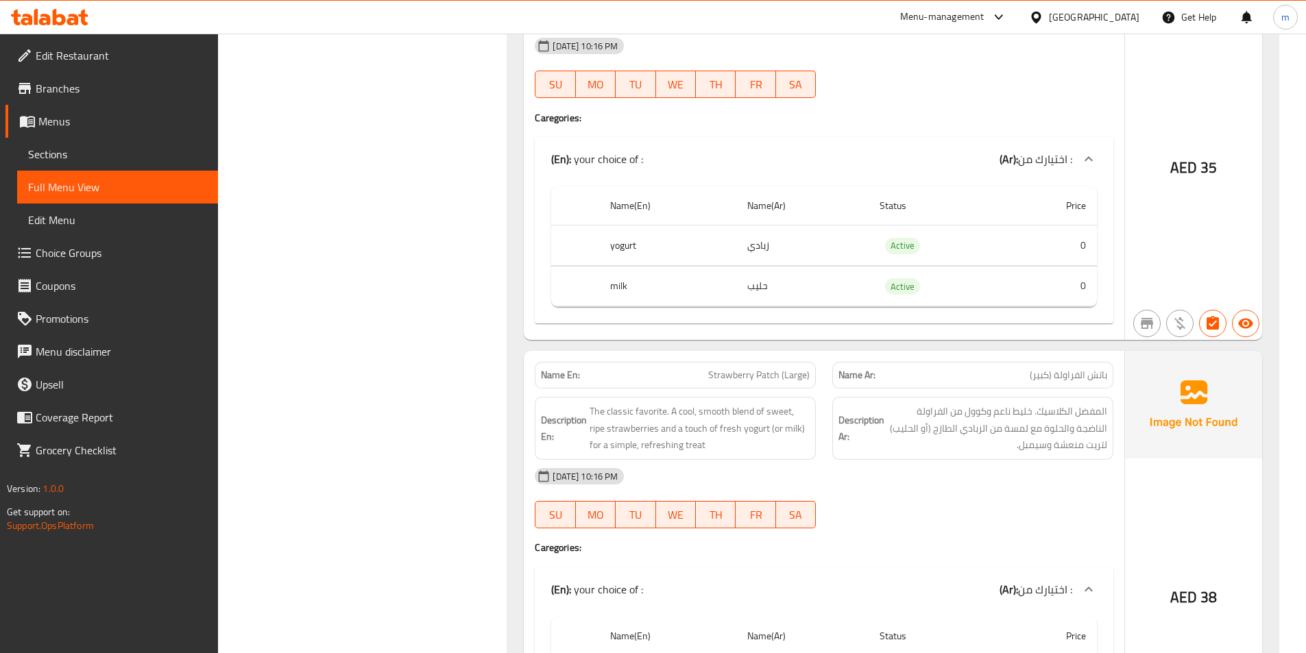
scroll to position [2077, 0]
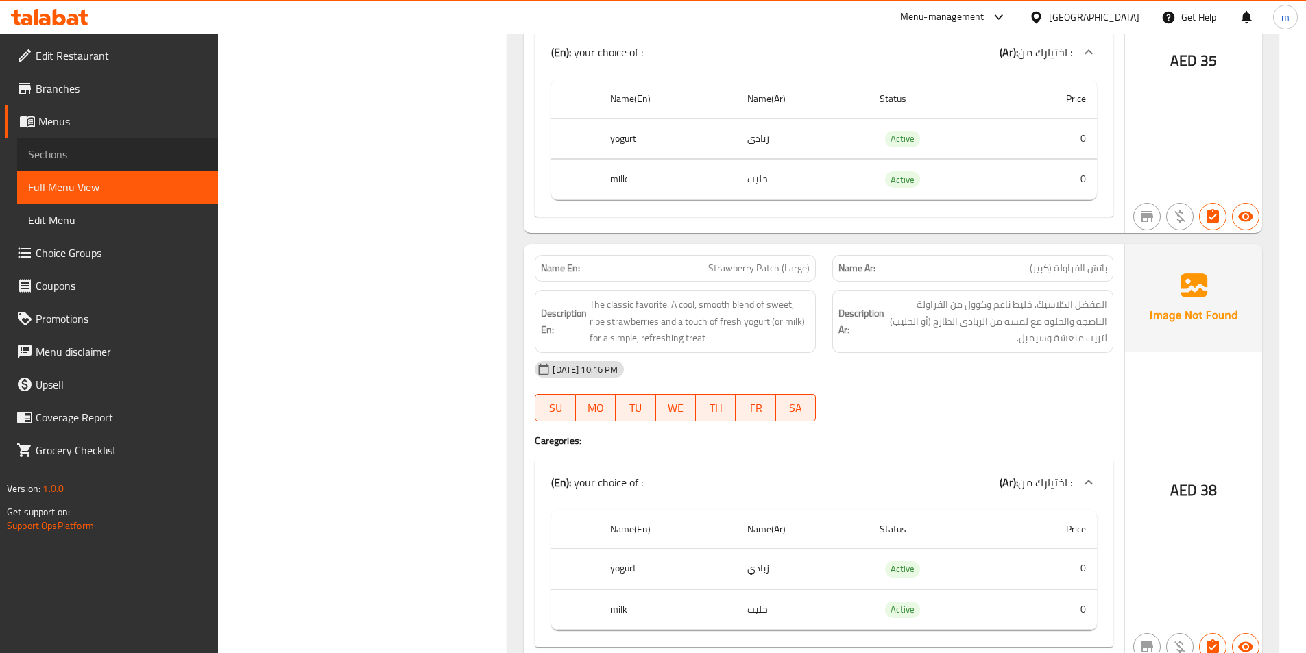
click at [152, 139] on link "Sections" at bounding box center [117, 154] width 201 height 33
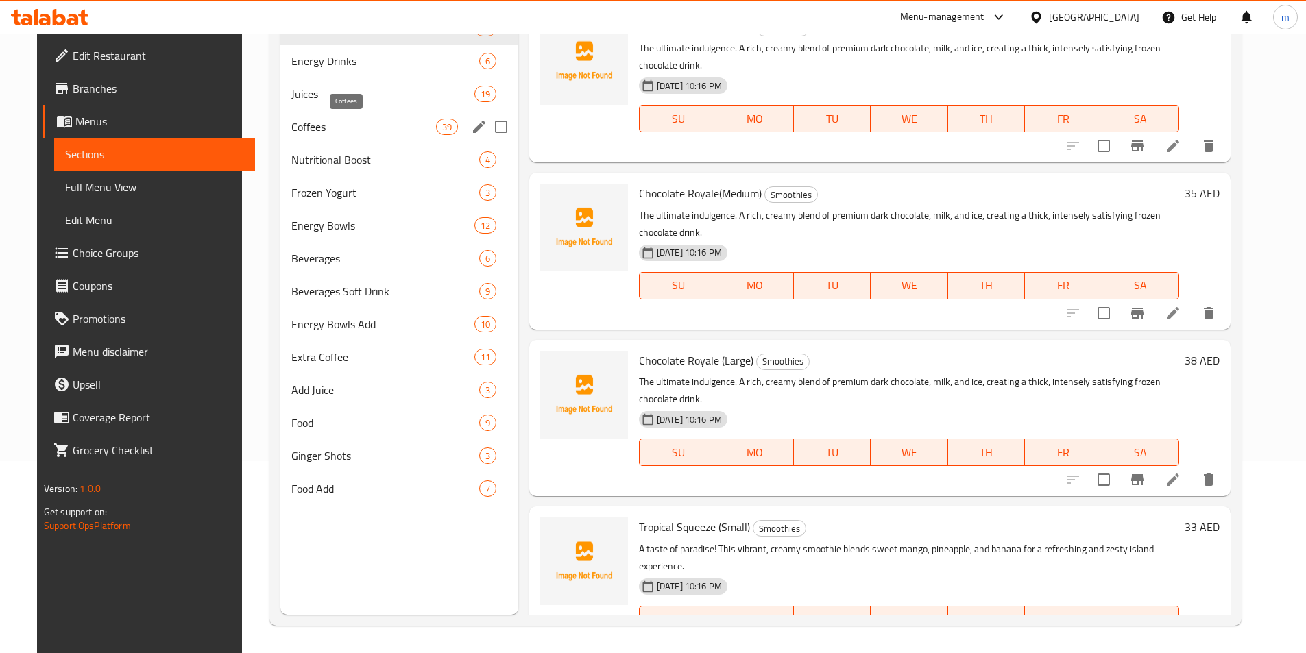
click at [385, 123] on span "Coffees" at bounding box center [363, 127] width 144 height 16
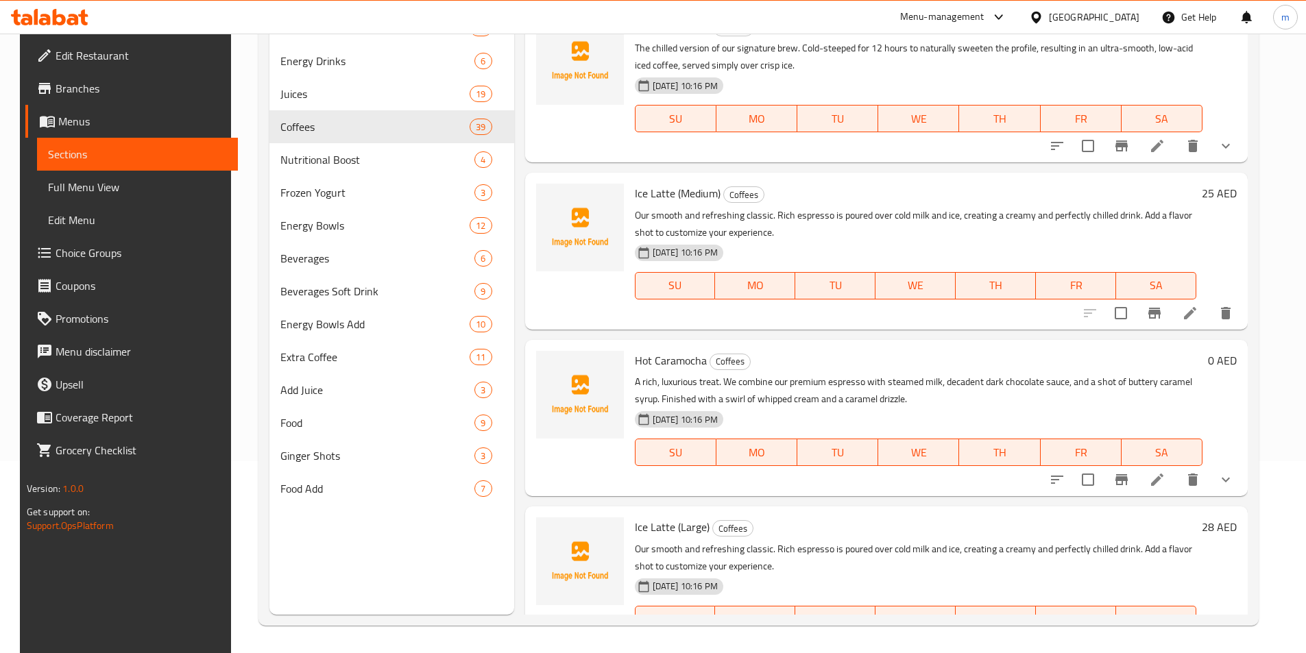
click at [135, 190] on span "Full Menu View" at bounding box center [137, 187] width 179 height 16
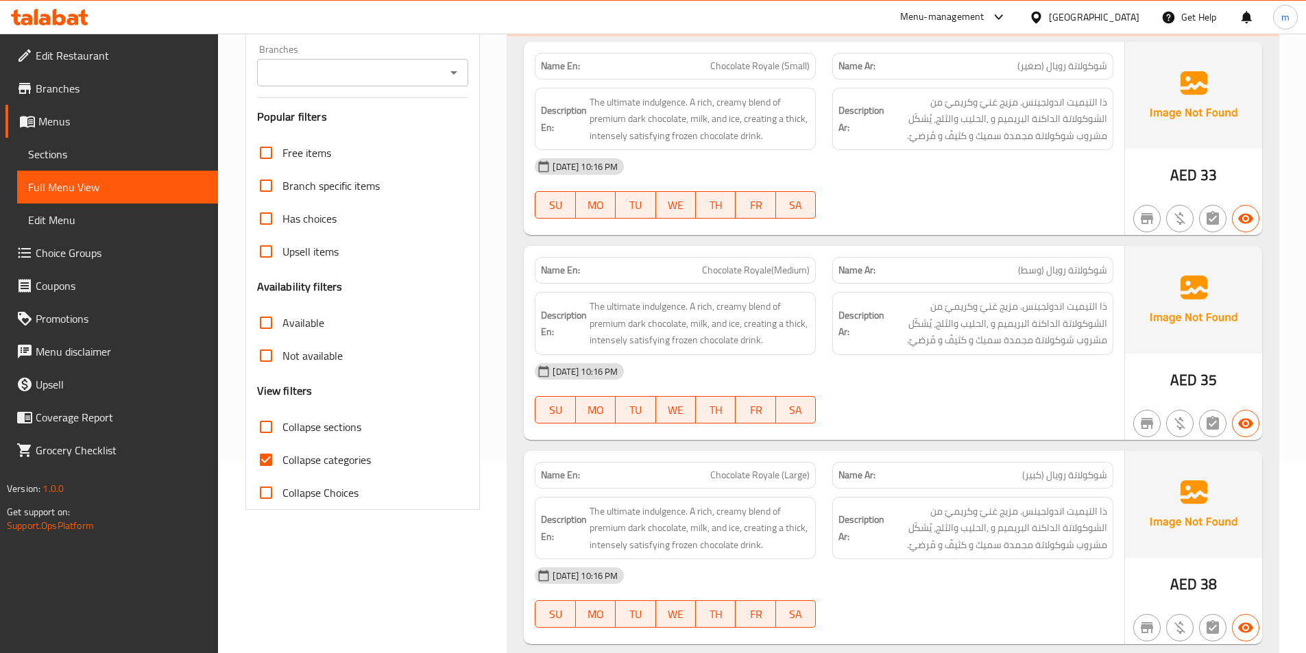
click at [271, 435] on input "Collapse sections" at bounding box center [265, 427] width 33 height 33
checkbox input "true"
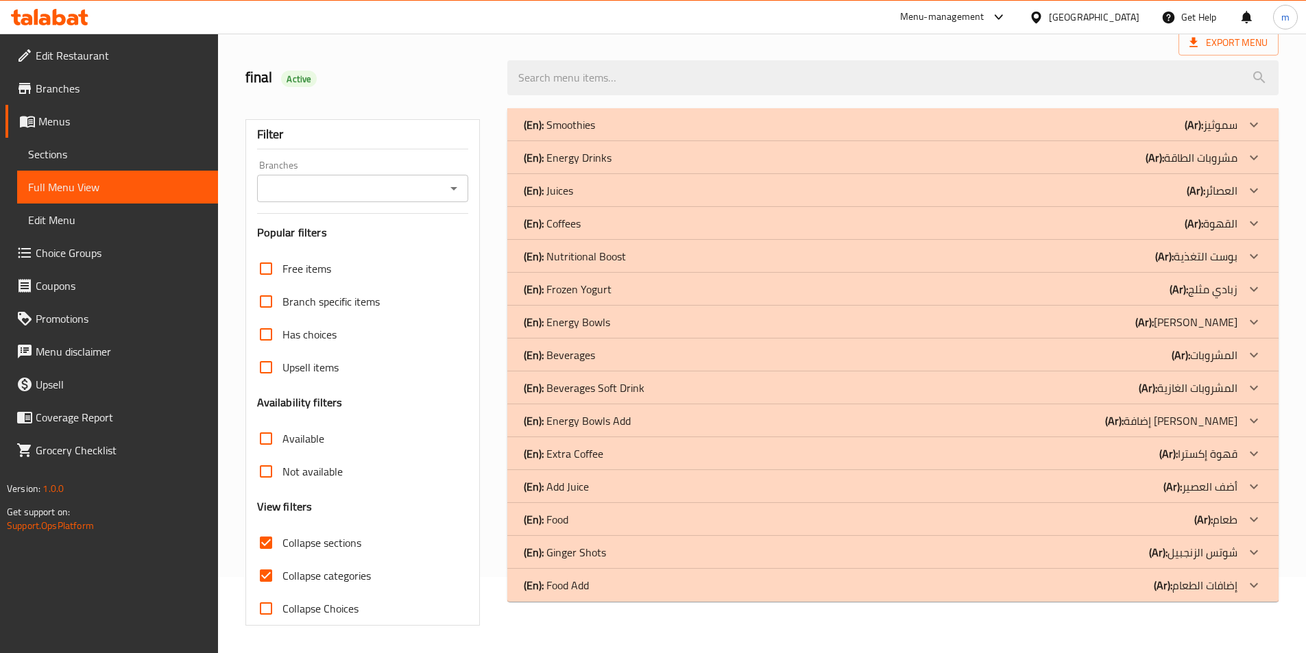
scroll to position [76, 0]
click at [1258, 221] on icon at bounding box center [1253, 223] width 16 height 16
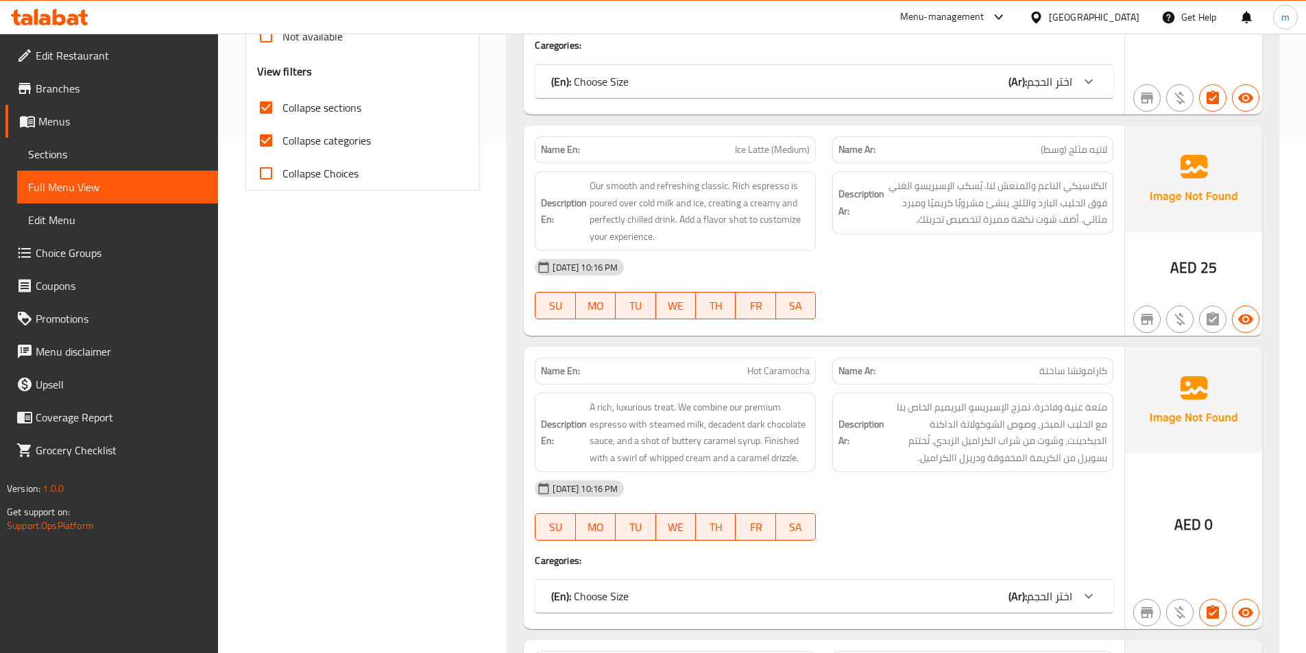
scroll to position [487, 0]
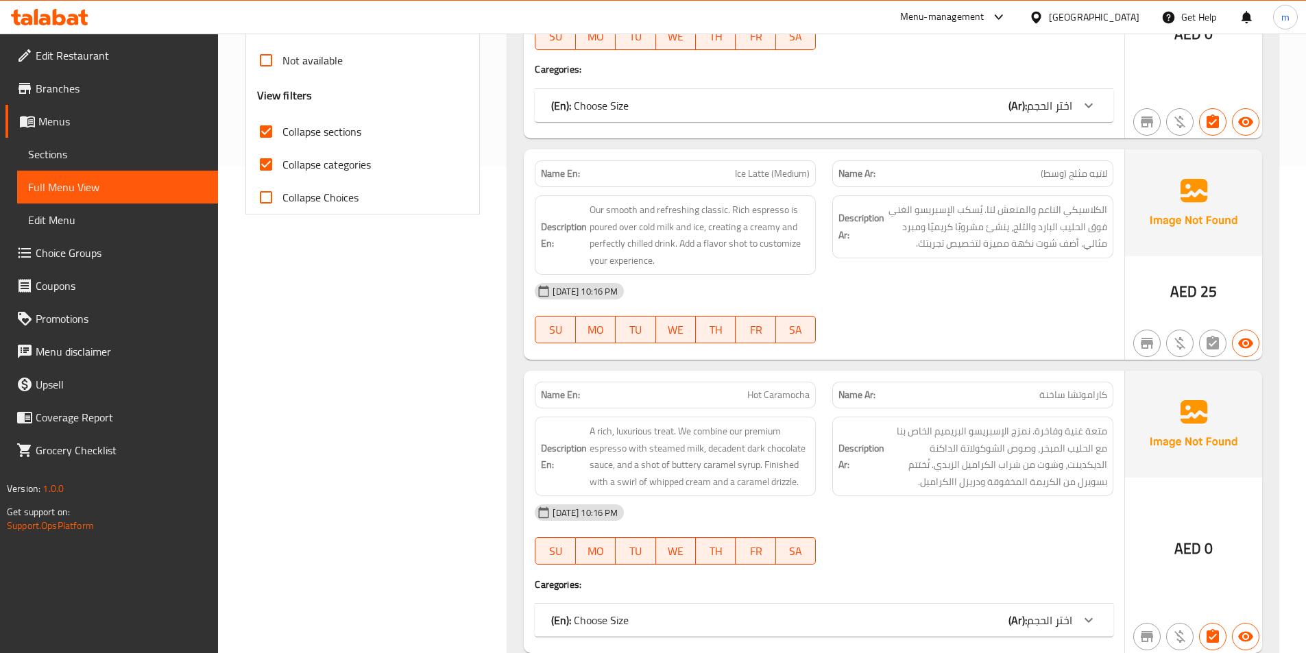
click at [263, 156] on input "Collapse categories" at bounding box center [265, 164] width 33 height 33
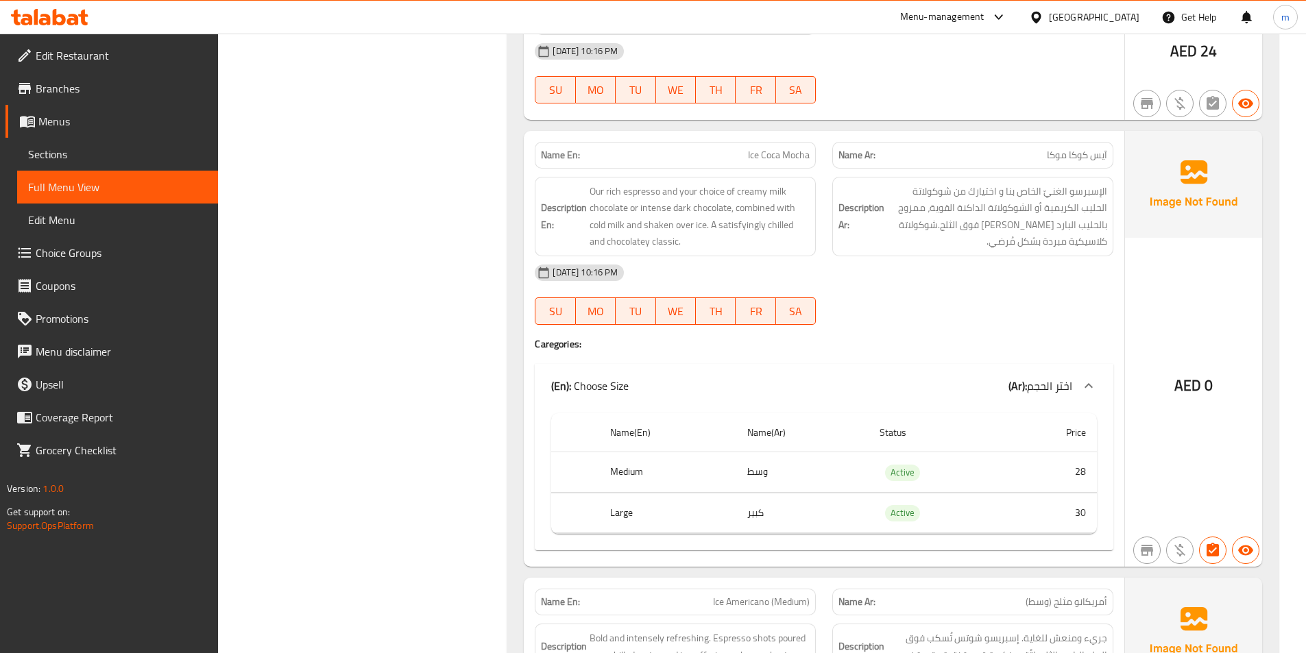
scroll to position [3160, 0]
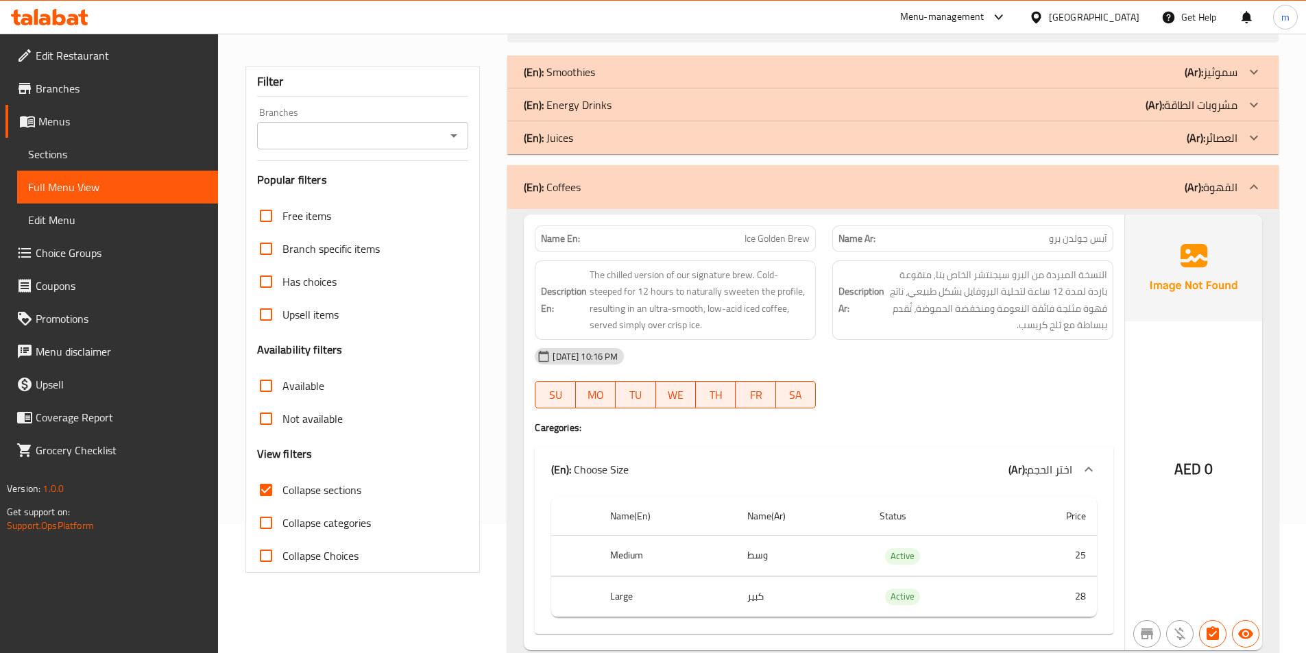
scroll to position [137, 0]
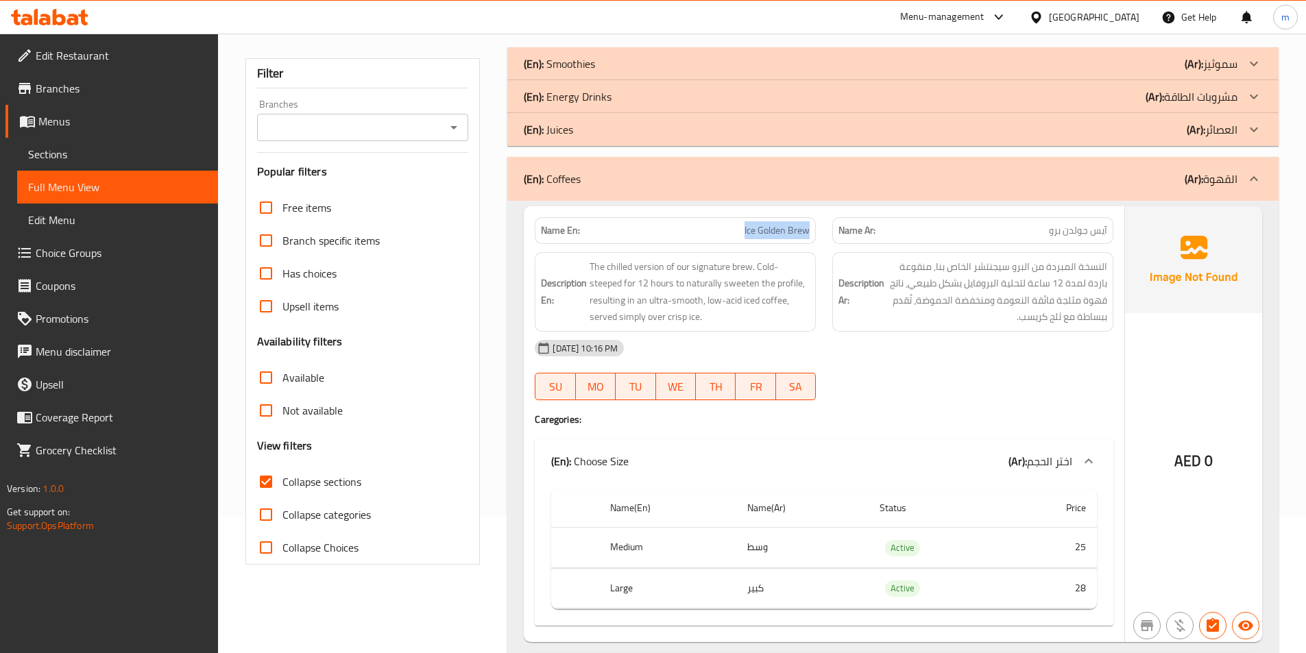
drag, startPoint x: 720, startPoint y: 232, endPoint x: 812, endPoint y: 236, distance: 91.9
click at [812, 236] on div "Name En: Ice Golden Brew" at bounding box center [675, 230] width 281 height 27
copy span "Ice Golden Brew"
drag, startPoint x: 1026, startPoint y: 234, endPoint x: 1067, endPoint y: 237, distance: 40.5
click at [1067, 237] on p "Name Ar: [PERSON_NAME]" at bounding box center [972, 230] width 269 height 14
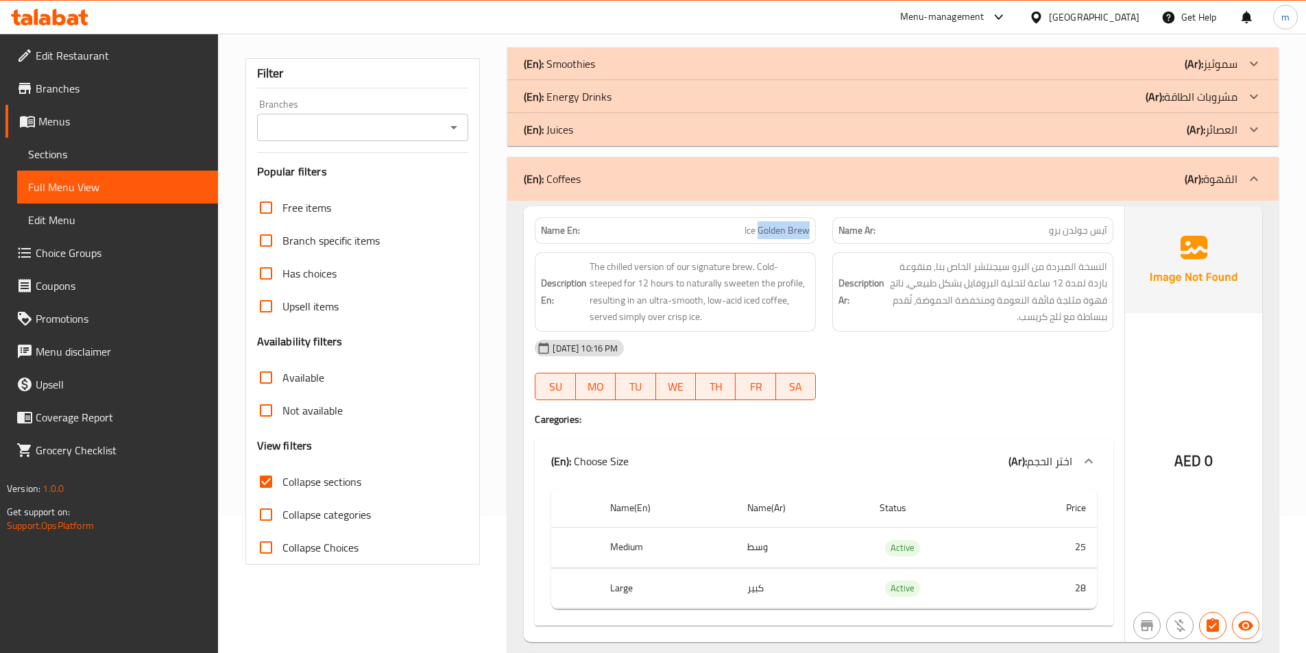
drag, startPoint x: 760, startPoint y: 231, endPoint x: 809, endPoint y: 227, distance: 49.5
click at [809, 227] on span "Ice Golden Brew" at bounding box center [776, 230] width 65 height 14
copy span "Golden Brew"
drag, startPoint x: 714, startPoint y: 225, endPoint x: 812, endPoint y: 228, distance: 98.1
click at [812, 228] on div "Name En: Ice Golden Brew" at bounding box center [675, 230] width 281 height 27
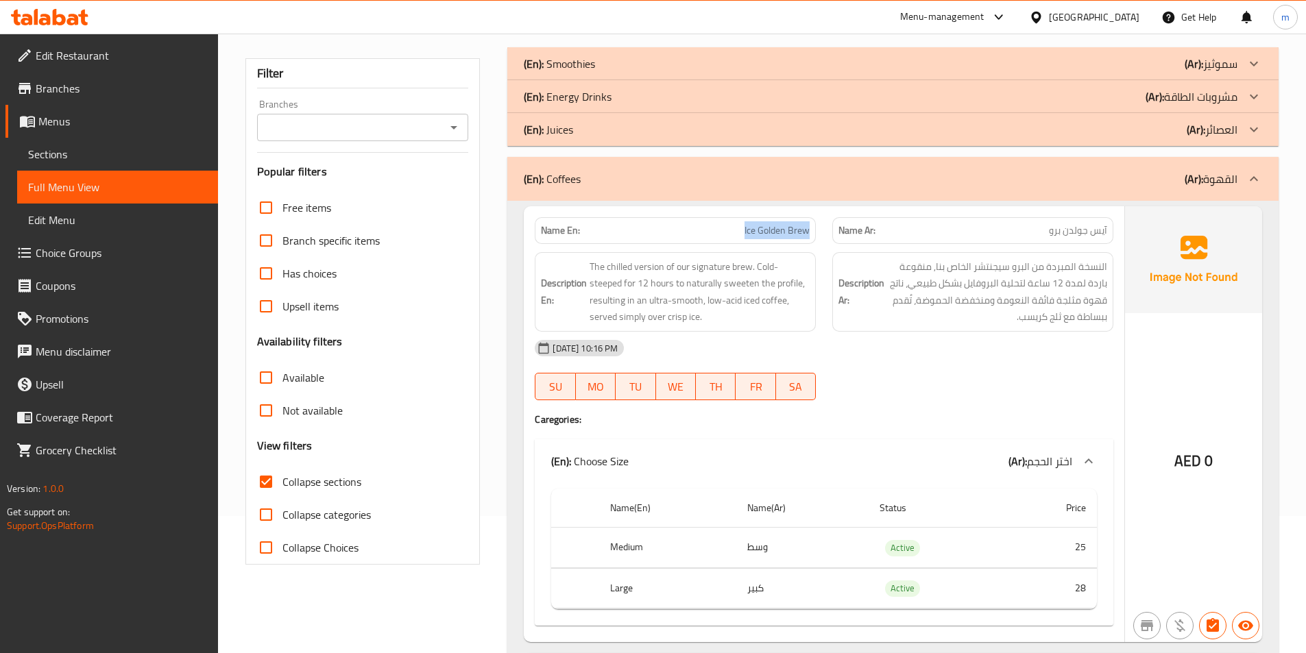
copy span "Ice Golden Brew"
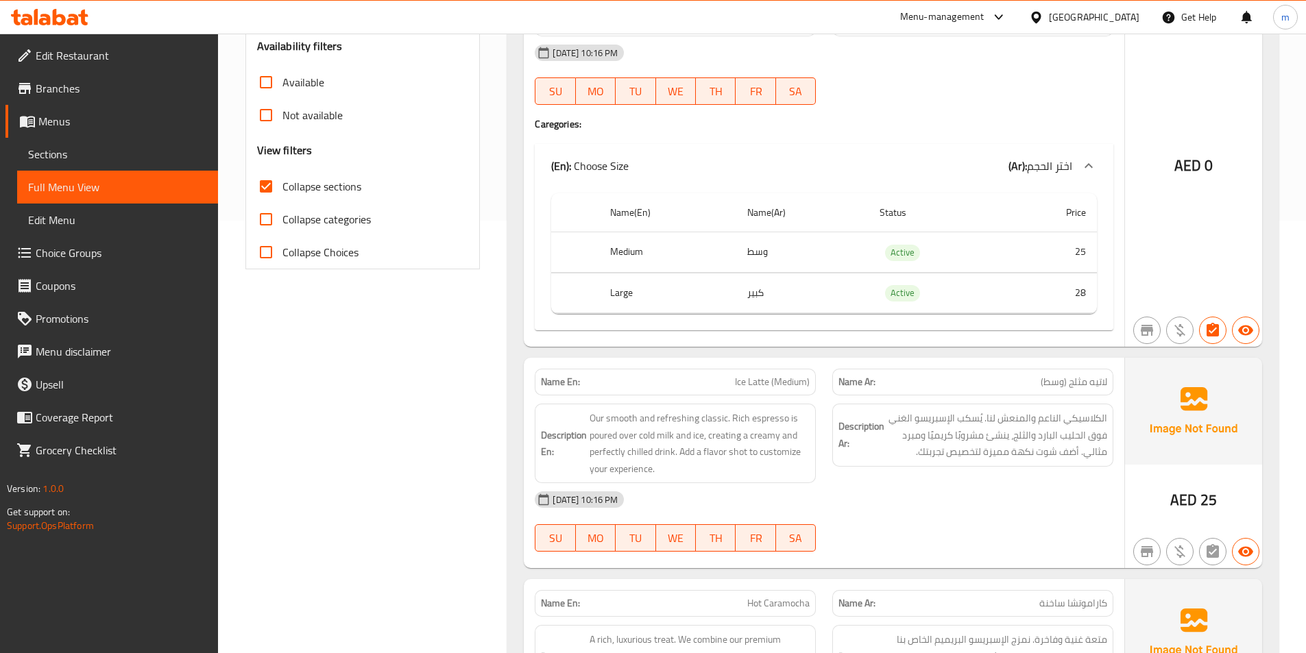
scroll to position [548, 0]
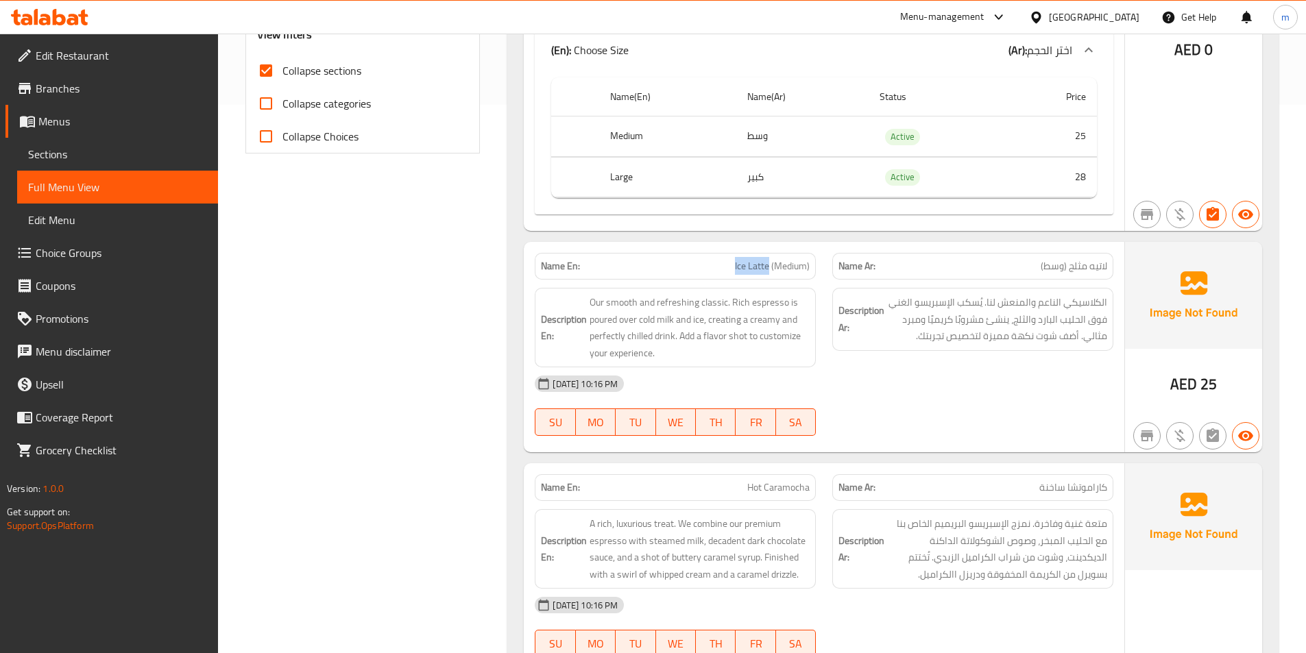
drag, startPoint x: 724, startPoint y: 271, endPoint x: 768, endPoint y: 276, distance: 43.4
click at [768, 276] on div "Name En: Ice Latte (Medium)" at bounding box center [675, 266] width 281 height 27
copy span "Ice Latte"
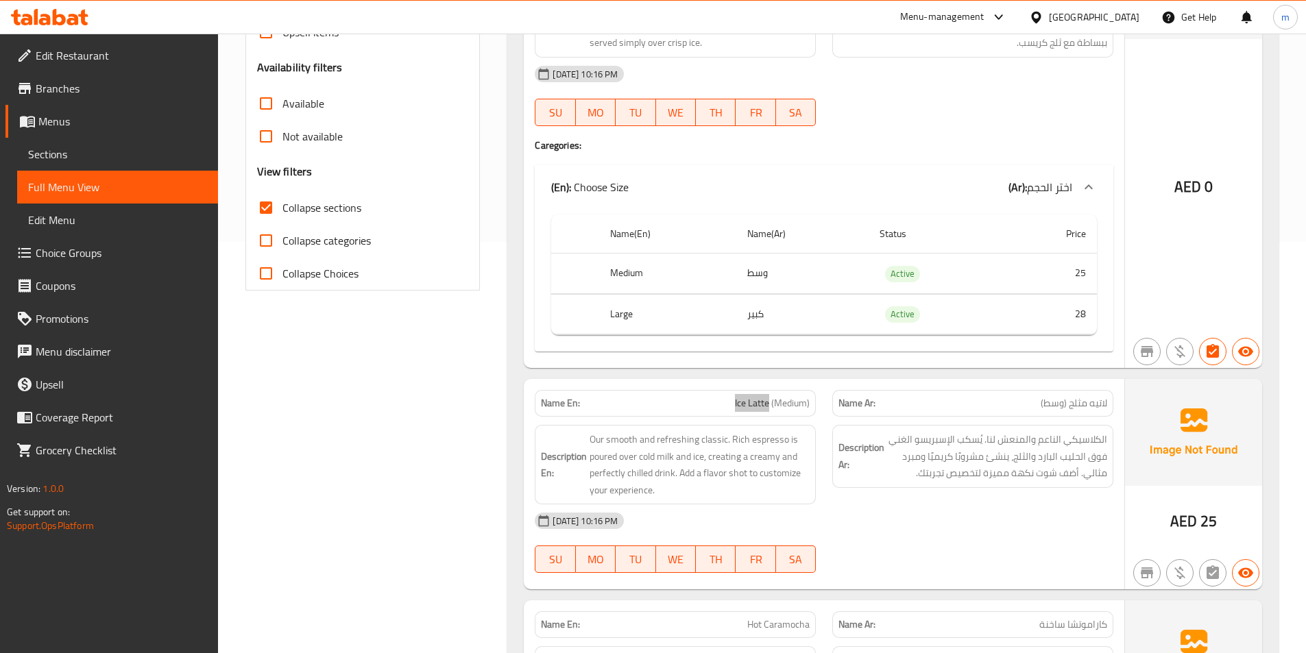
scroll to position [206, 0]
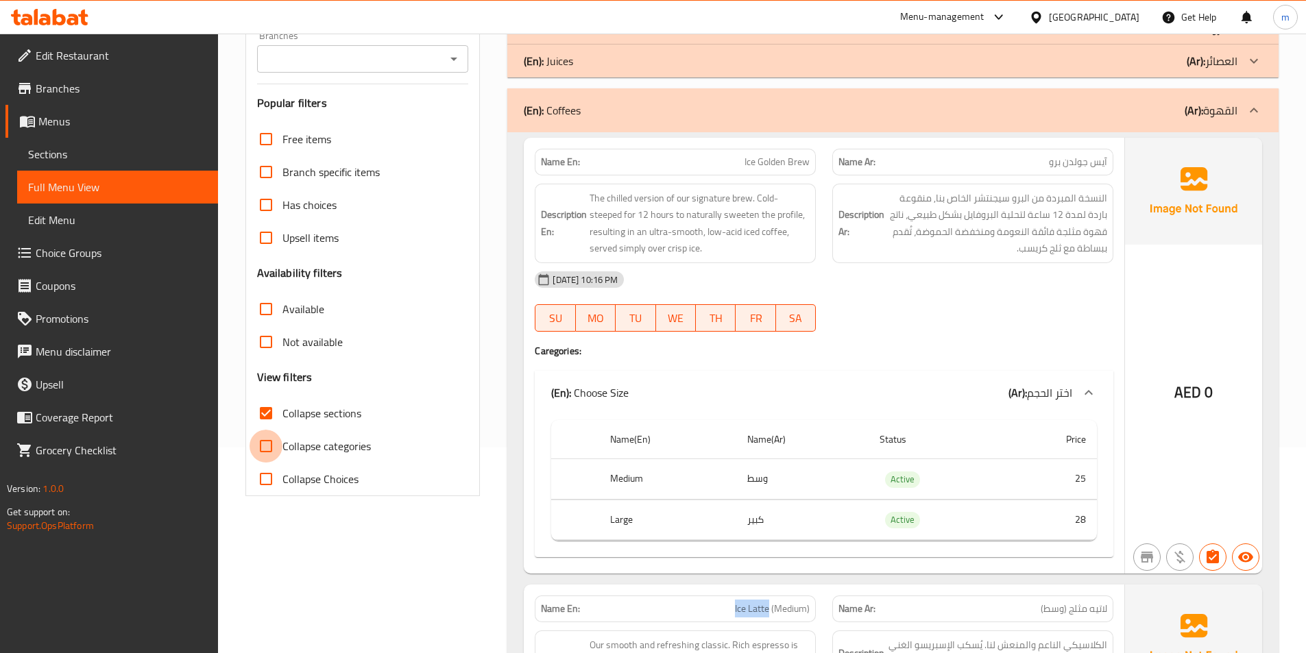
drag, startPoint x: 267, startPoint y: 450, endPoint x: 722, endPoint y: 306, distance: 477.5
click at [267, 450] on input "Collapse categories" at bounding box center [265, 446] width 33 height 33
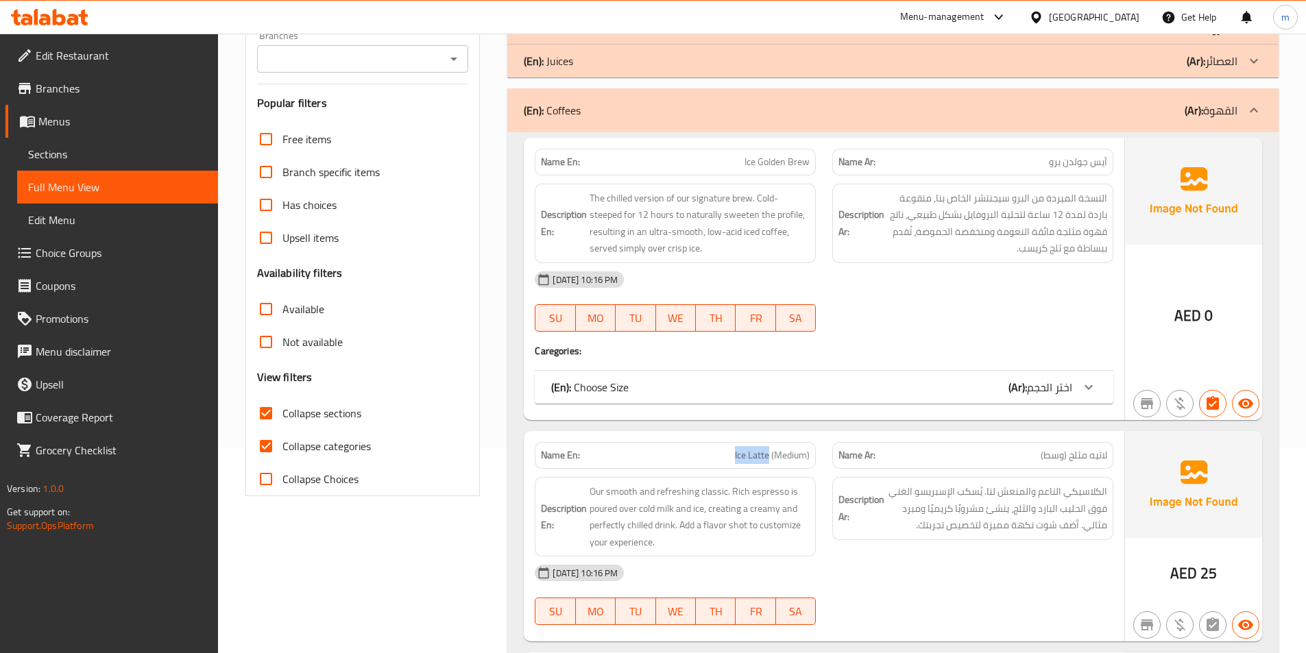
click at [268, 449] on input "Collapse categories" at bounding box center [265, 446] width 33 height 33
checkbox input "false"
click at [263, 417] on input "Collapse sections" at bounding box center [265, 413] width 33 height 33
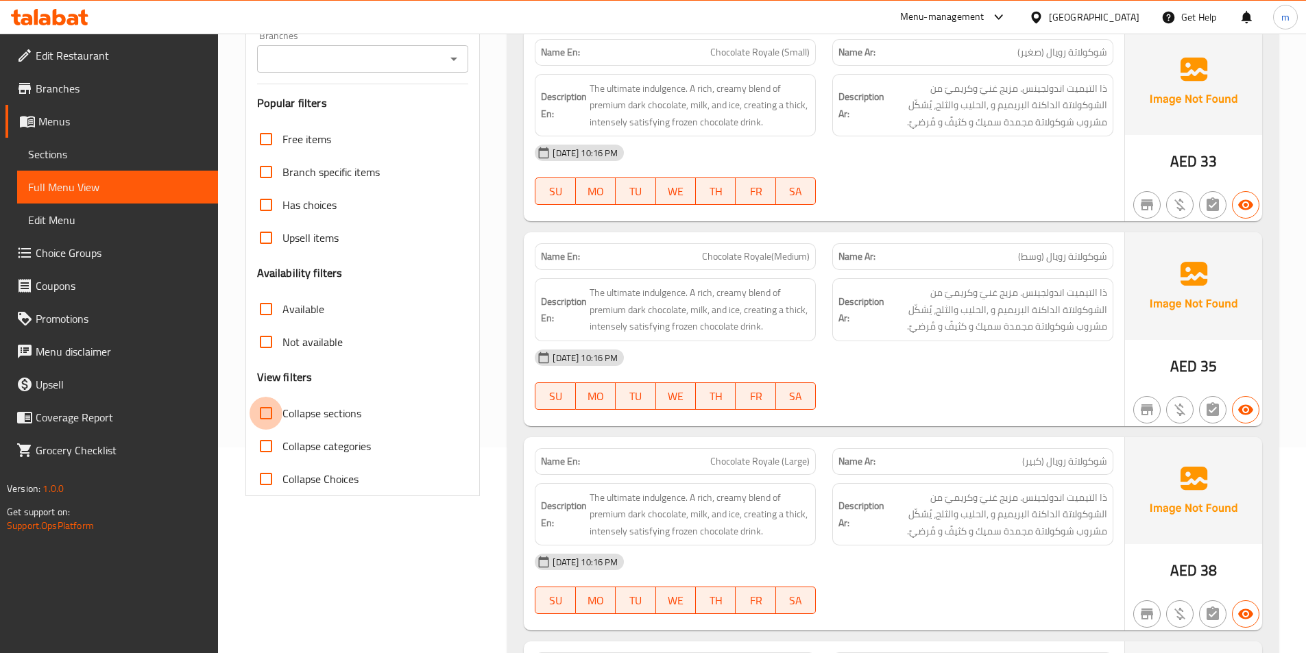
click at [266, 419] on input "Collapse sections" at bounding box center [265, 413] width 33 height 33
checkbox input "true"
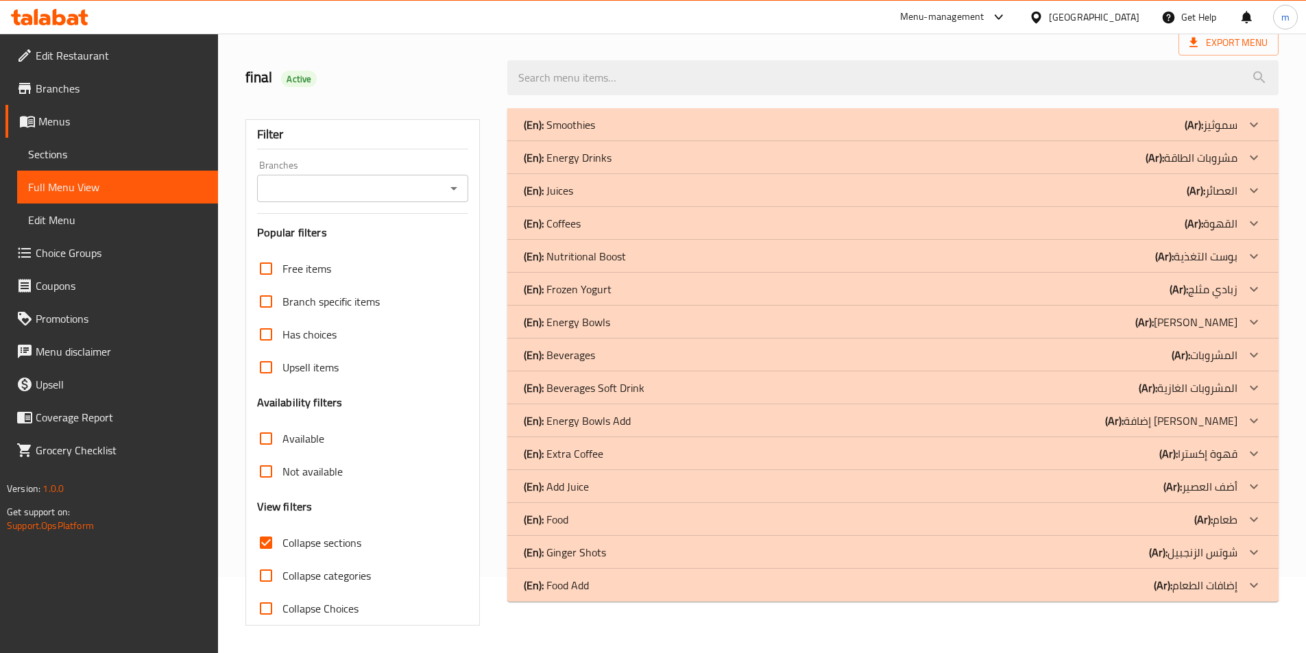
scroll to position [76, 0]
click at [1258, 450] on icon at bounding box center [1253, 454] width 16 height 16
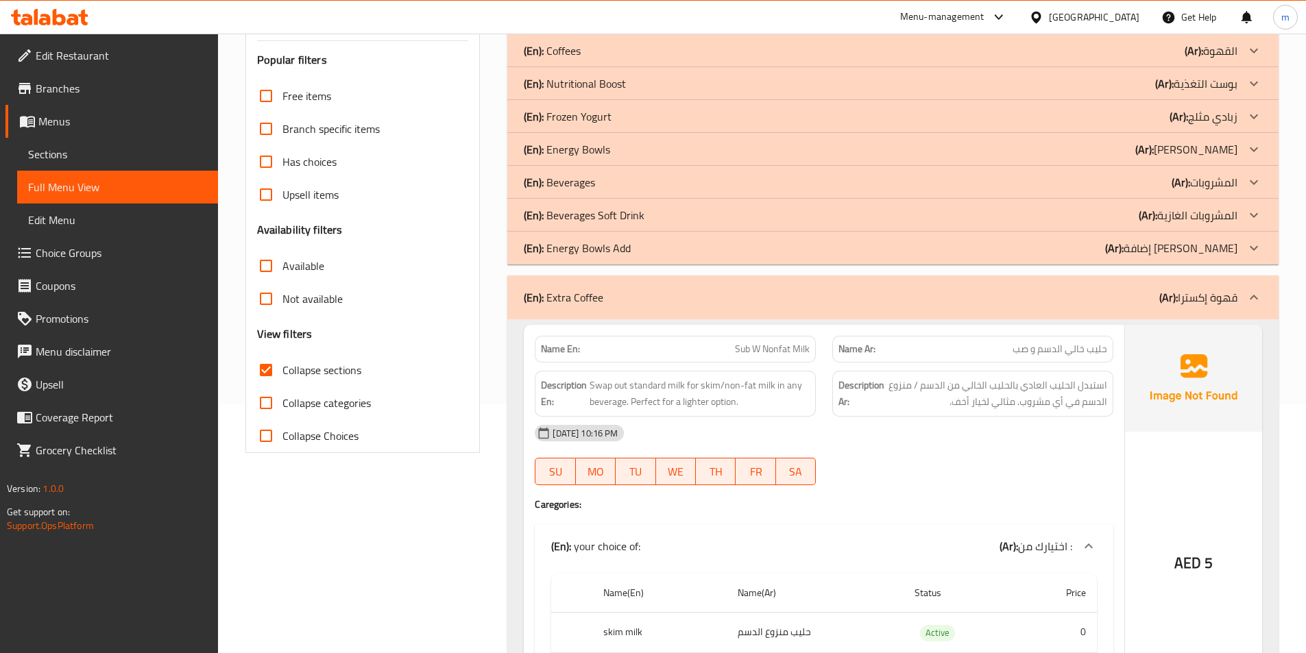
scroll to position [213, 0]
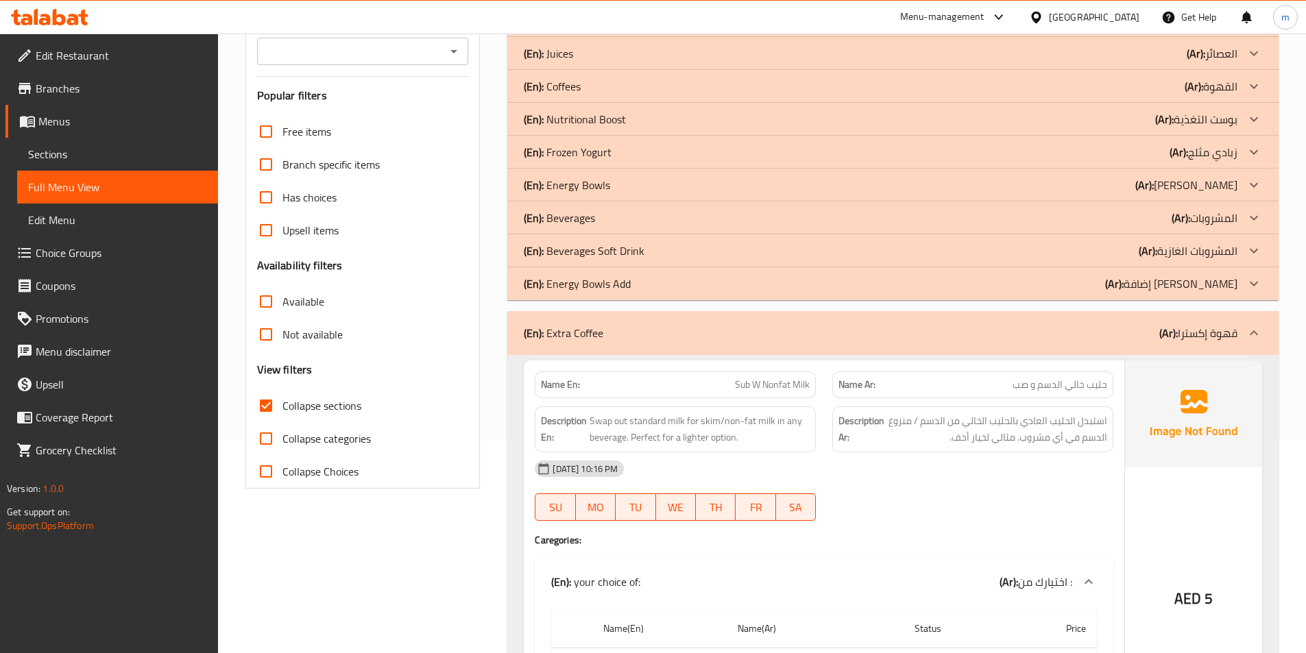
click at [1248, 88] on icon at bounding box center [1253, 86] width 16 height 16
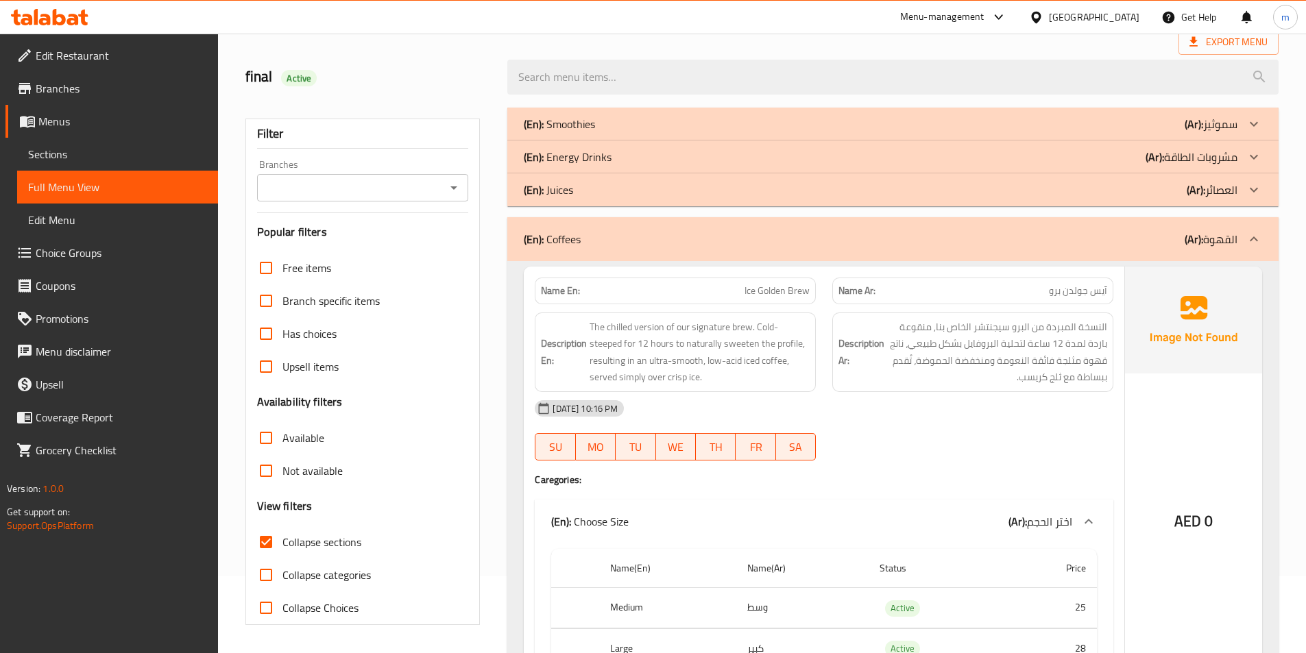
scroll to position [76, 0]
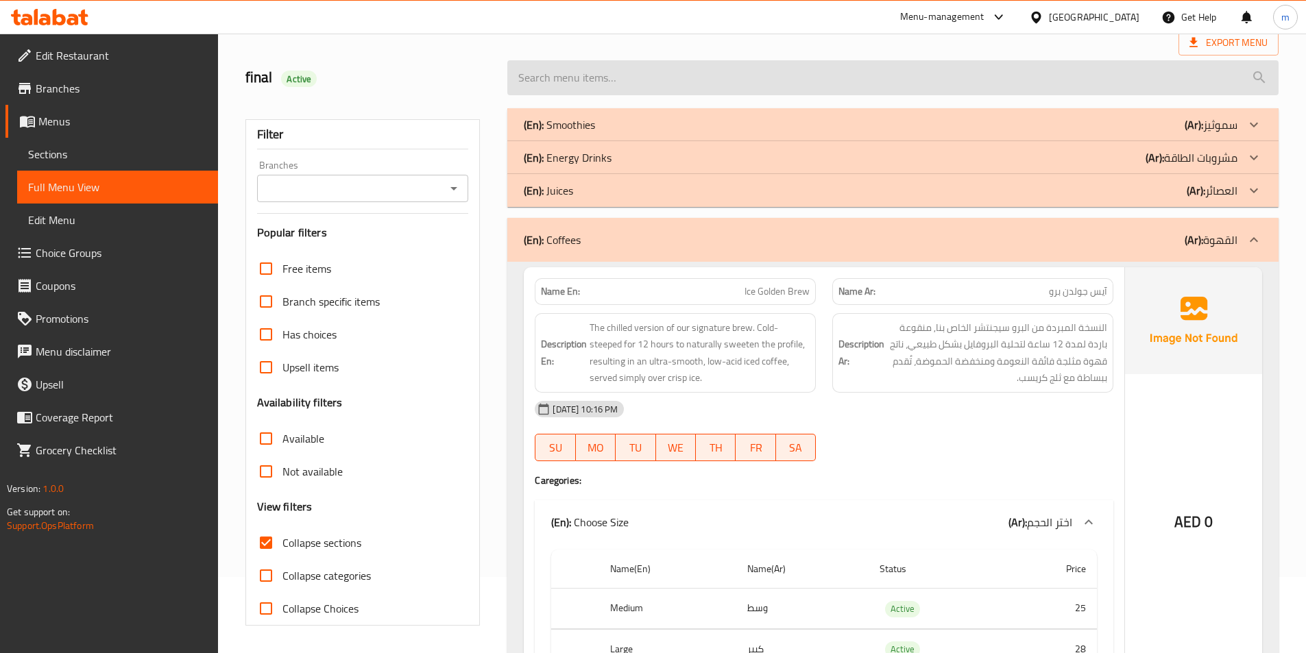
click at [621, 72] on input "search" at bounding box center [892, 77] width 771 height 35
paste input "Nutritional Boost"
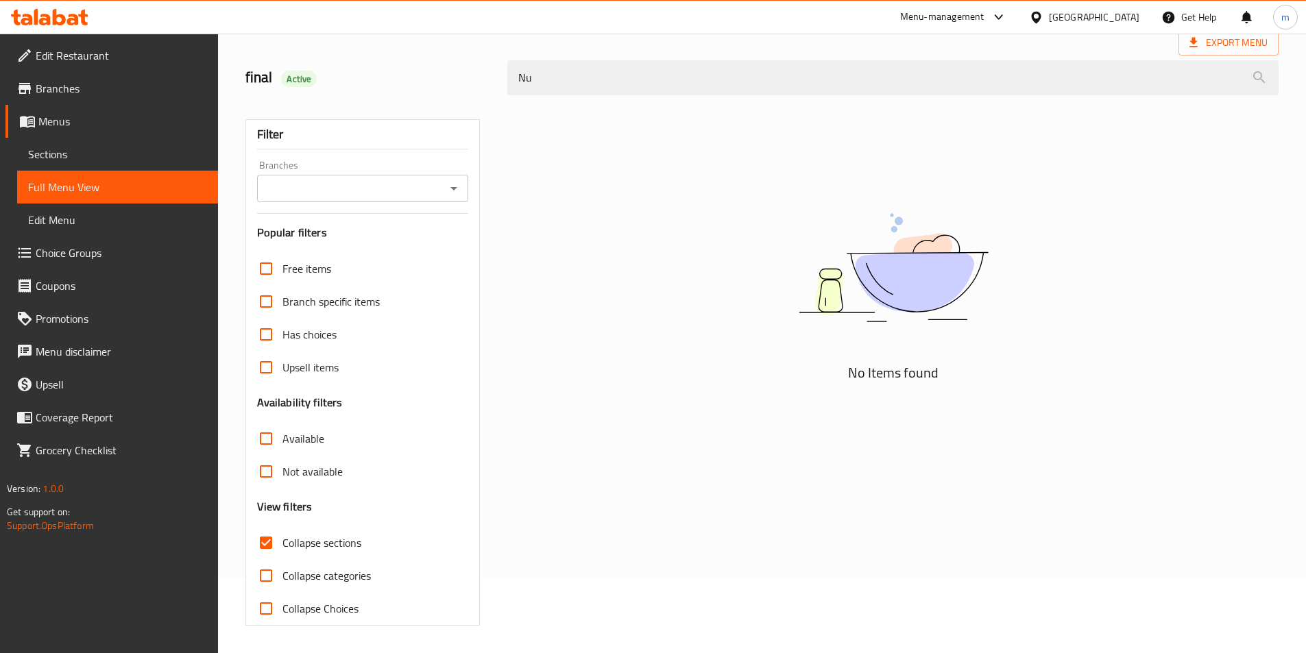
type input "N"
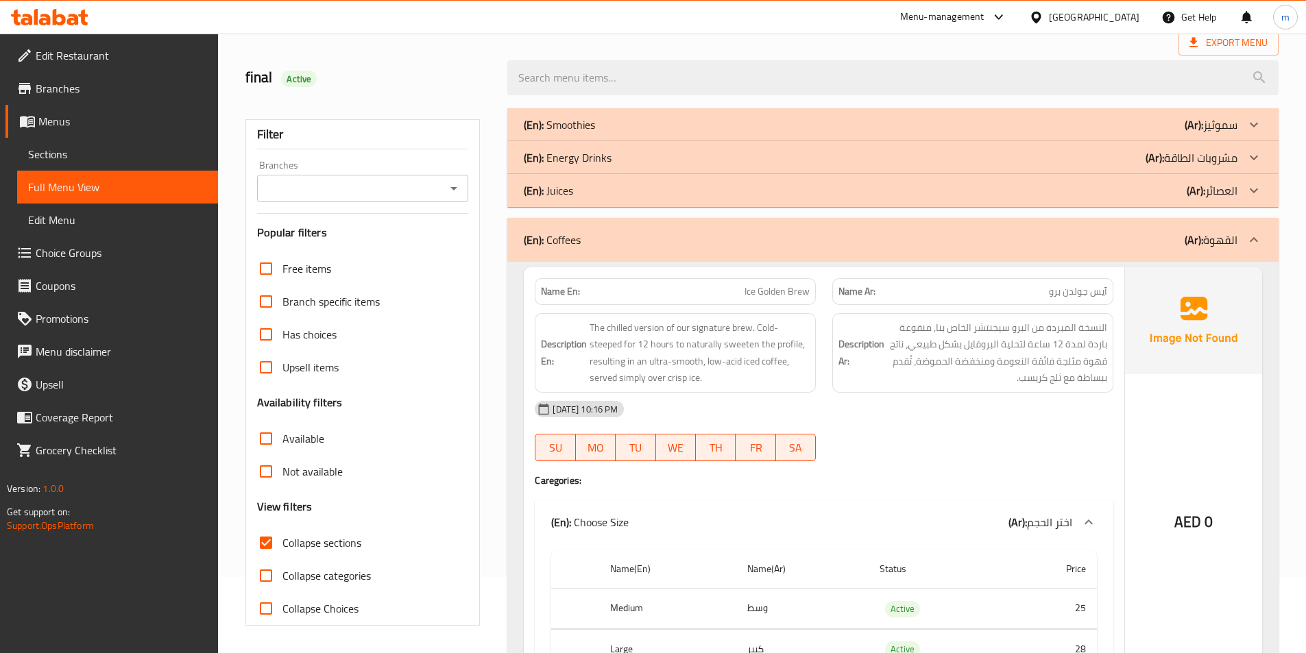
paste input "Nutritional Boost"
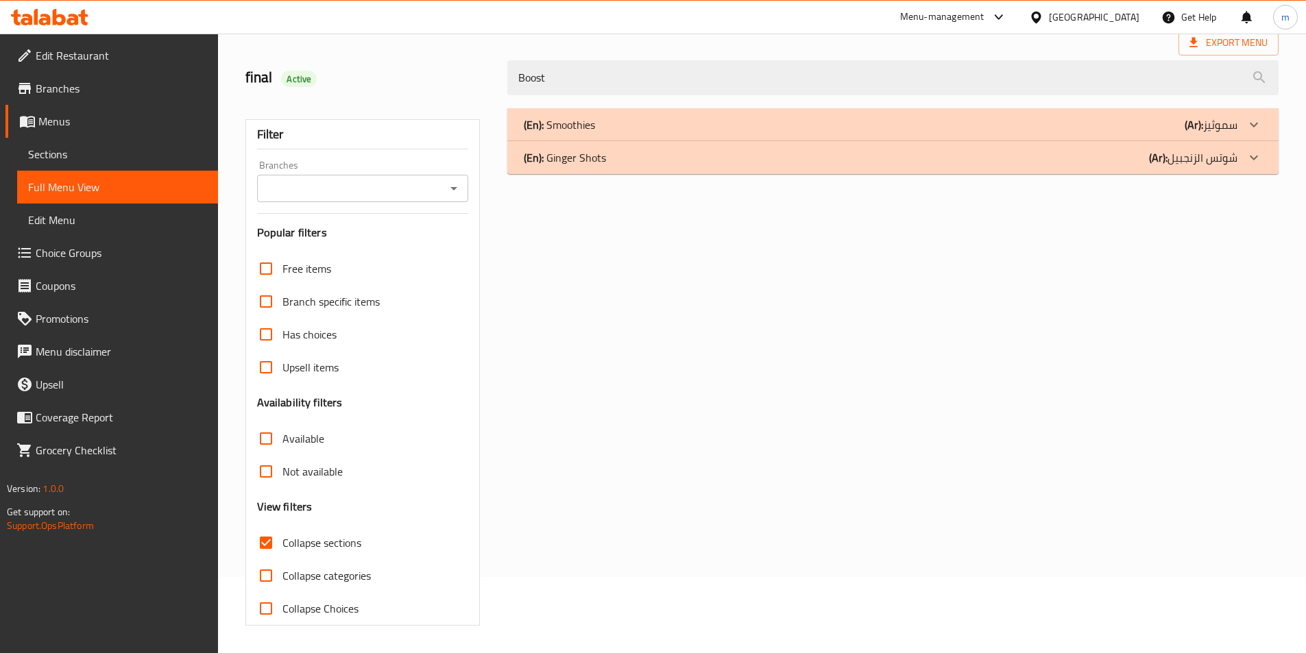
type input "Boost"
click at [268, 574] on input "Collapse categories" at bounding box center [265, 575] width 33 height 33
checkbox input "true"
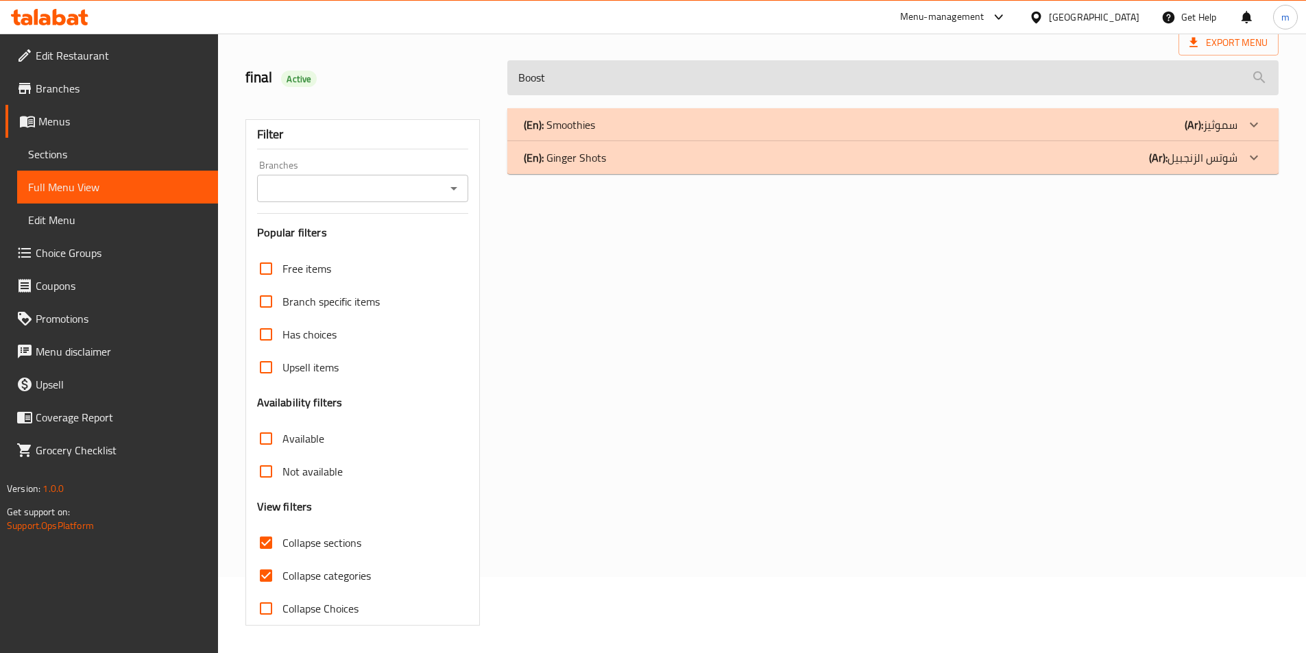
click at [596, 76] on input "Boost" at bounding box center [892, 77] width 771 height 35
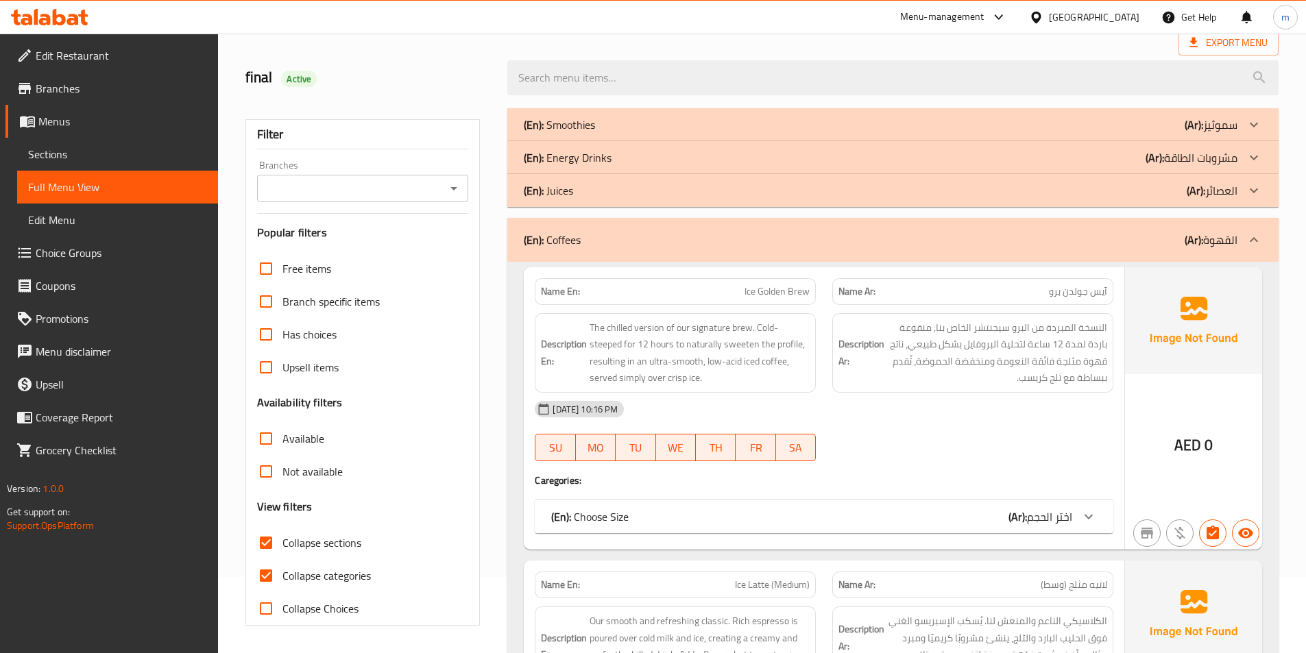
click at [271, 539] on input "Collapse sections" at bounding box center [265, 542] width 33 height 33
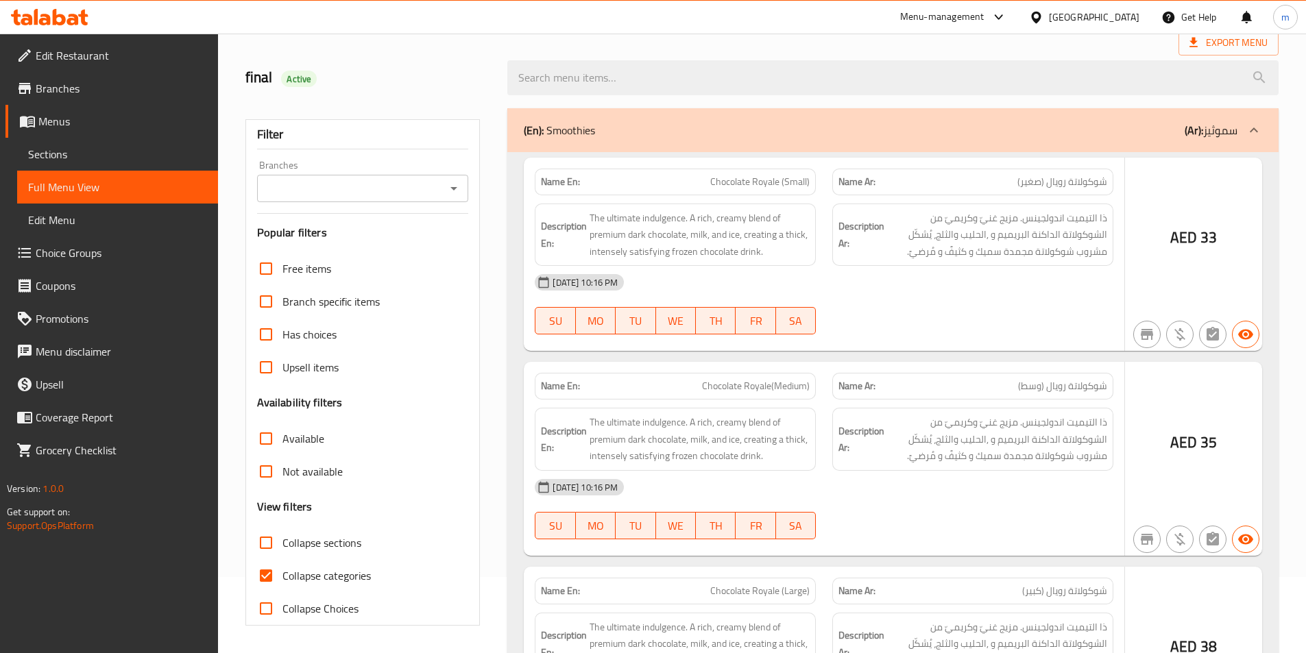
click at [263, 541] on input "Collapse sections" at bounding box center [265, 542] width 33 height 33
checkbox input "true"
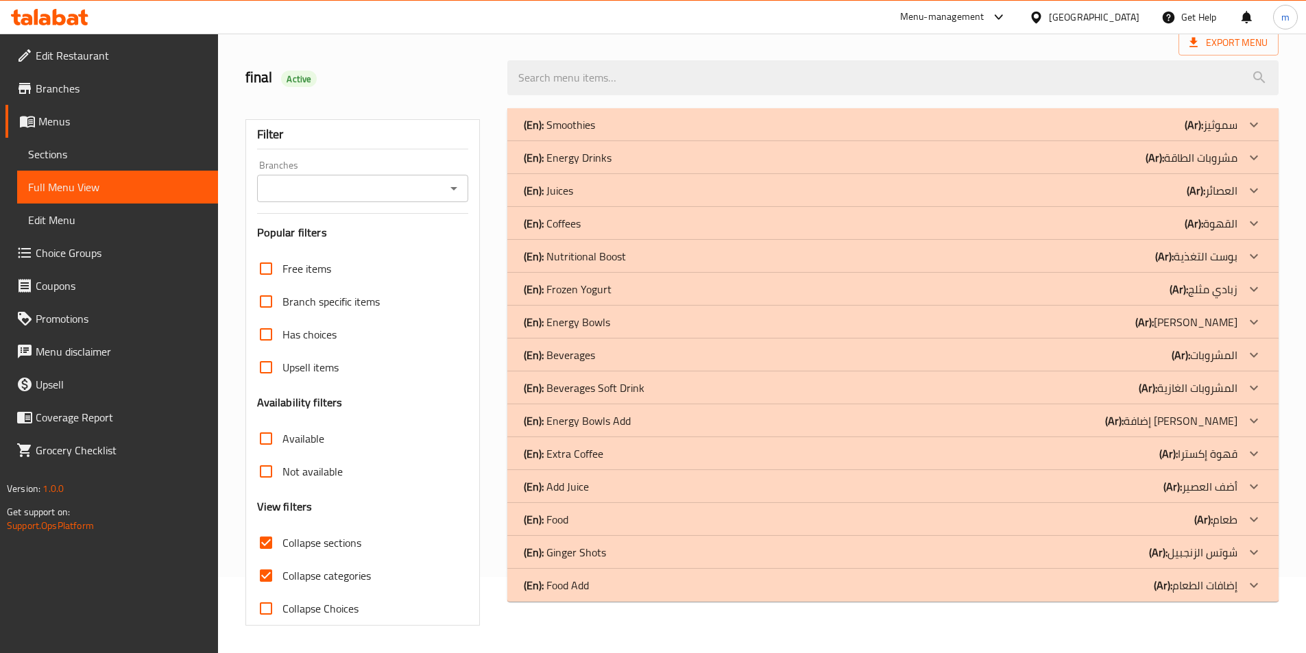
click at [1252, 256] on icon at bounding box center [1254, 256] width 8 height 5
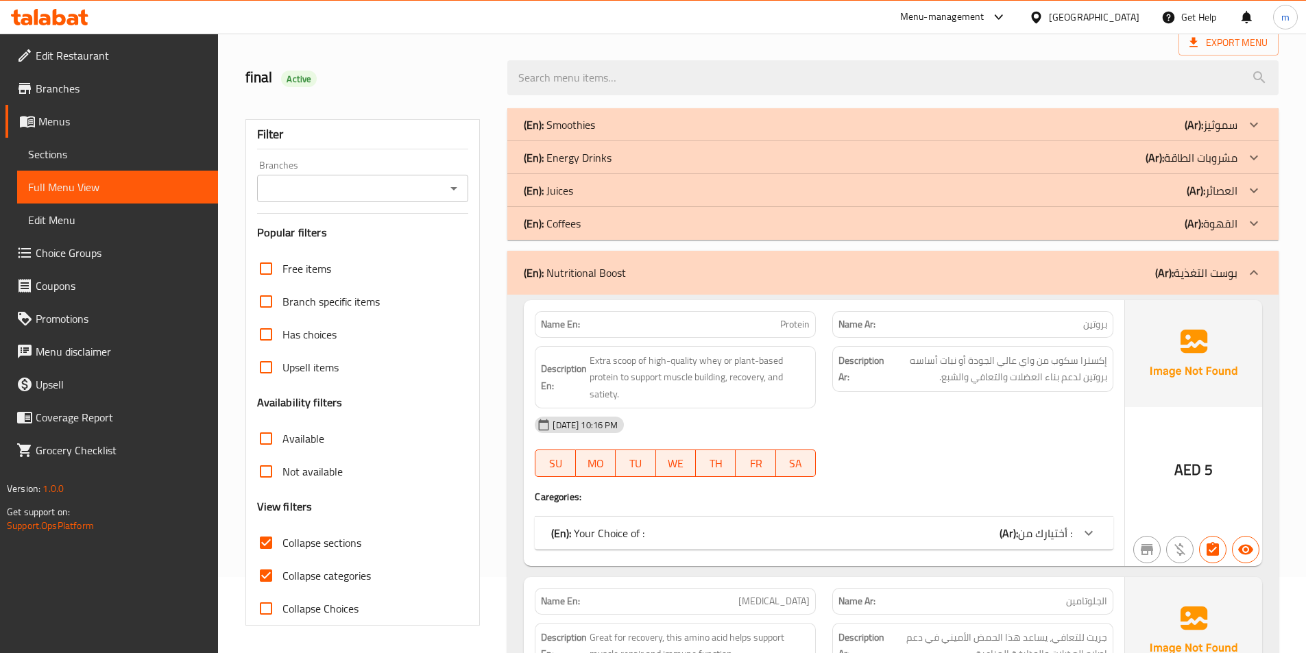
click at [1249, 225] on icon at bounding box center [1253, 223] width 16 height 16
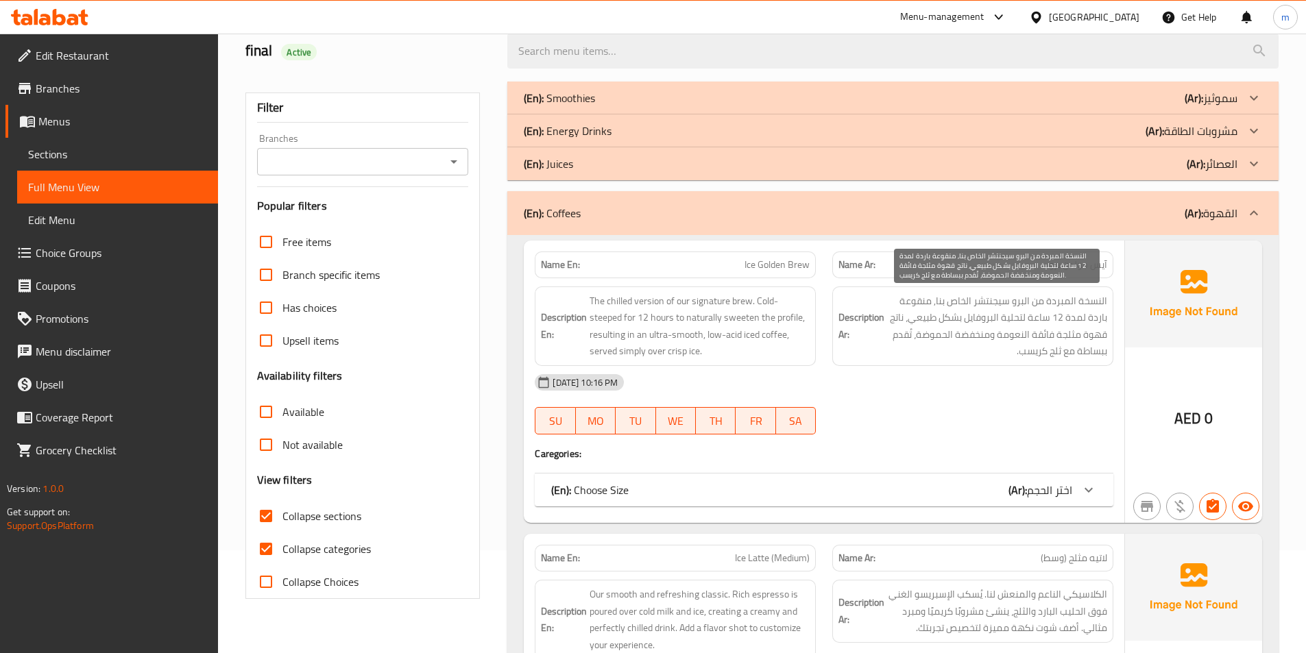
scroll to position [213, 0]
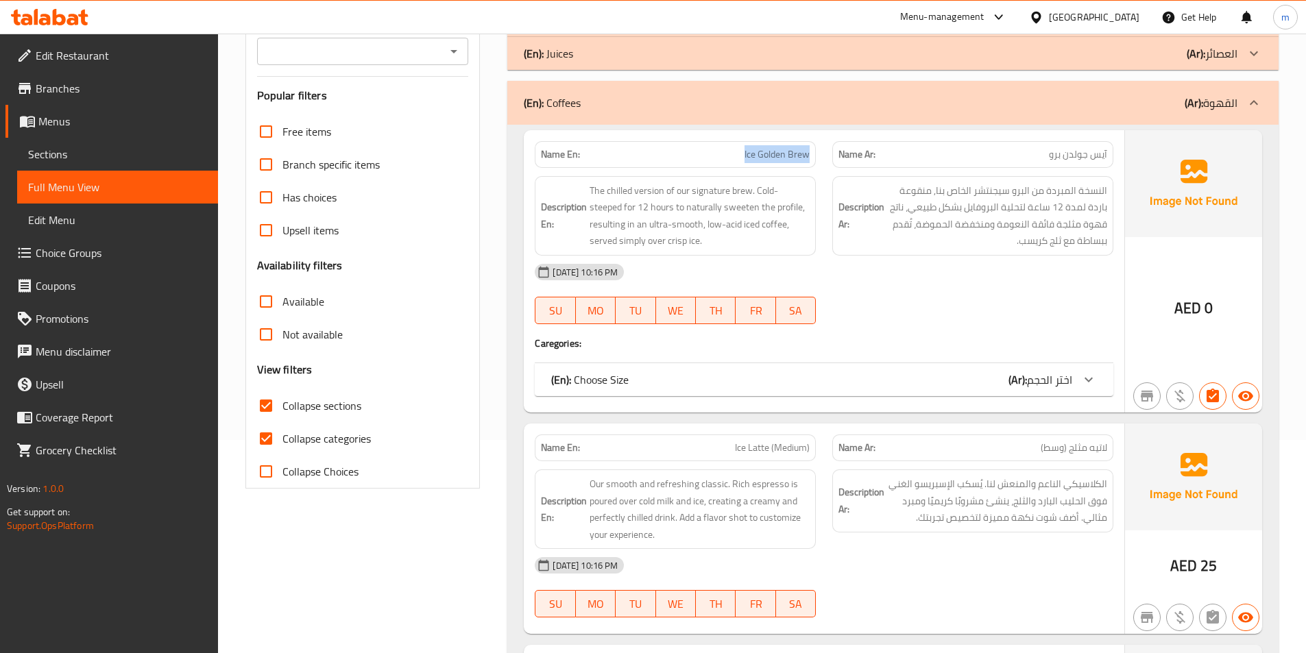
drag, startPoint x: 721, startPoint y: 151, endPoint x: 809, endPoint y: 156, distance: 88.6
click at [809, 156] on p "Name En: Ice Golden Brew" at bounding box center [675, 154] width 269 height 14
copy span "Ice Golden Brew"
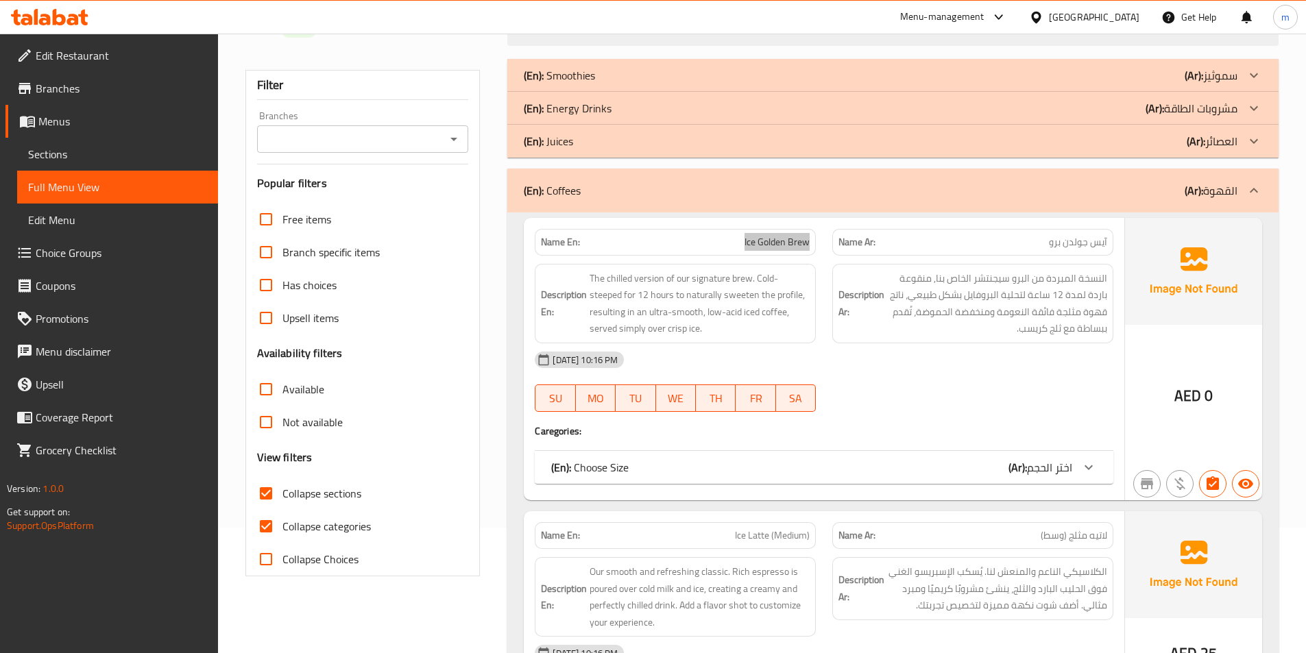
scroll to position [8, 0]
